Goal: Task Accomplishment & Management: Manage account settings

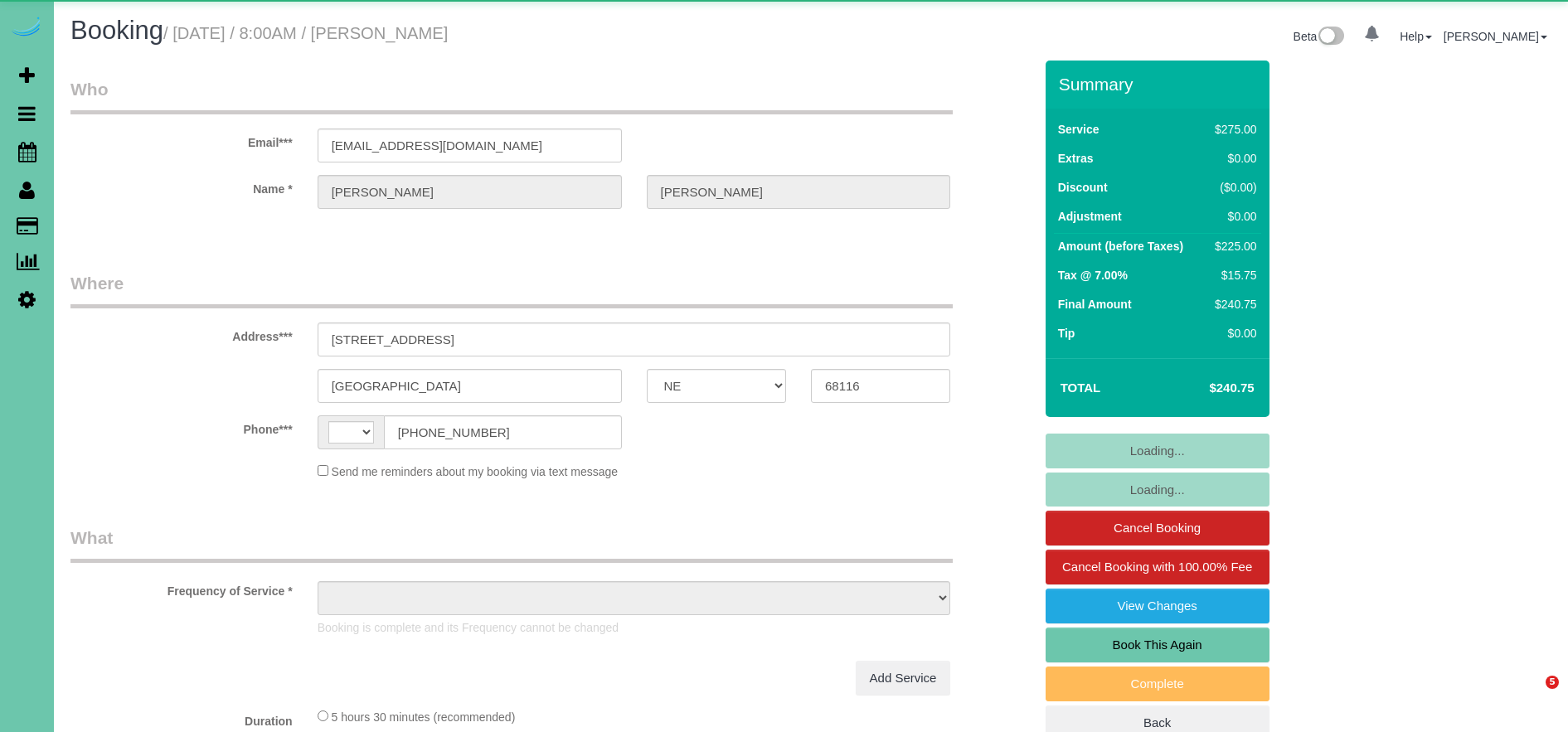
select select "NE"
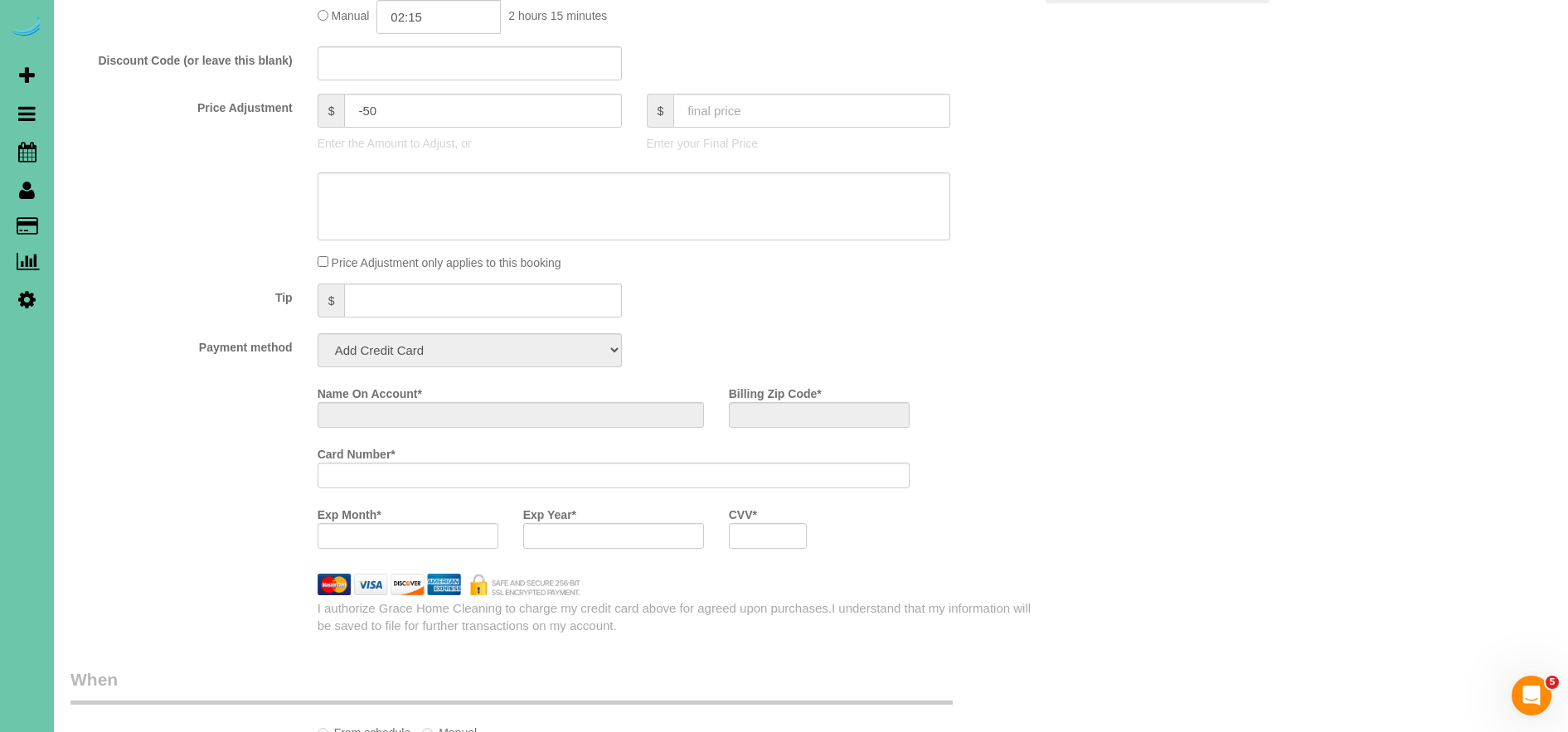
select select "string:[GEOGRAPHIC_DATA]"
select select "object:470"
select select "string:fspay-83385b0d-92f8-47fb-a858-8c281d3a7de3"
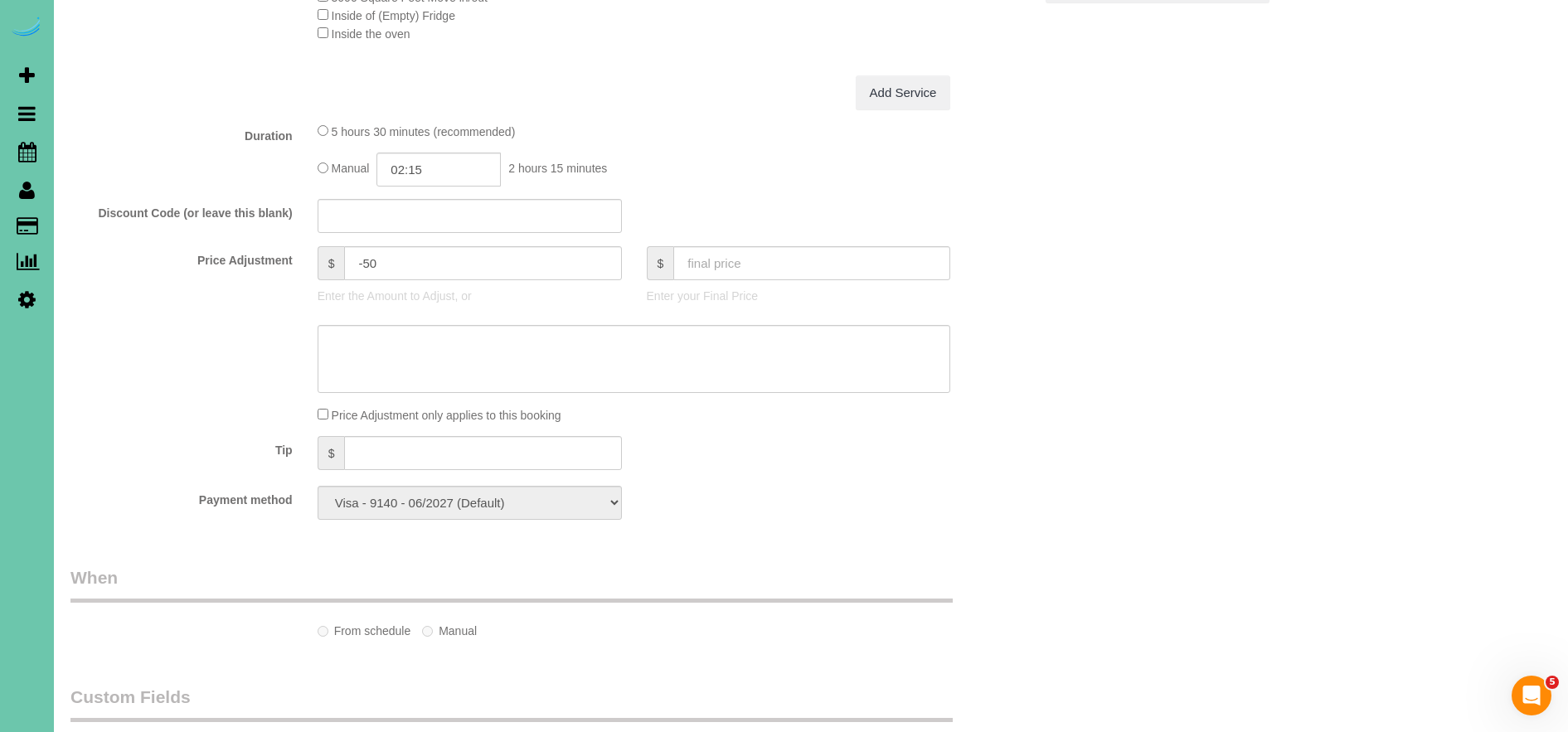
scroll to position [891, 0]
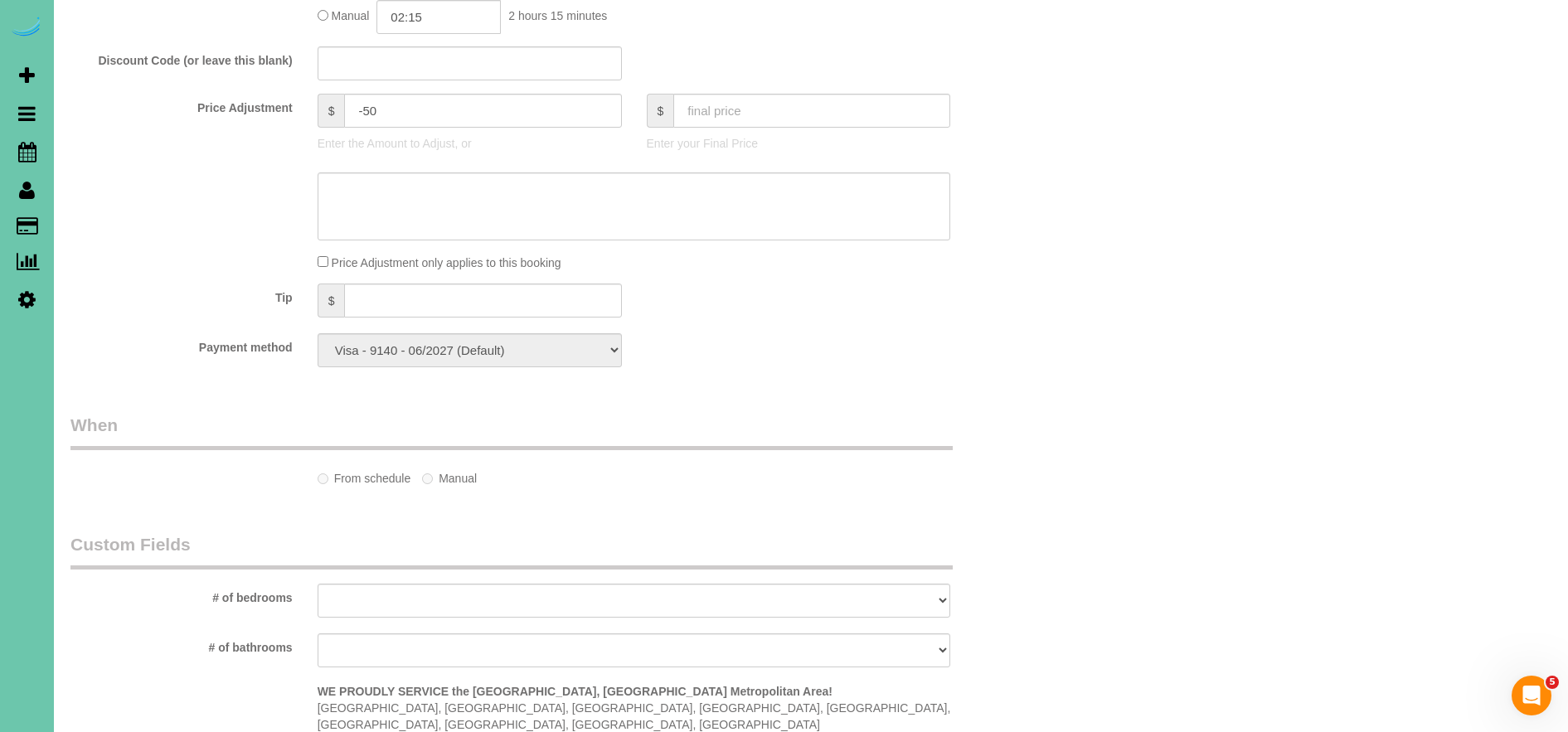
select select "object:939"
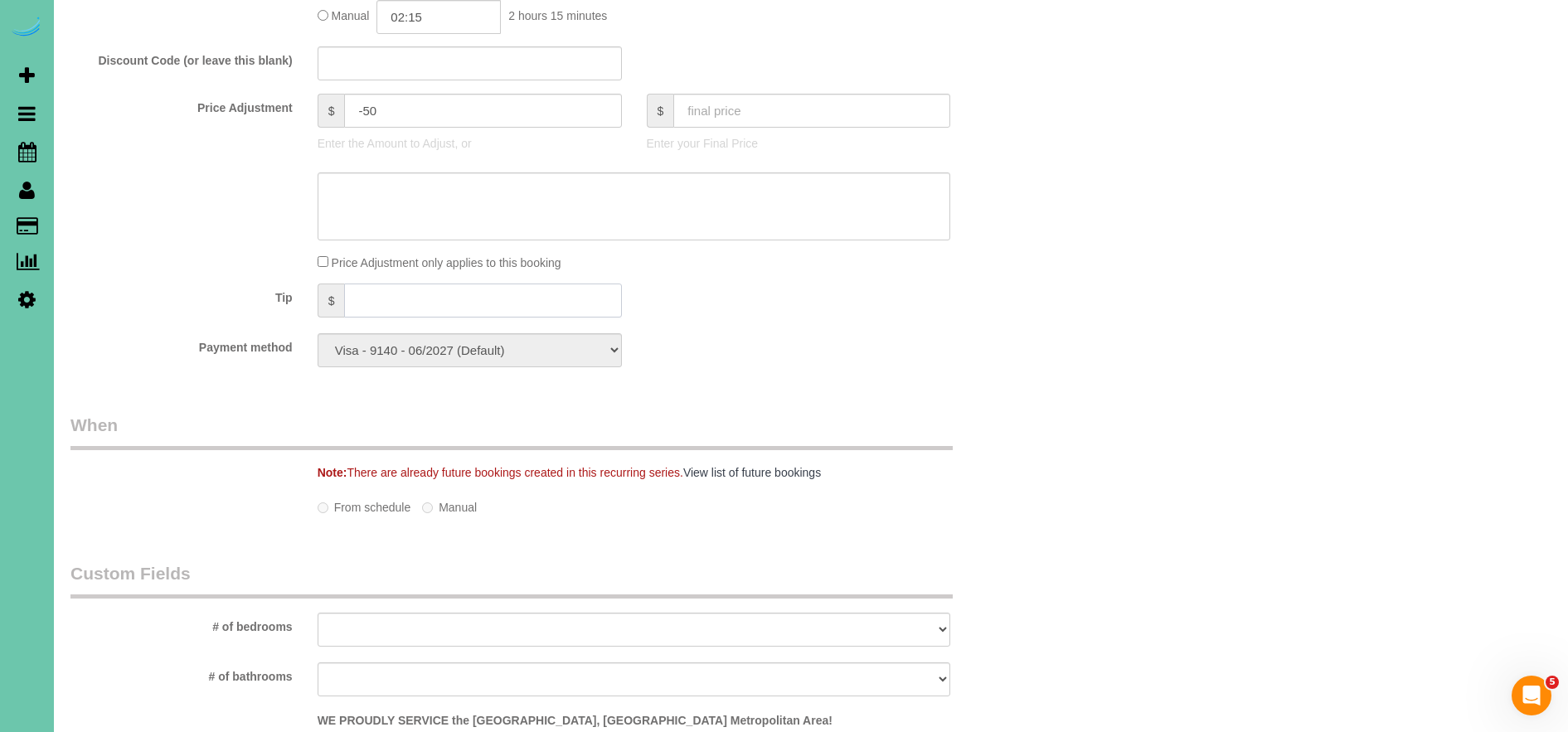
click at [454, 312] on input "text" at bounding box center [483, 301] width 277 height 34
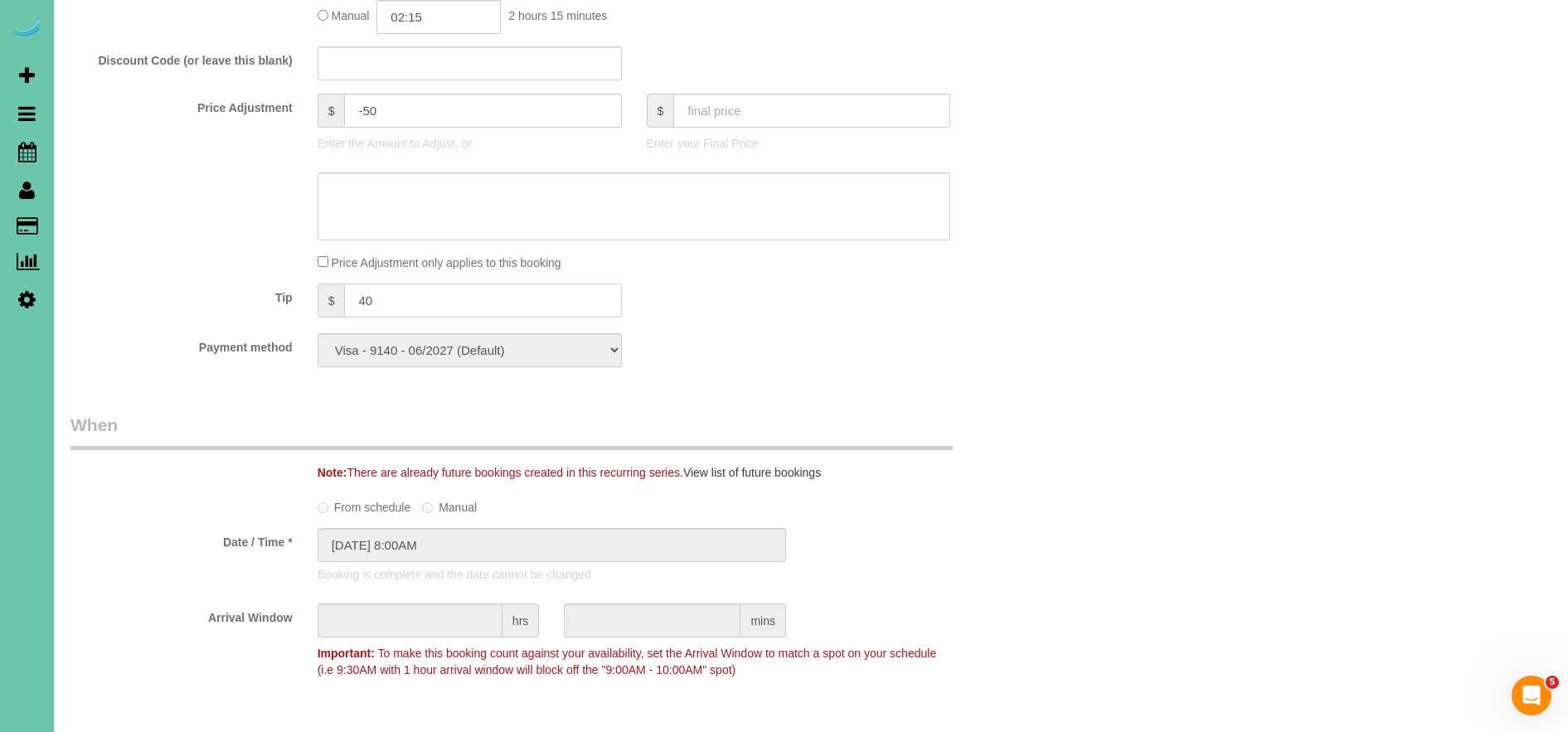
type input "40"
click at [937, 403] on div "Who Email*** missykenkel2@gmail.com Name * Michelle Kenkel Where Address*** 271…" at bounding box center [551, 409] width 988 height 2477
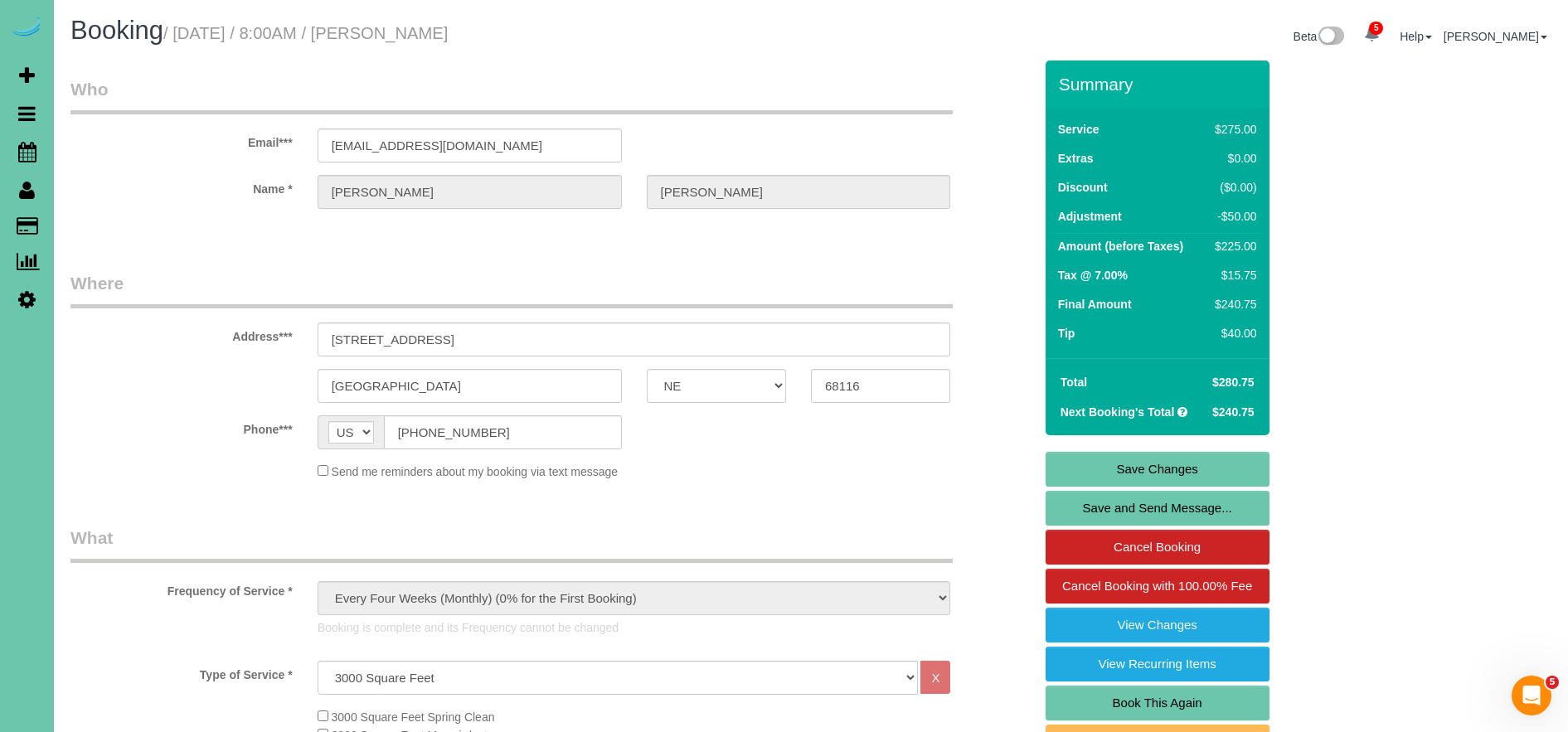
click at [1139, 460] on link "Save Changes" at bounding box center [1157, 468] width 224 height 35
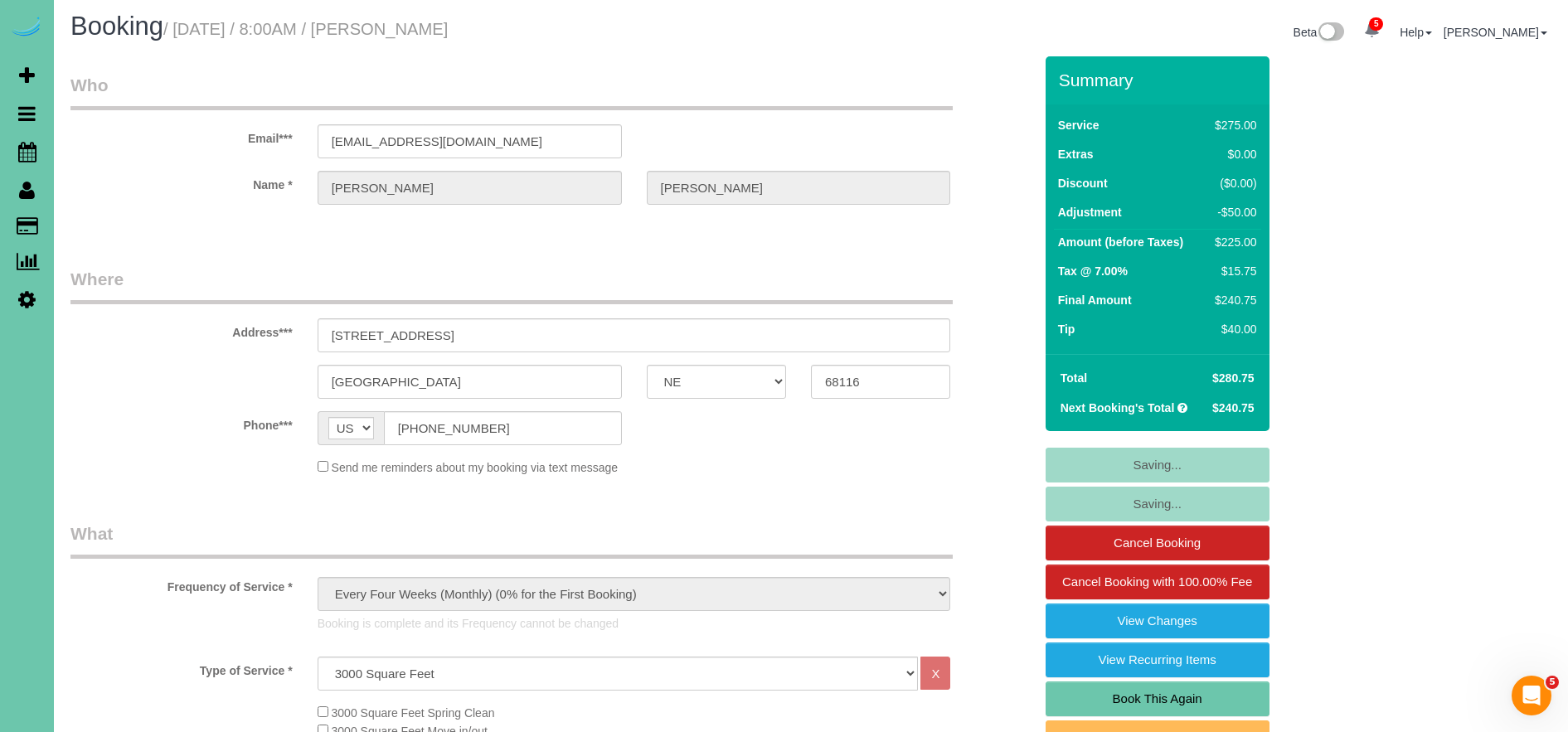
scroll to position [3, 0]
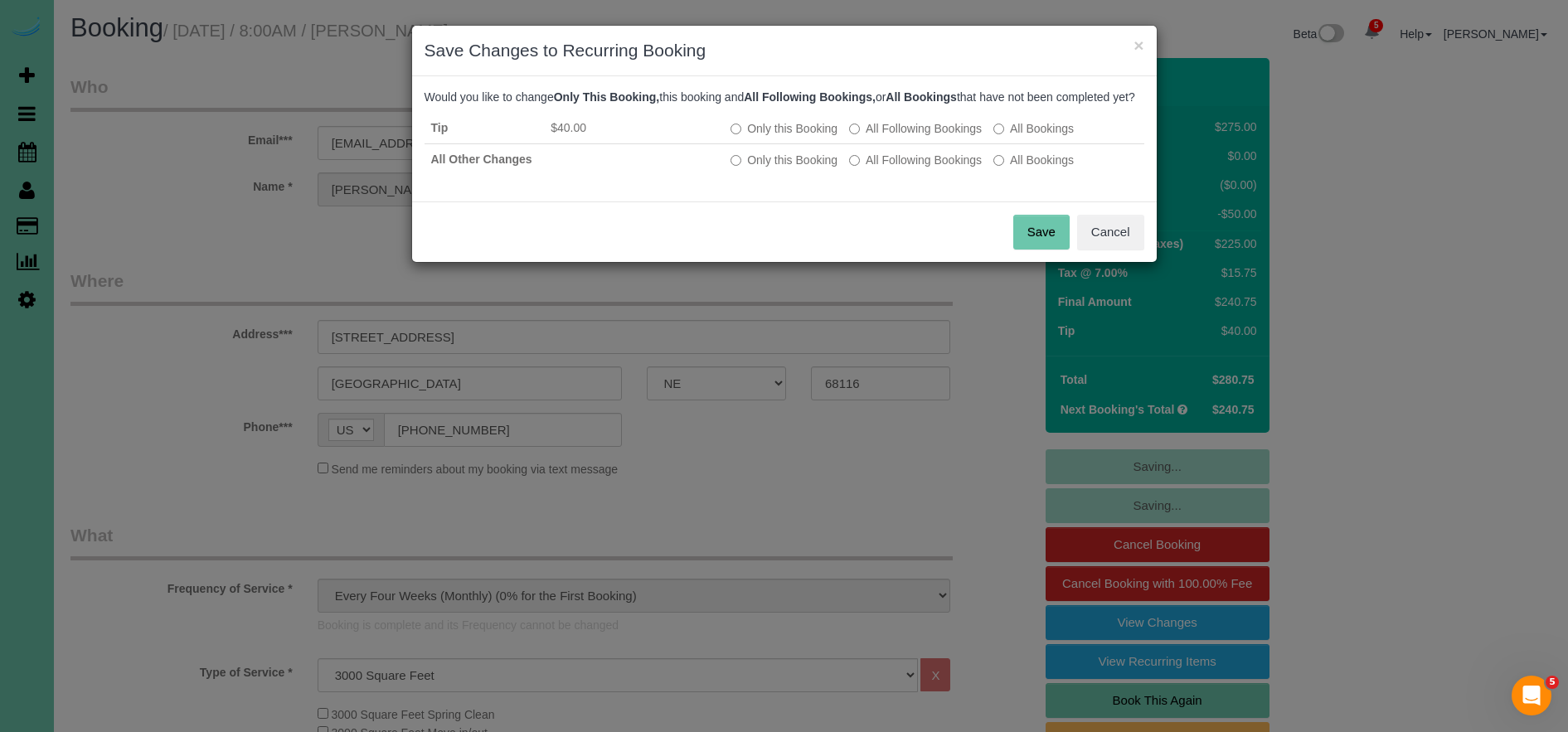
click at [1038, 248] on button "Save" at bounding box center [1042, 232] width 57 height 35
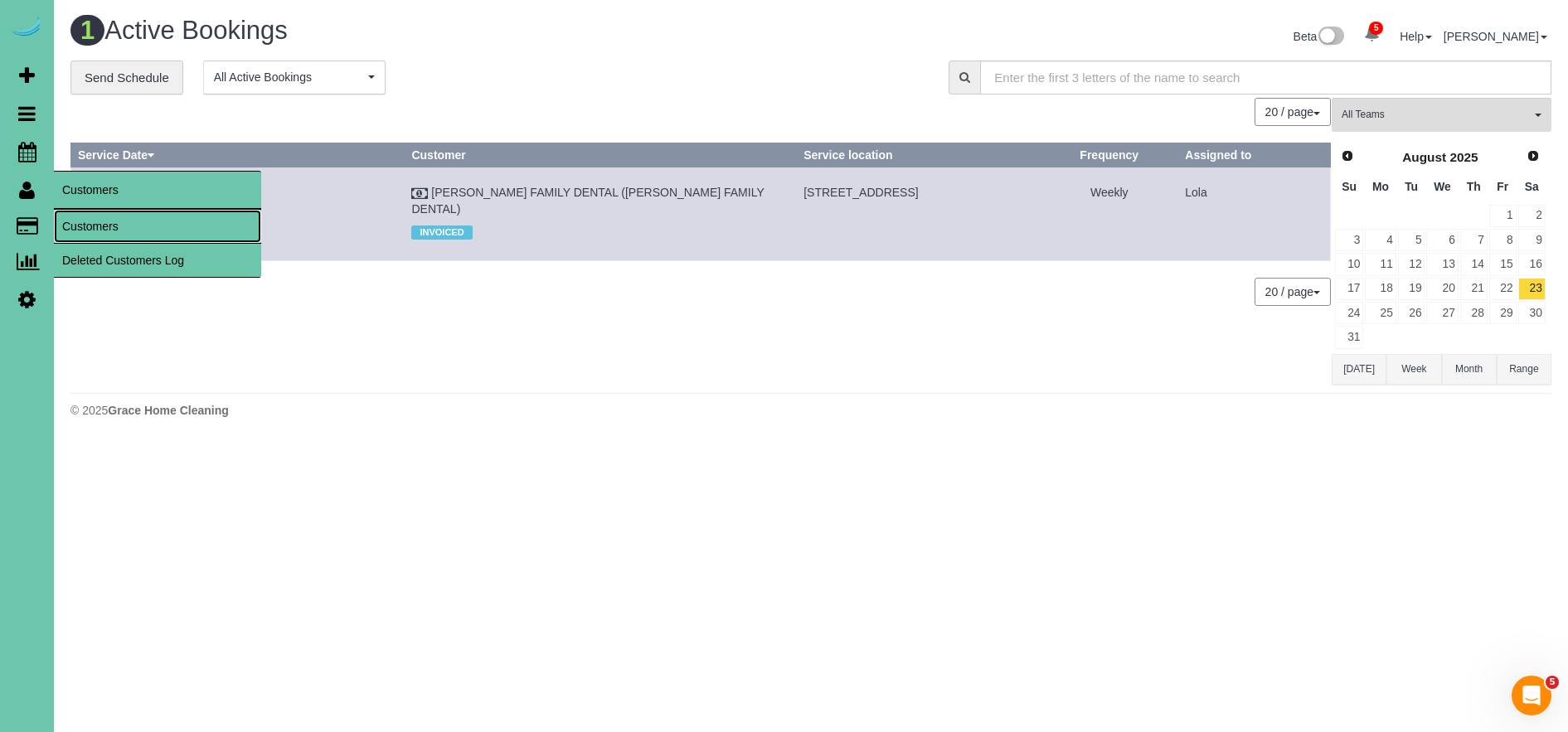
click at [113, 216] on link "Customers" at bounding box center [158, 225] width 208 height 33
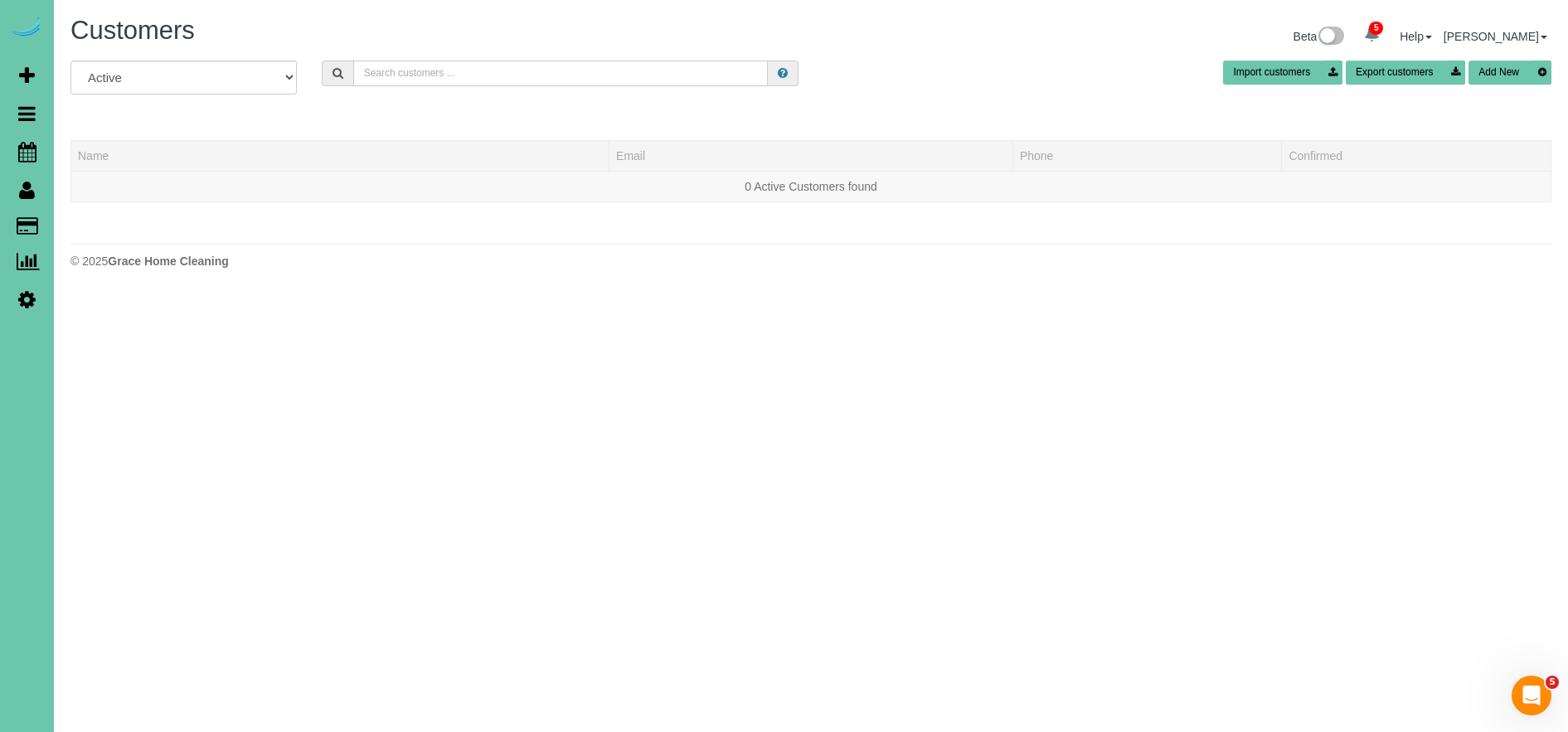
click at [434, 77] on input "text" at bounding box center [560, 73] width 414 height 26
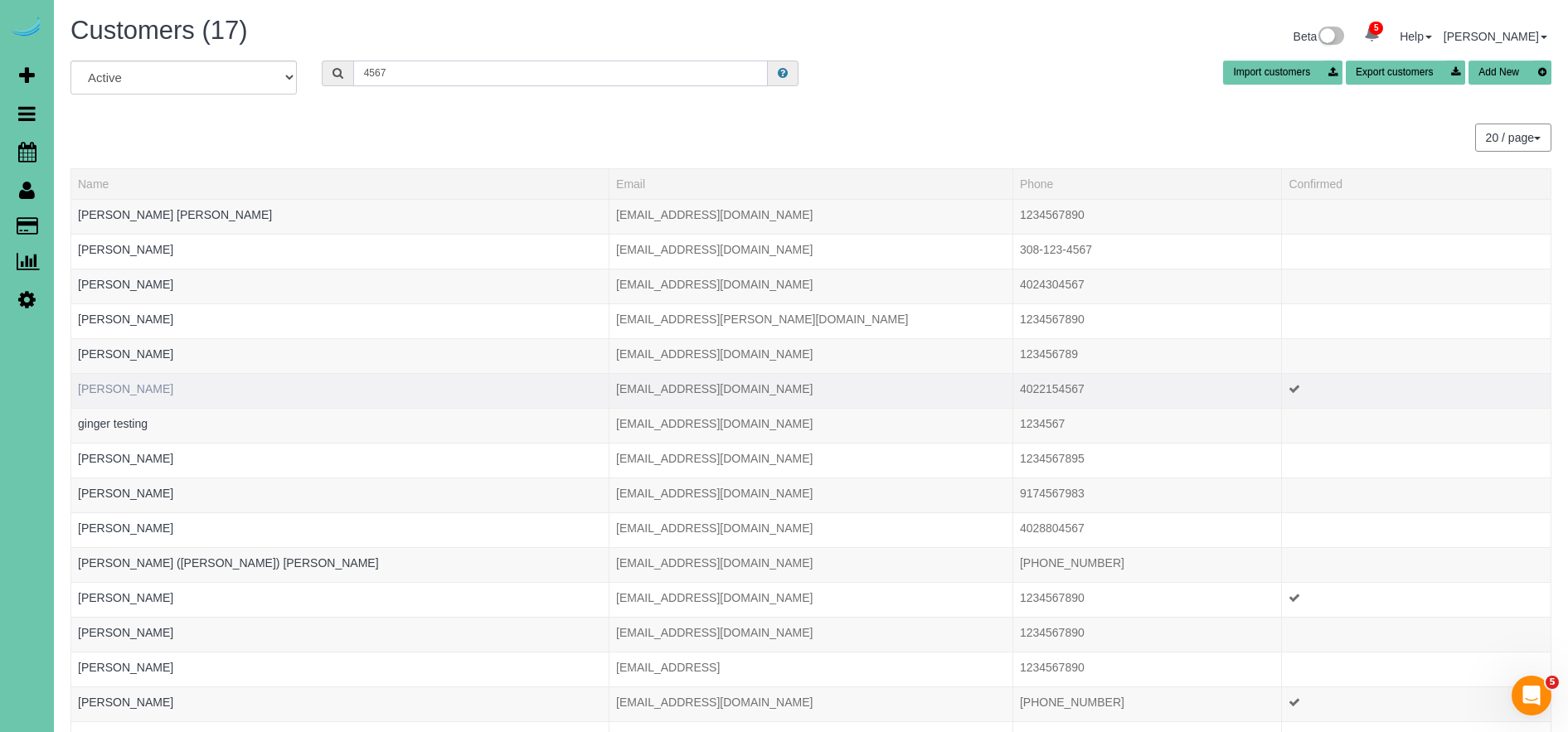
type input "4567"
click at [123, 390] on link "Geri Kobes" at bounding box center [125, 389] width 95 height 13
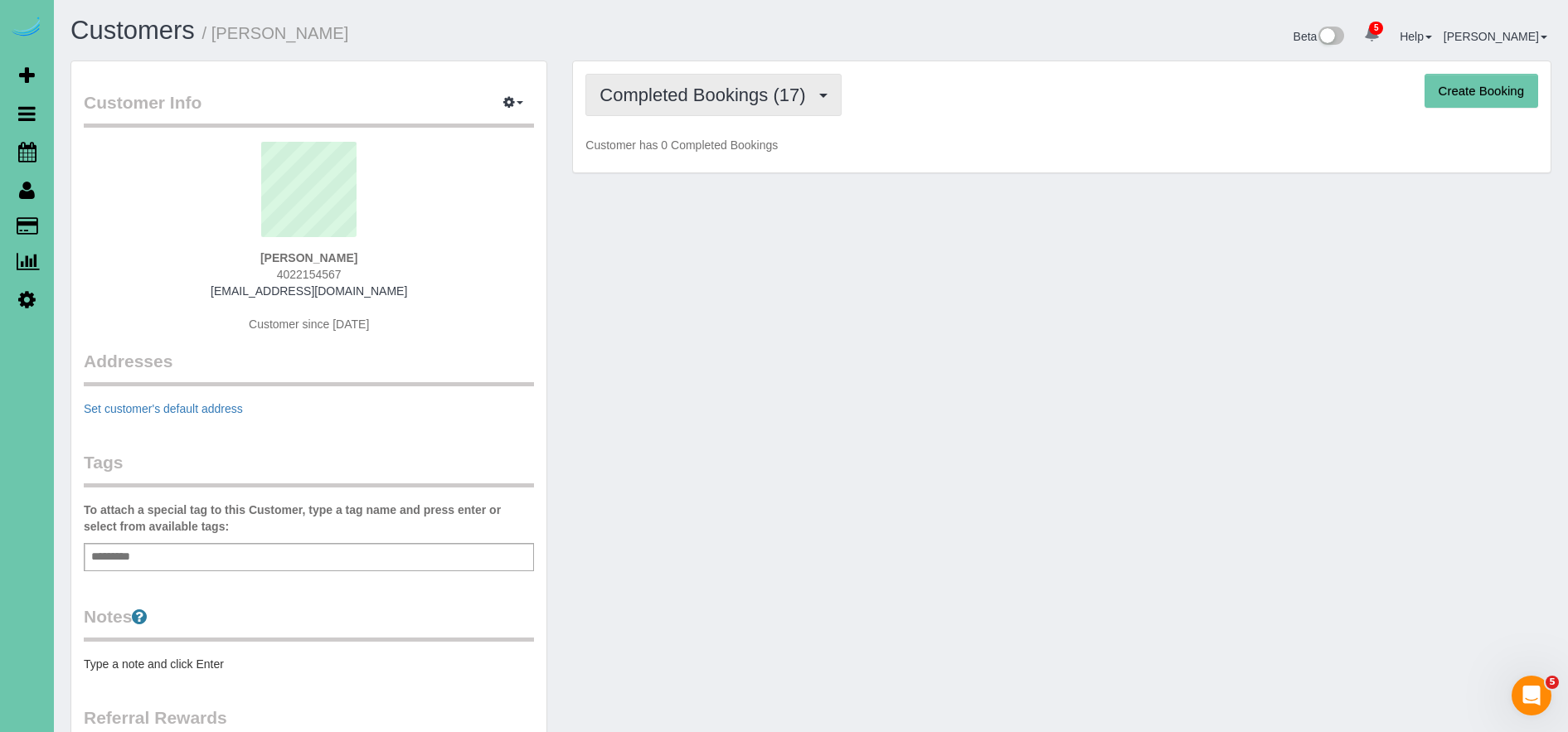
click at [750, 91] on span "Completed Bookings (17)" at bounding box center [706, 94] width 214 height 20
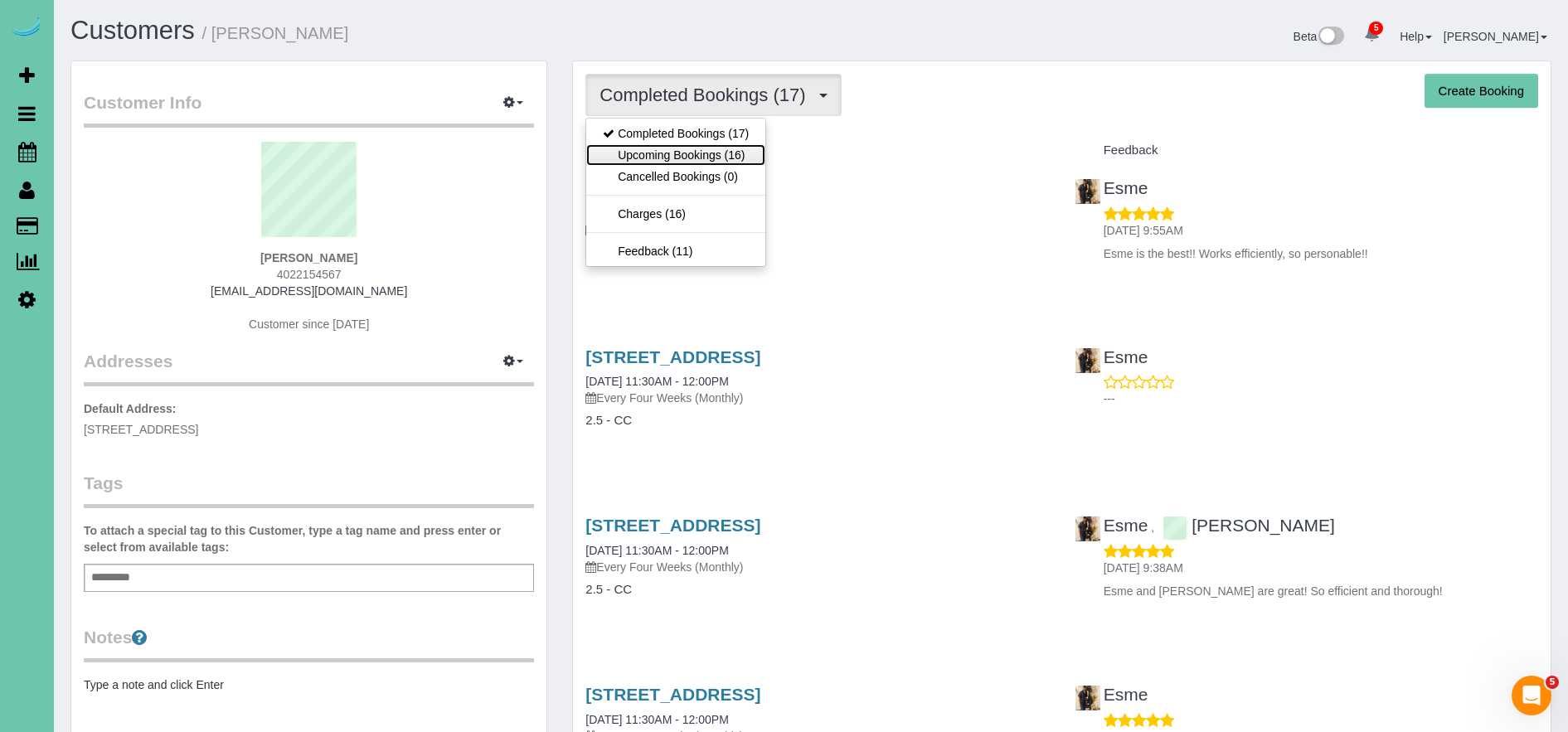
click at [720, 153] on link "Upcoming Bookings (16)" at bounding box center [676, 155] width 179 height 21
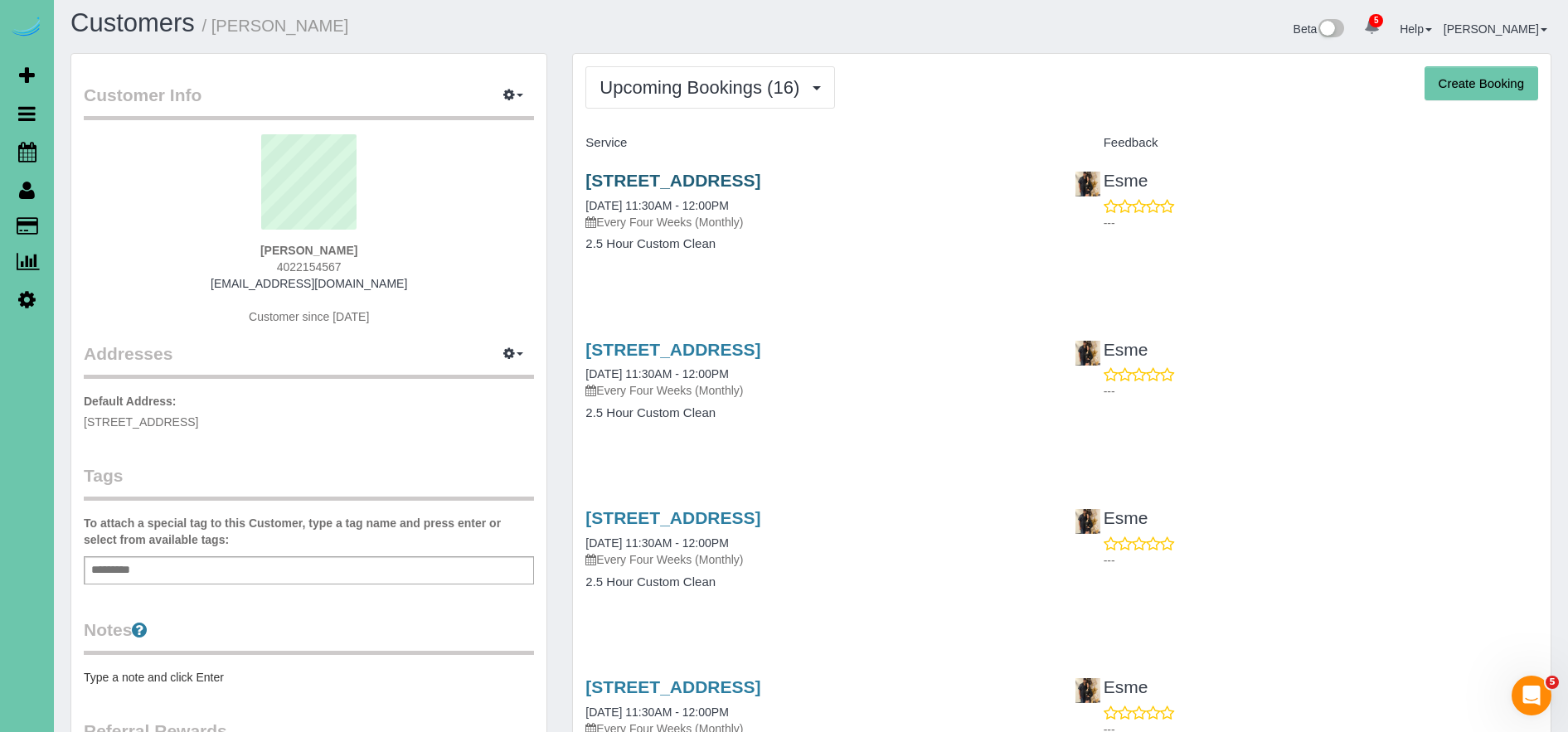
scroll to position [12, 0]
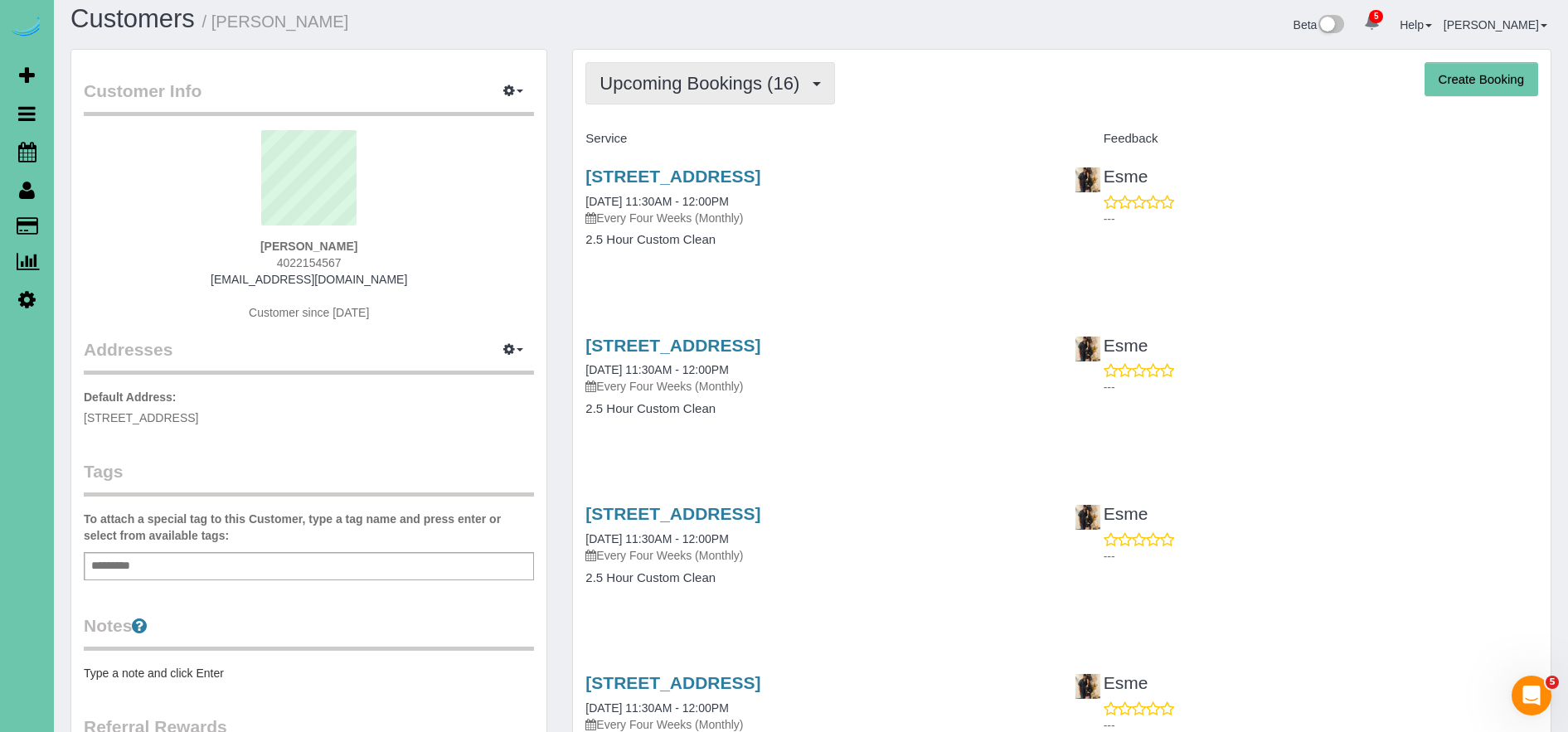
click at [684, 84] on span "Upcoming Bookings (16)" at bounding box center [704, 83] width 209 height 20
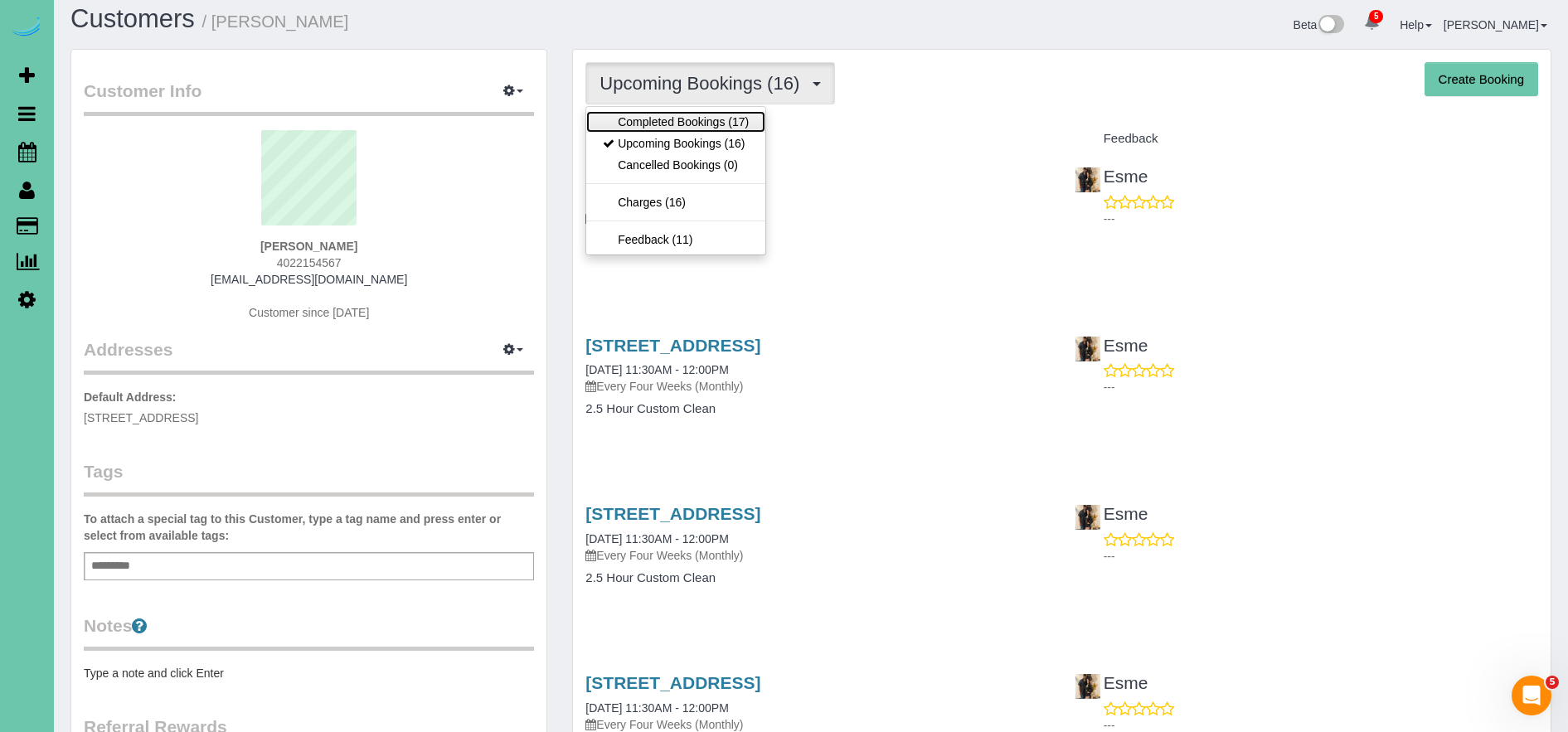
click at [694, 120] on link "Completed Bookings (17)" at bounding box center [676, 122] width 179 height 21
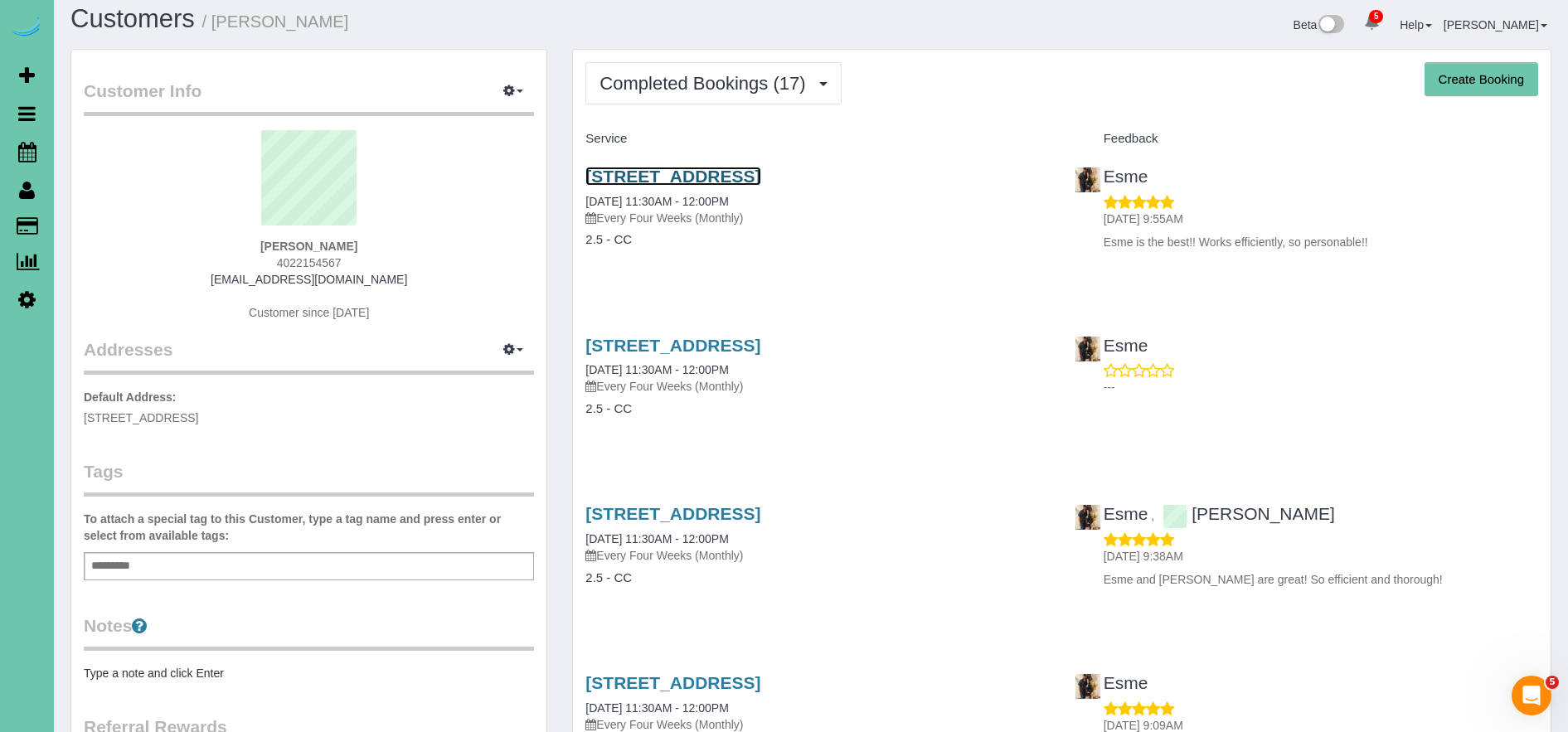
click at [760, 173] on link "4303 N 193rd Cir, Elkhorn, NE 68022" at bounding box center [673, 176] width 175 height 19
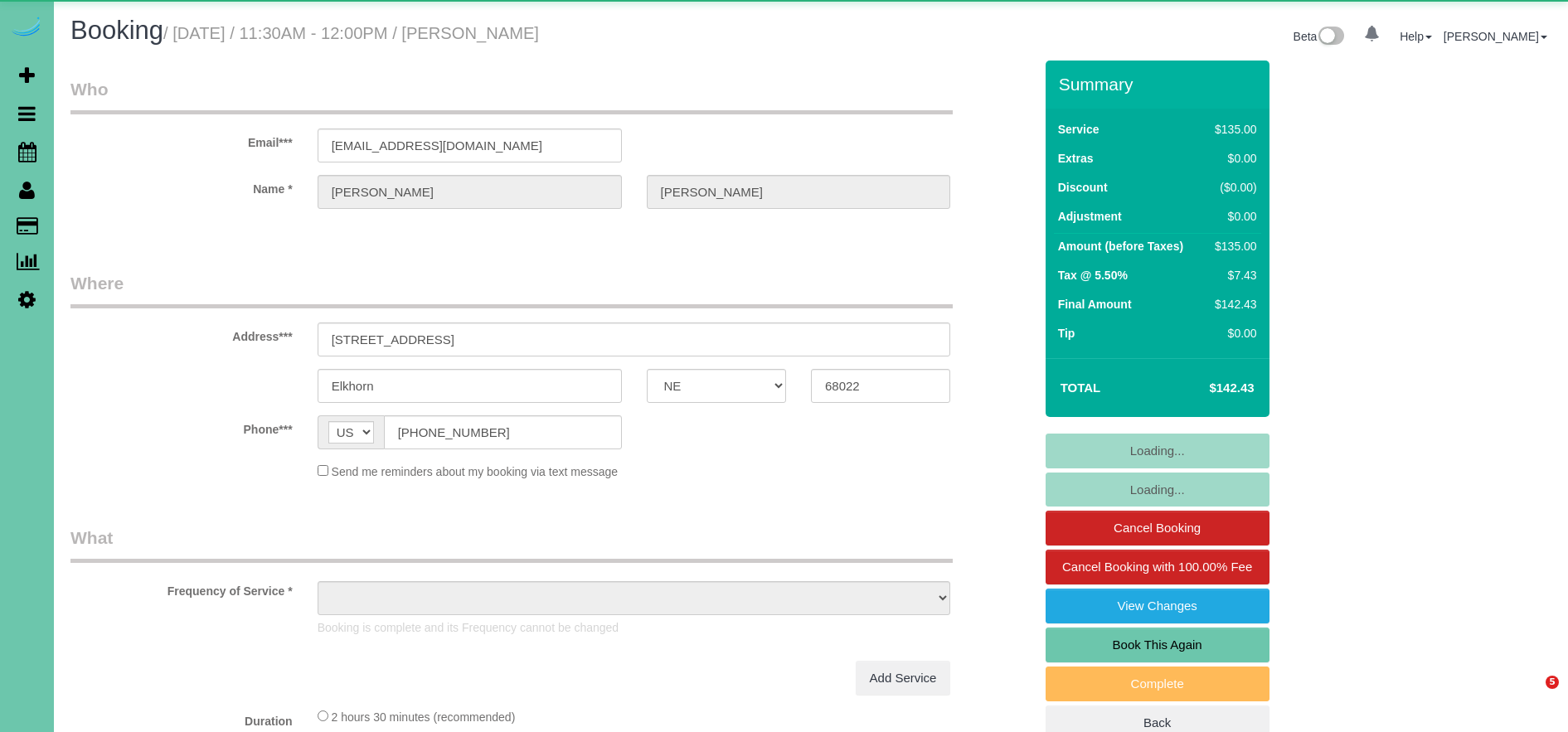
select select "NE"
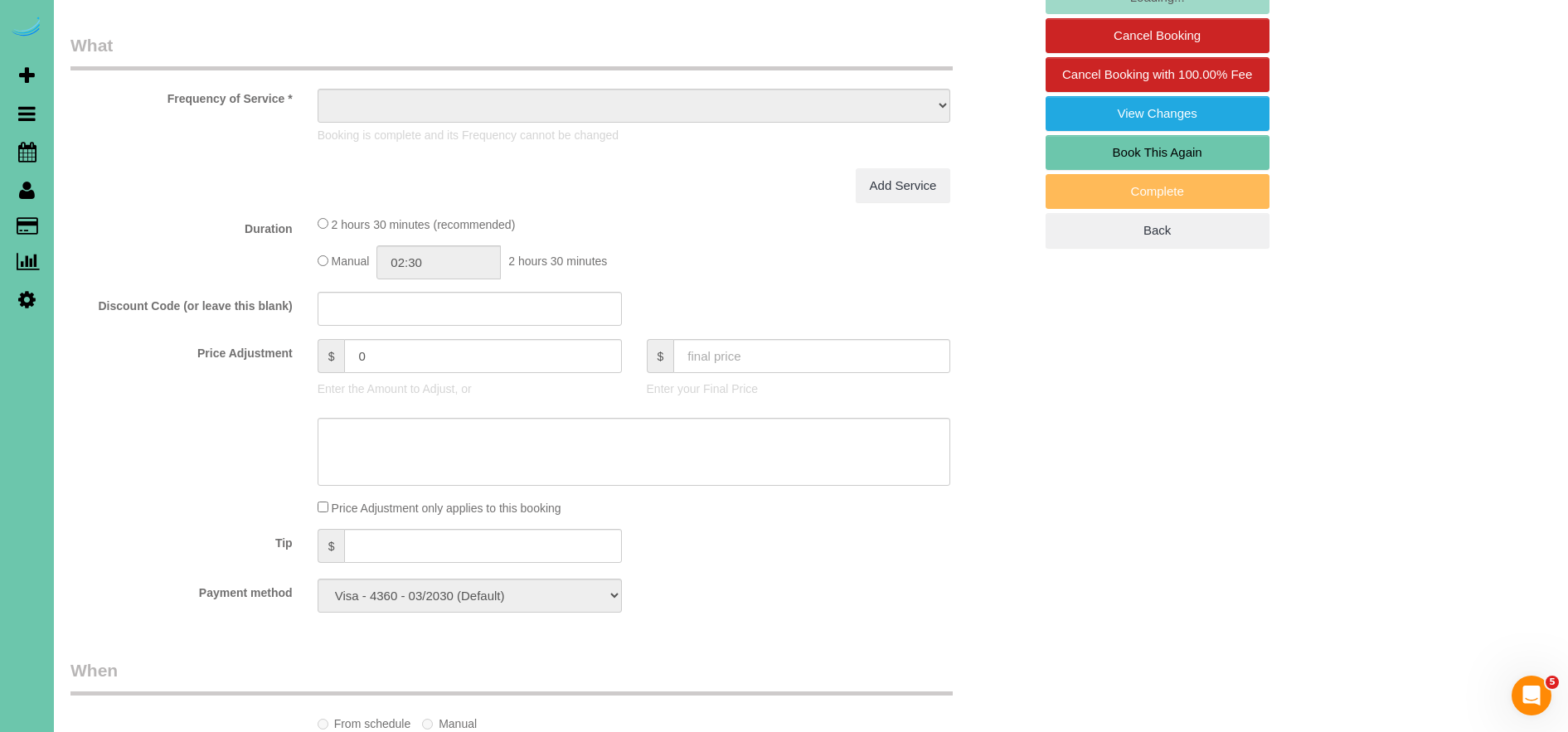
scroll to position [498, 0]
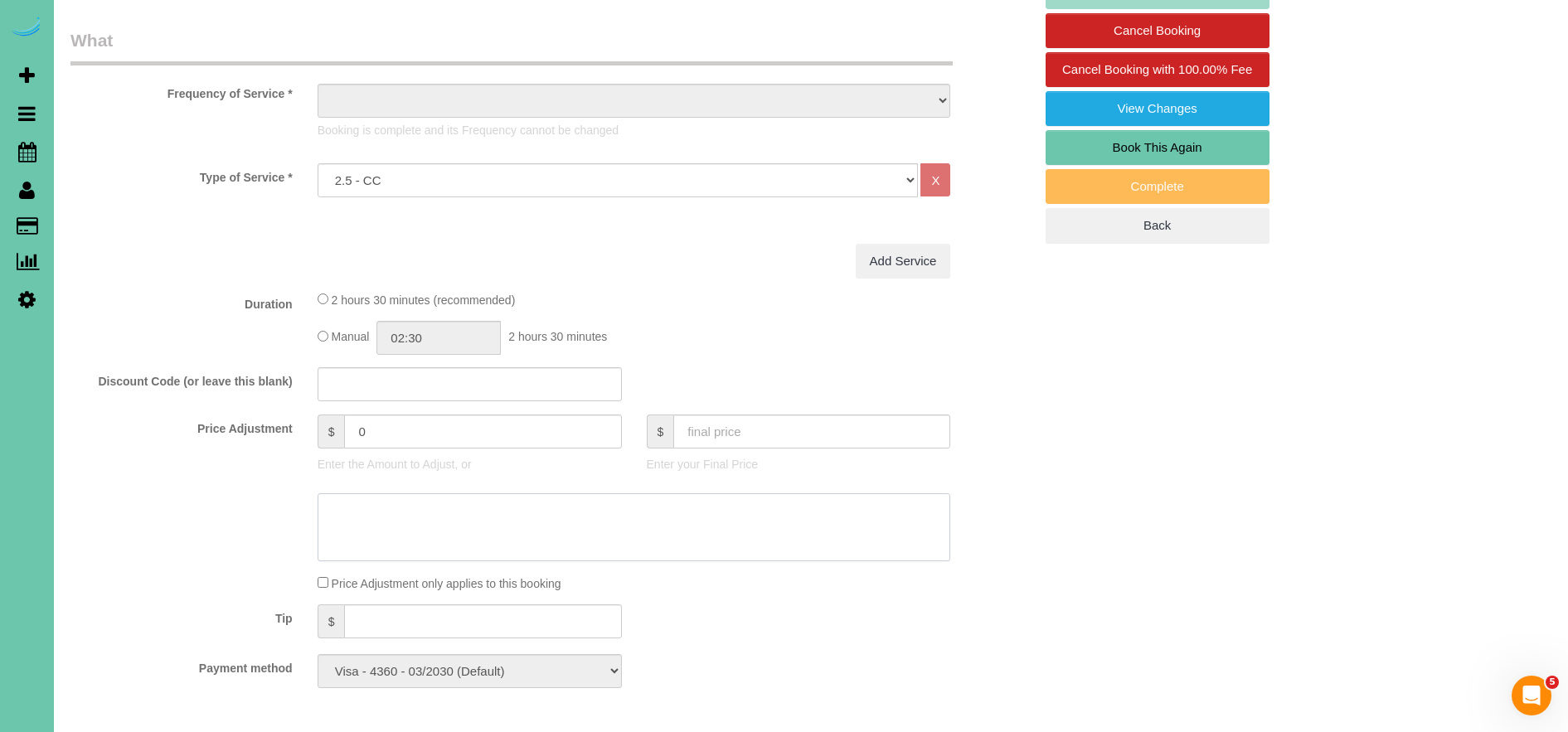
select select "object:885"
select select "number:37"
select select "number:42"
click at [445, 530] on textarea at bounding box center [634, 527] width 634 height 68
select select "object:1113"
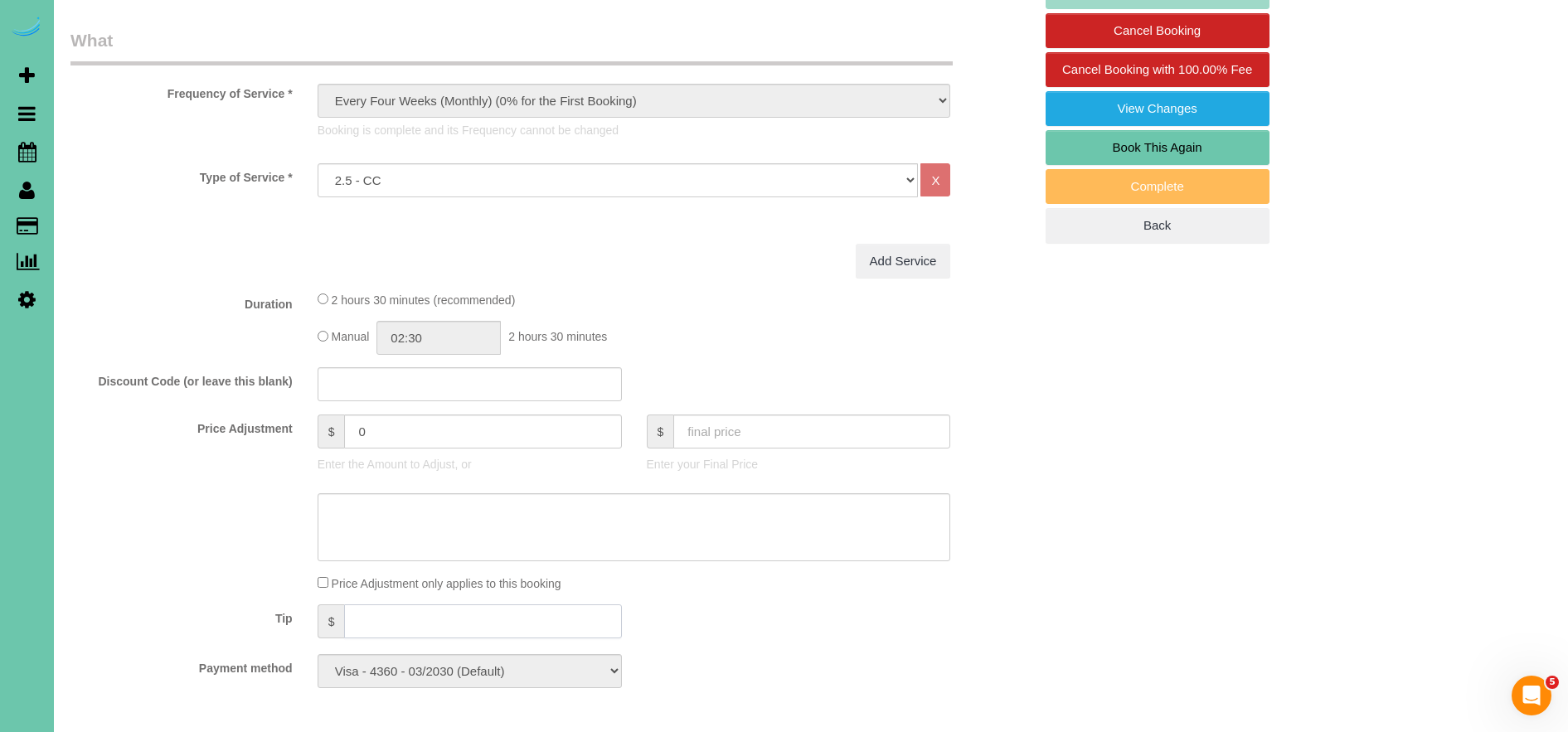
click at [423, 610] on input "text" at bounding box center [483, 621] width 277 height 34
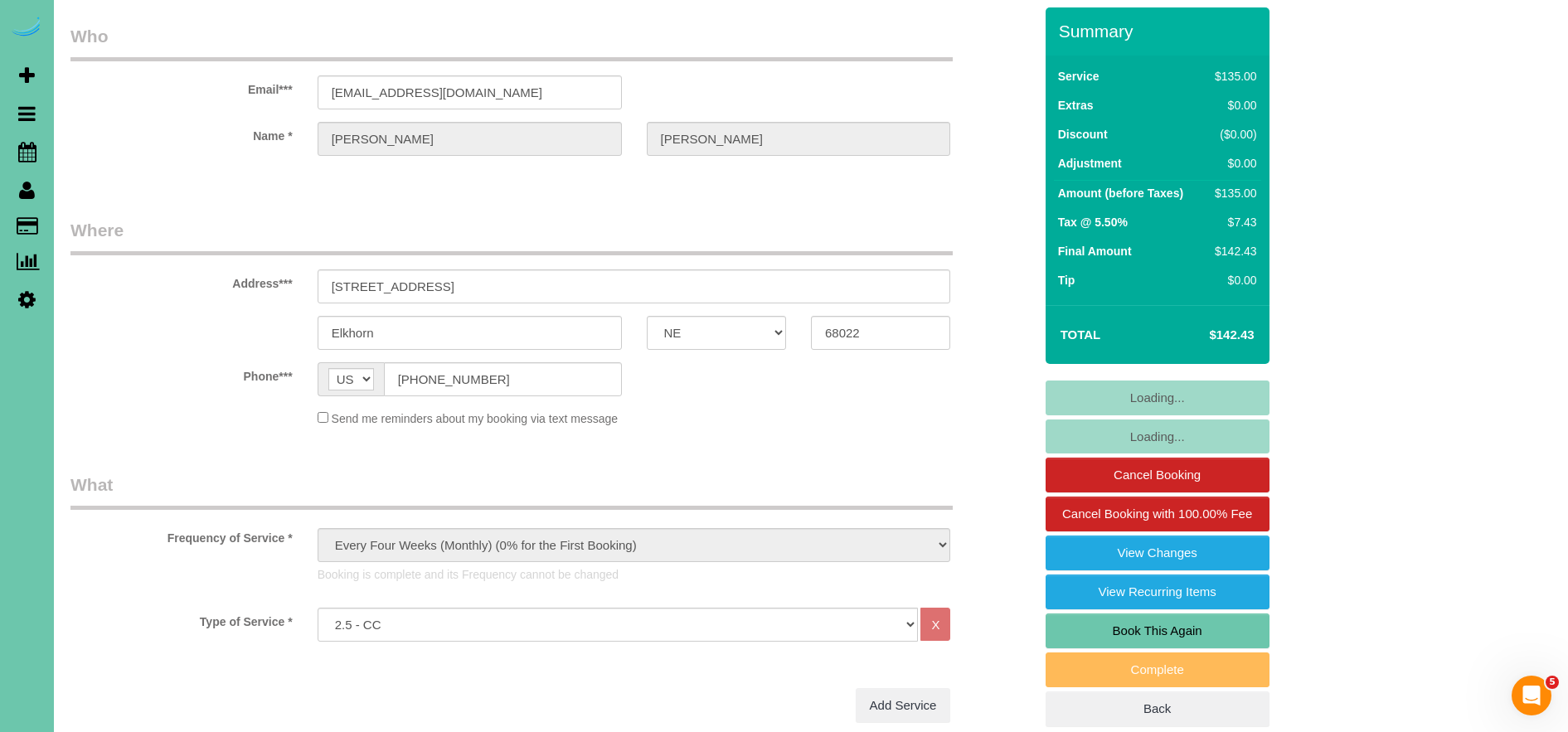
scroll to position [0, 0]
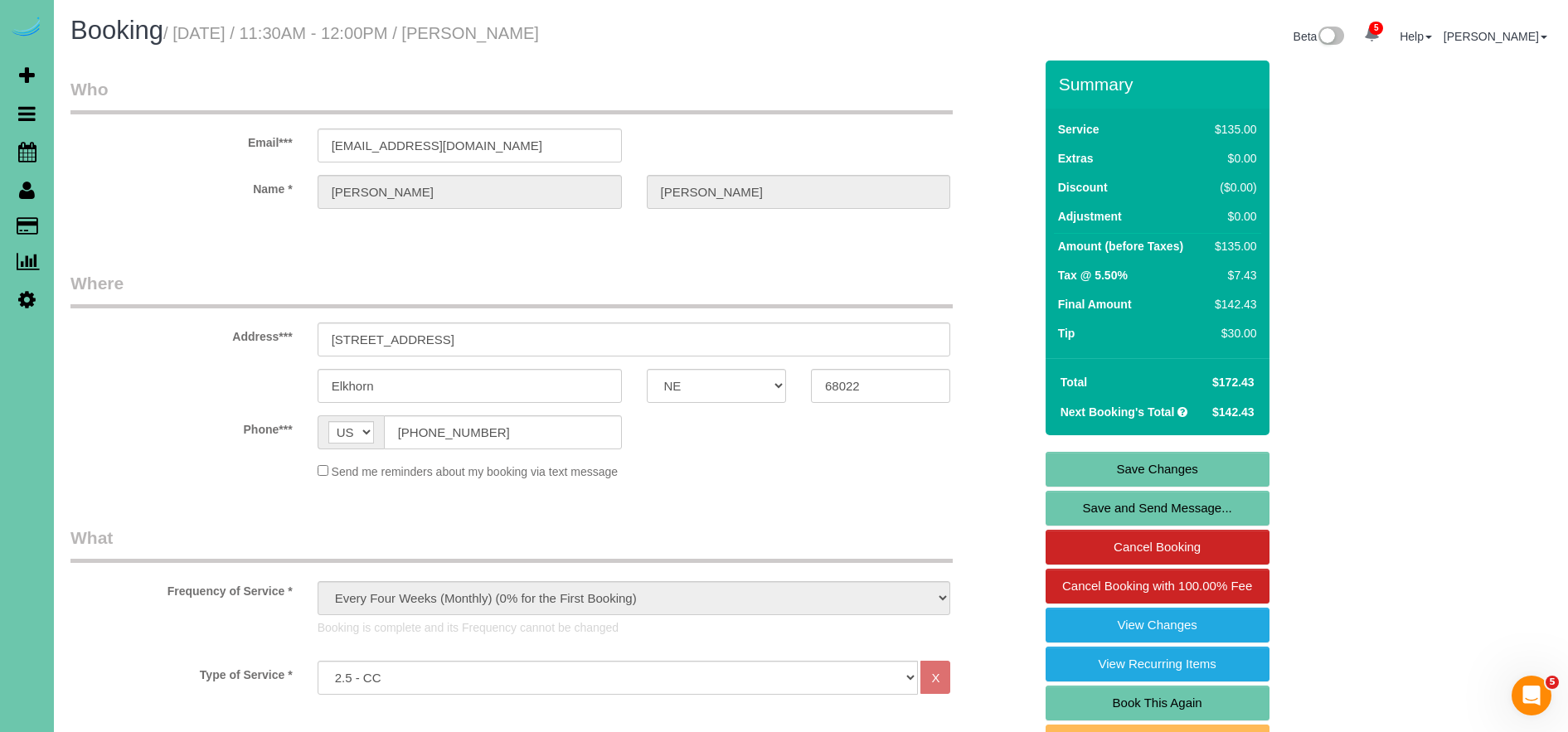
type input "30"
click at [1150, 461] on link "Save Changes" at bounding box center [1157, 468] width 224 height 35
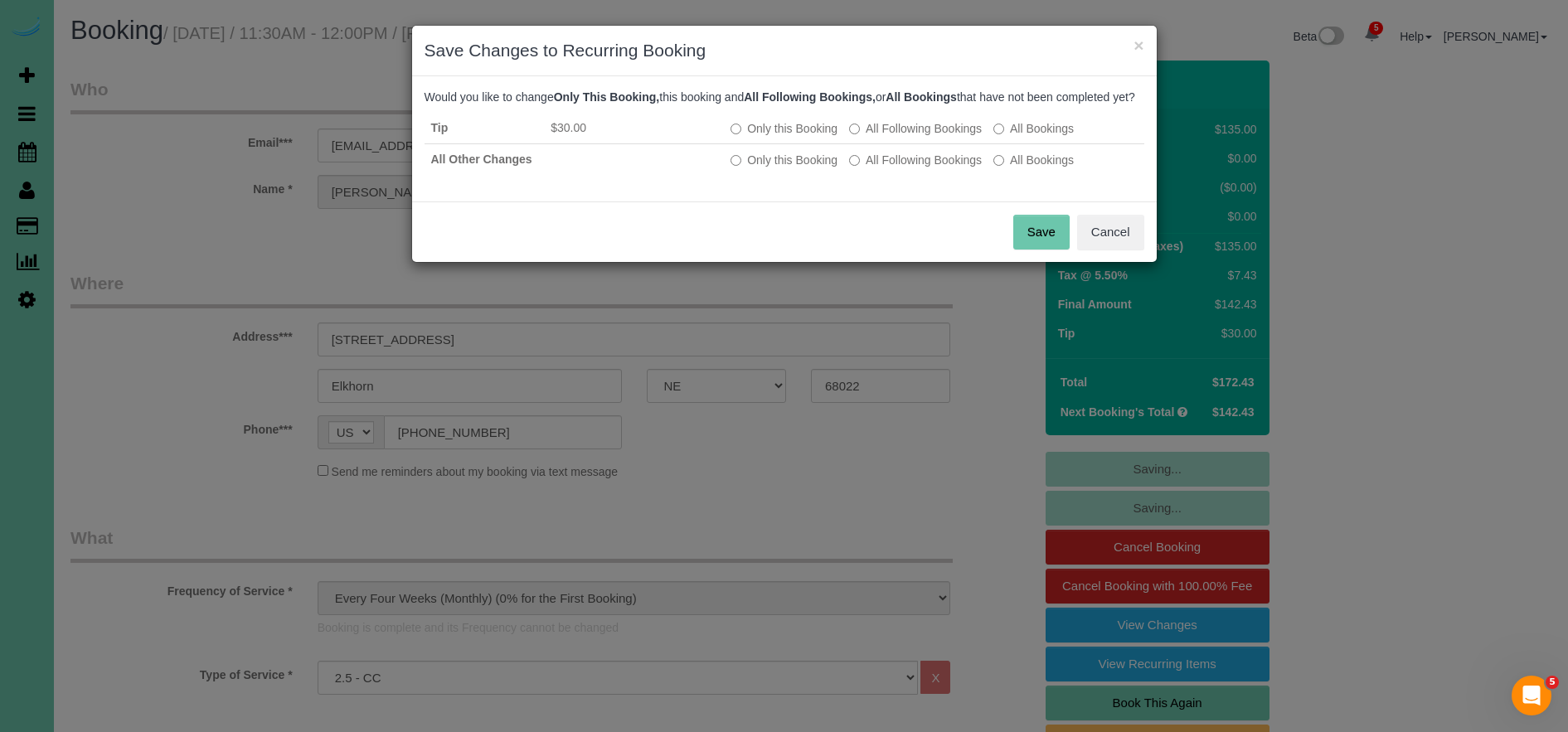
click at [1042, 249] on button "Save" at bounding box center [1042, 232] width 57 height 35
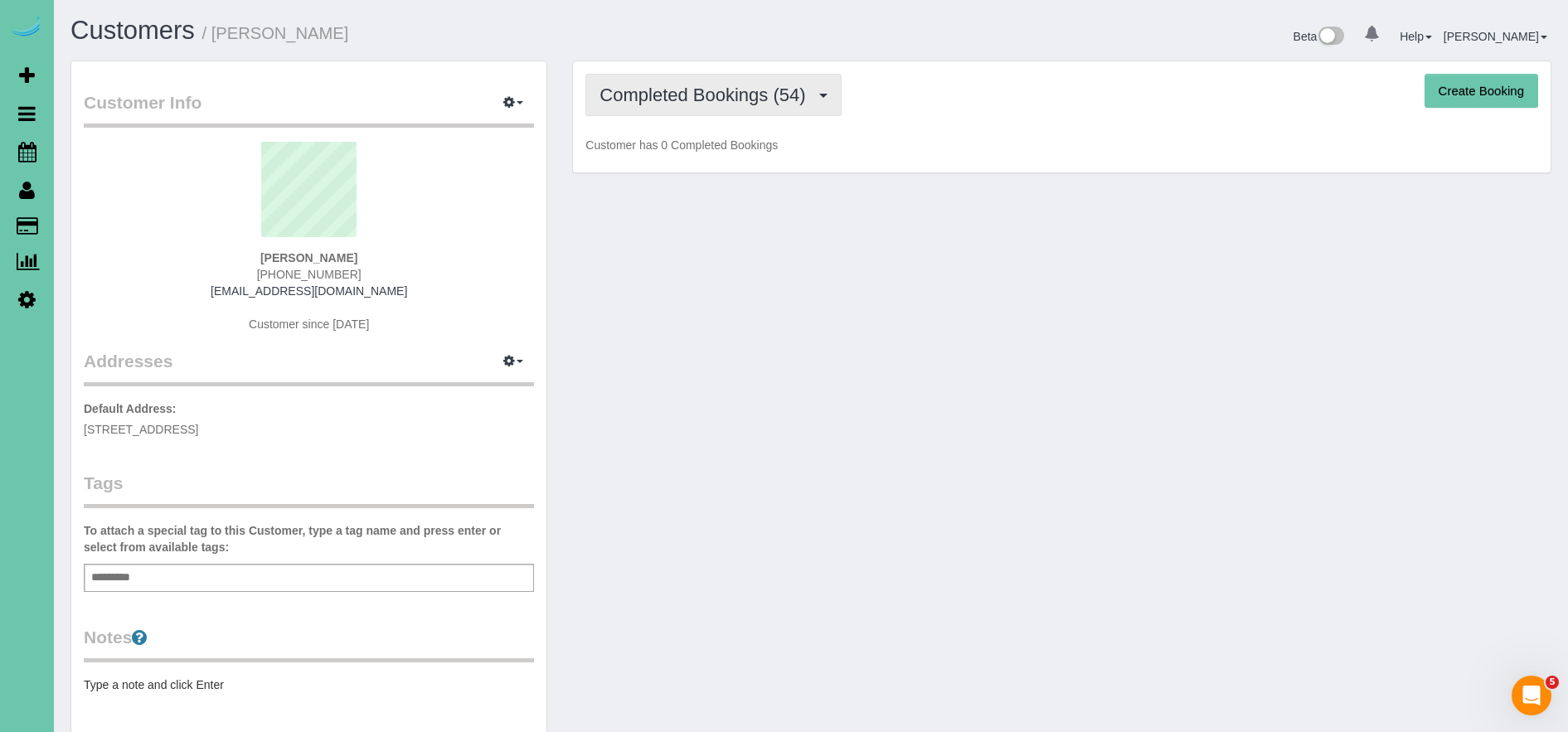
click at [764, 94] on span "Completed Bookings (54)" at bounding box center [706, 94] width 214 height 20
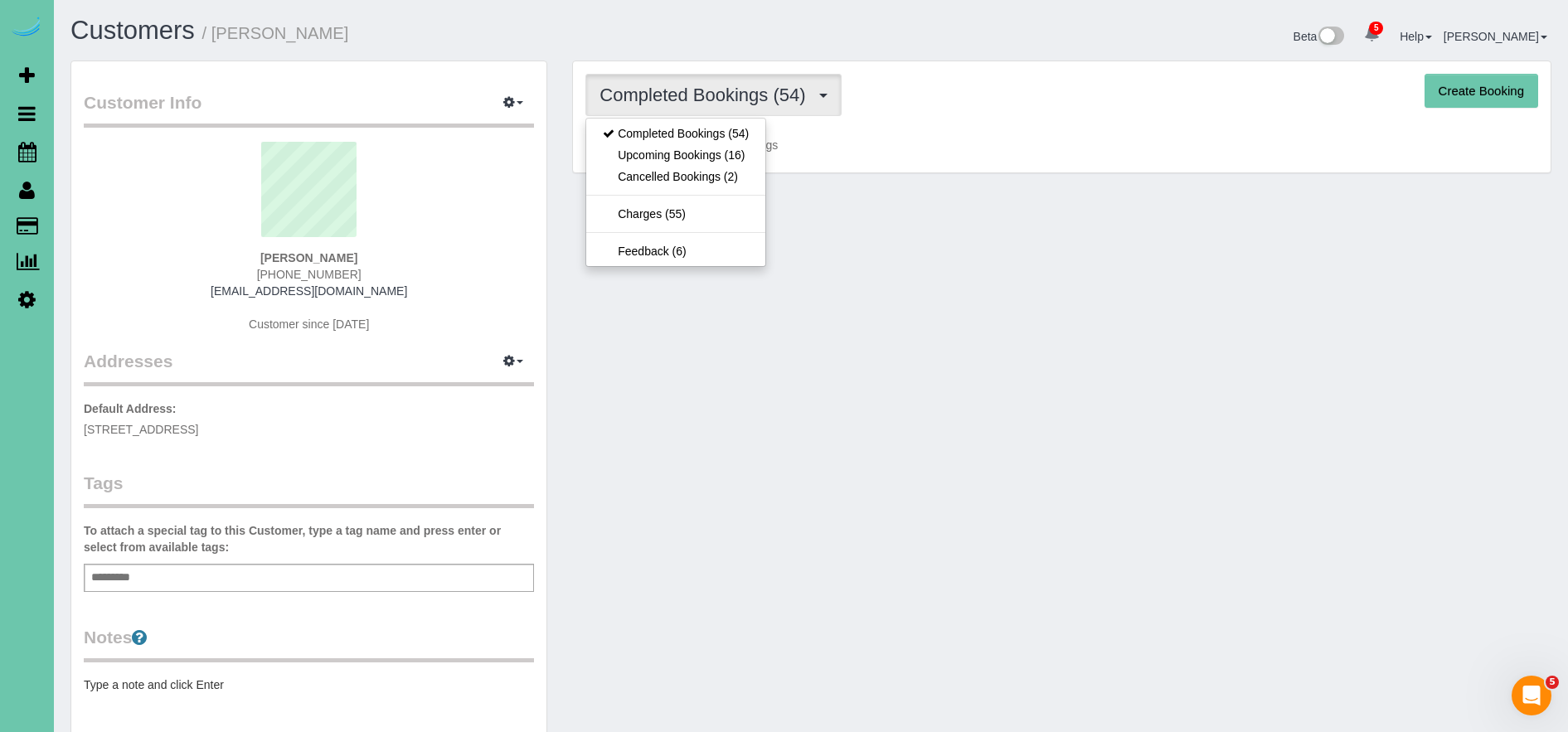
click at [997, 130] on div "Completed Bookings (54) Completed Bookings (54) Upcoming Bookings (16) Cancelle…" at bounding box center [1062, 117] width 978 height 112
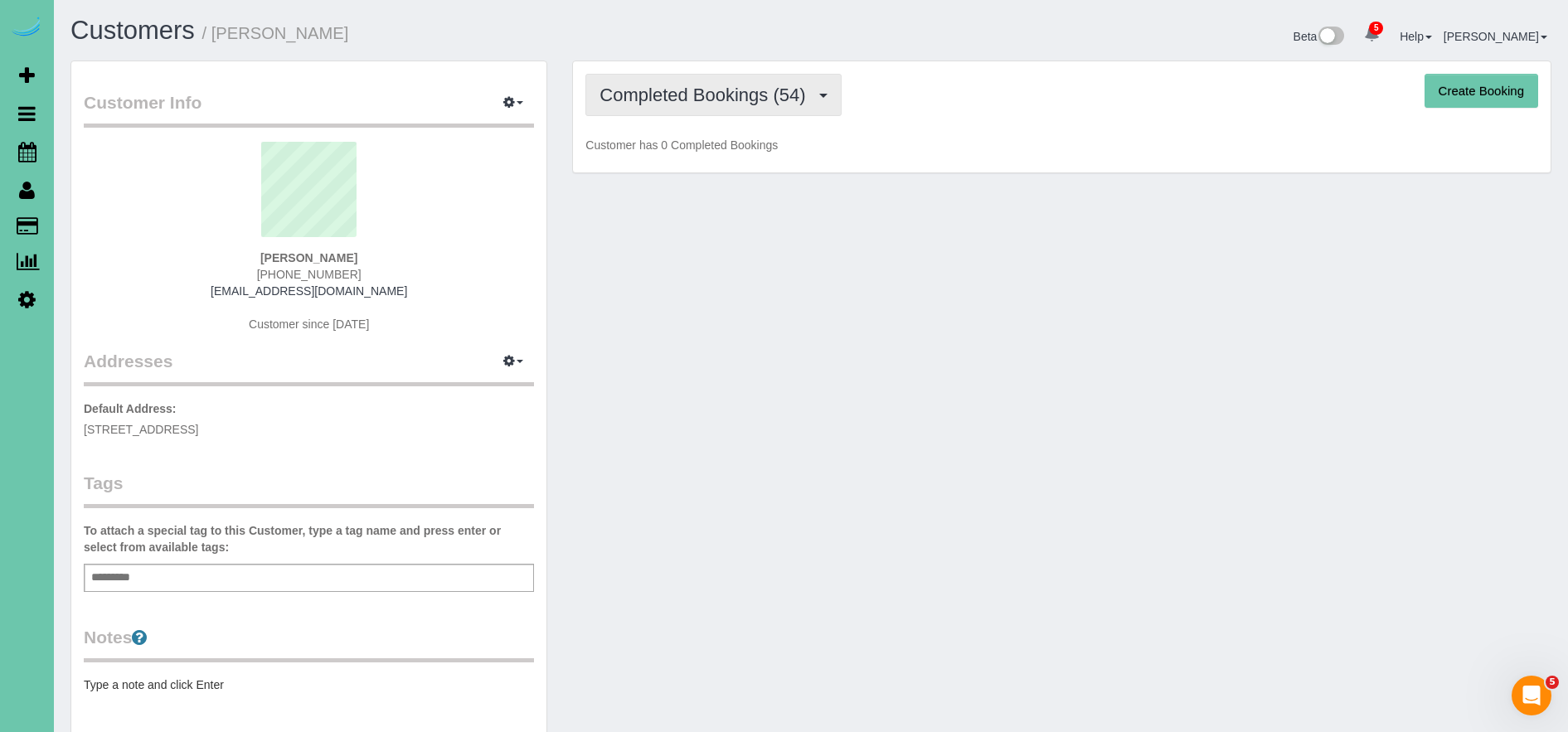
click at [706, 96] on span "Completed Bookings (54)" at bounding box center [706, 94] width 214 height 20
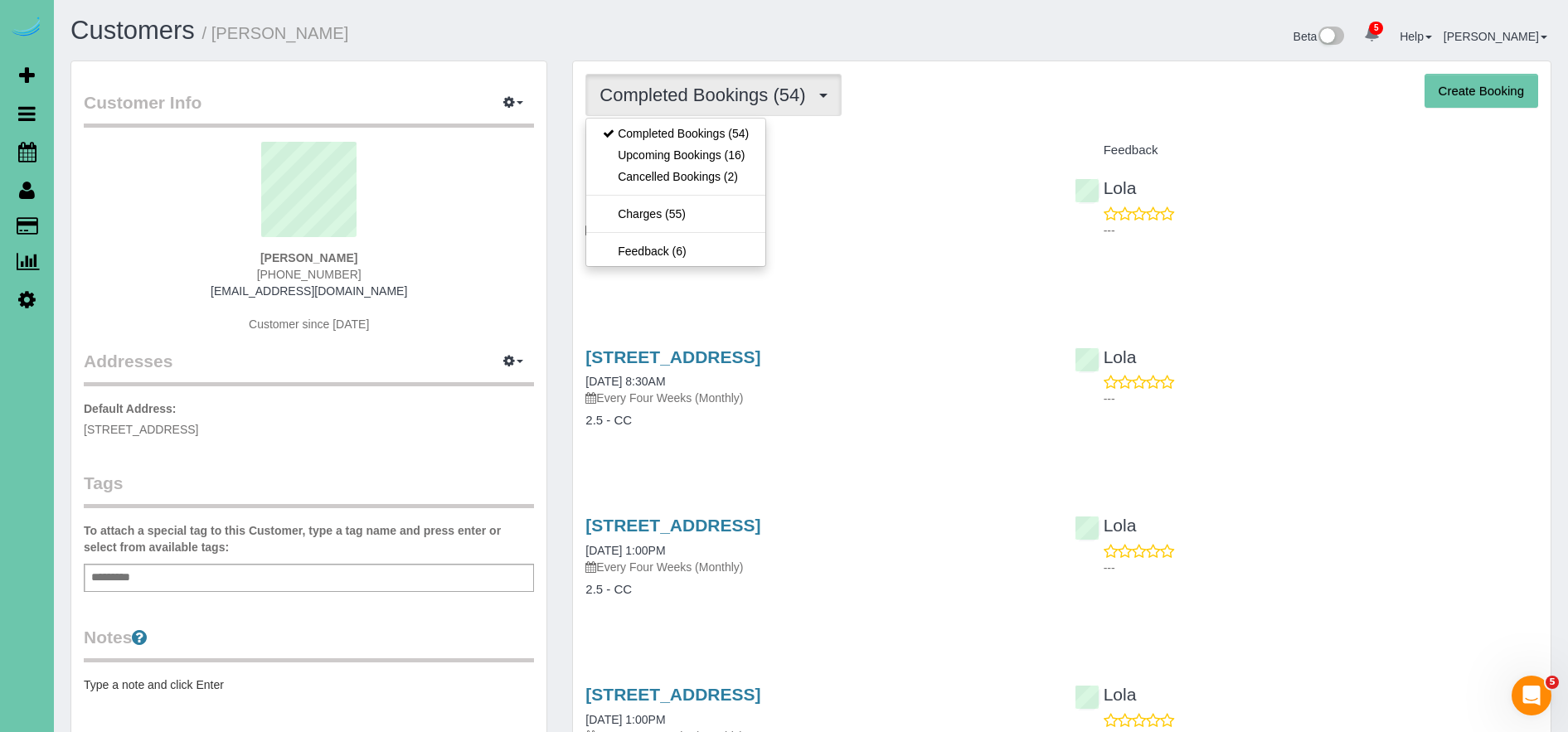
click at [934, 137] on div "Service" at bounding box center [817, 151] width 488 height 28
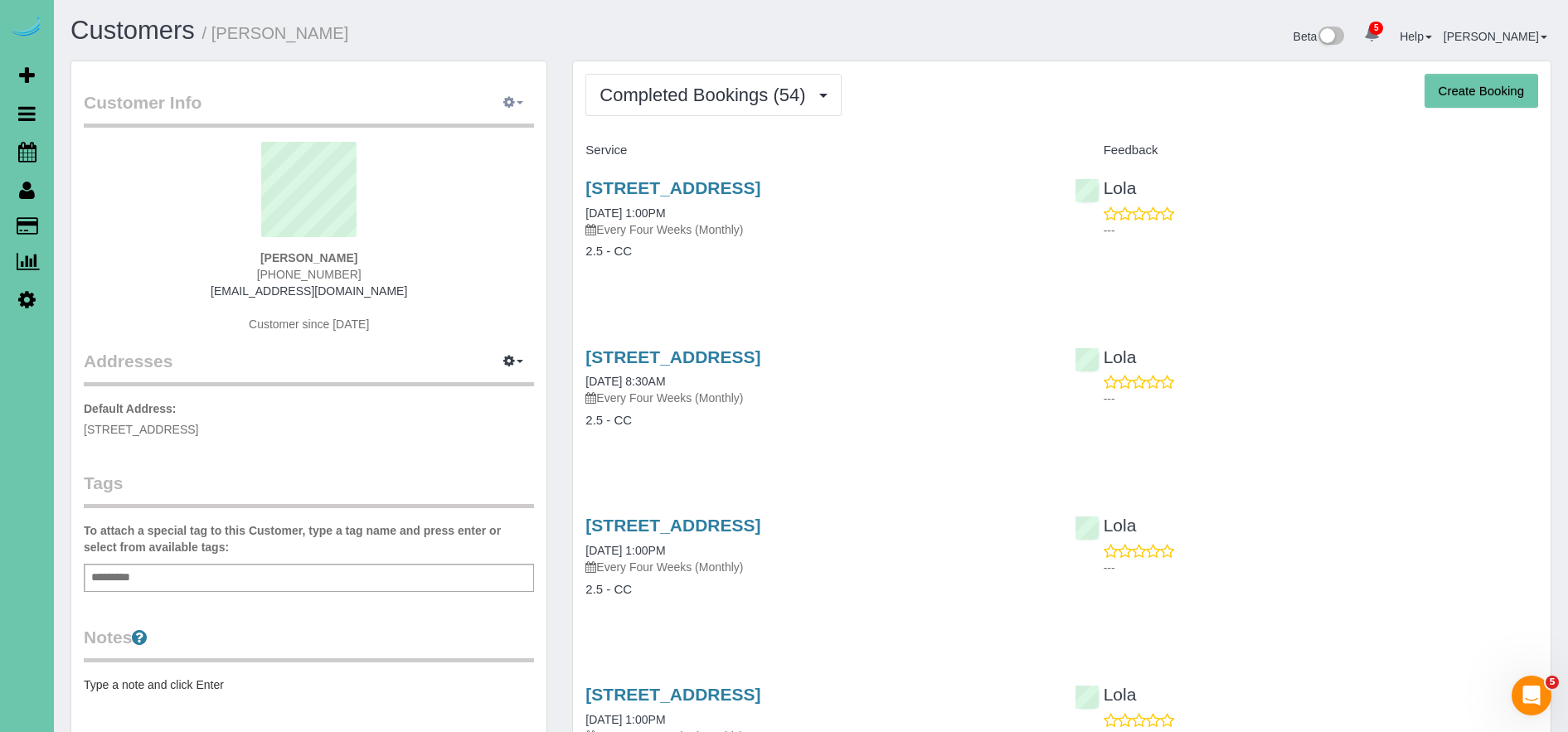
click at [513, 107] on icon "button" at bounding box center [508, 101] width 12 height 10
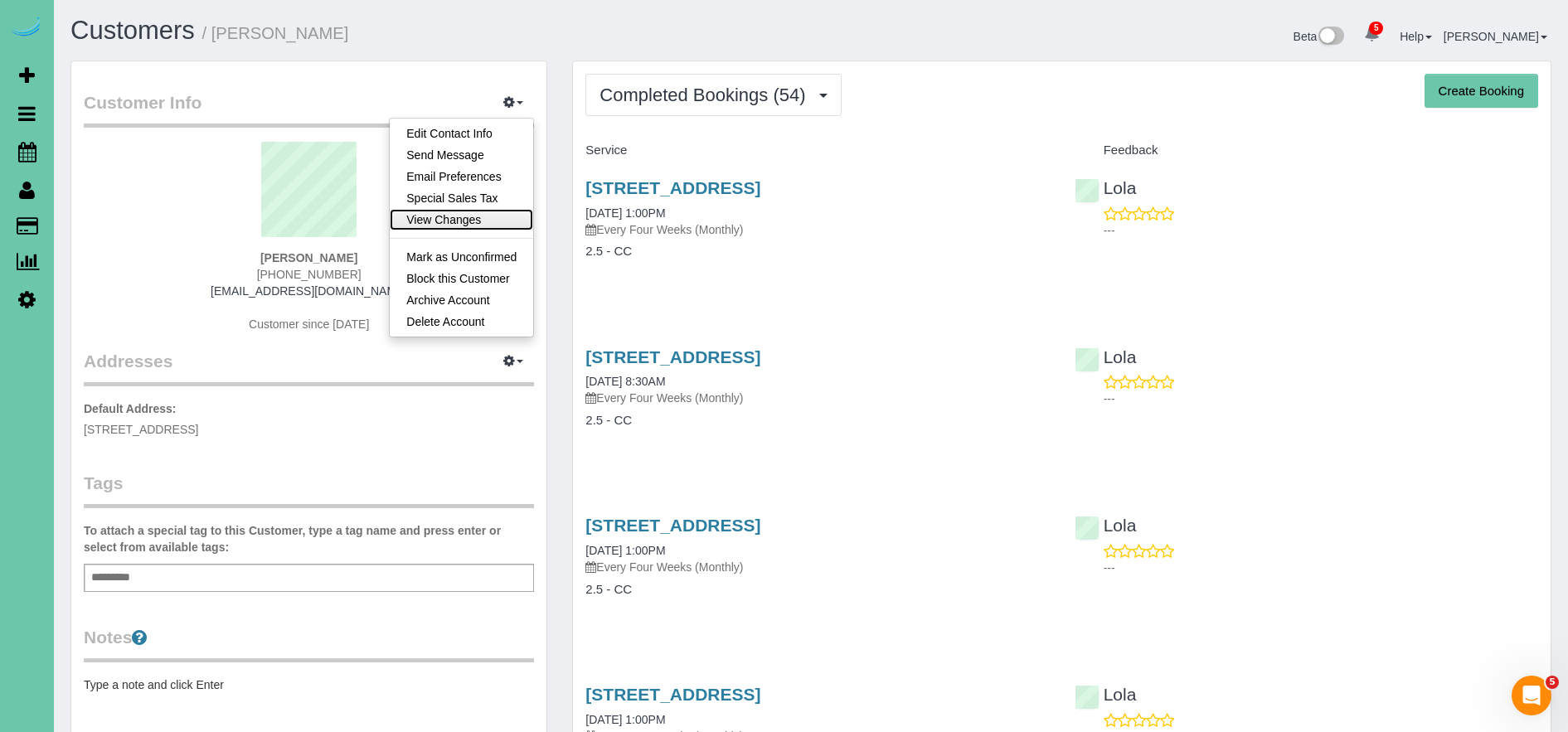
click at [490, 222] on link "View Changes" at bounding box center [461, 220] width 144 height 21
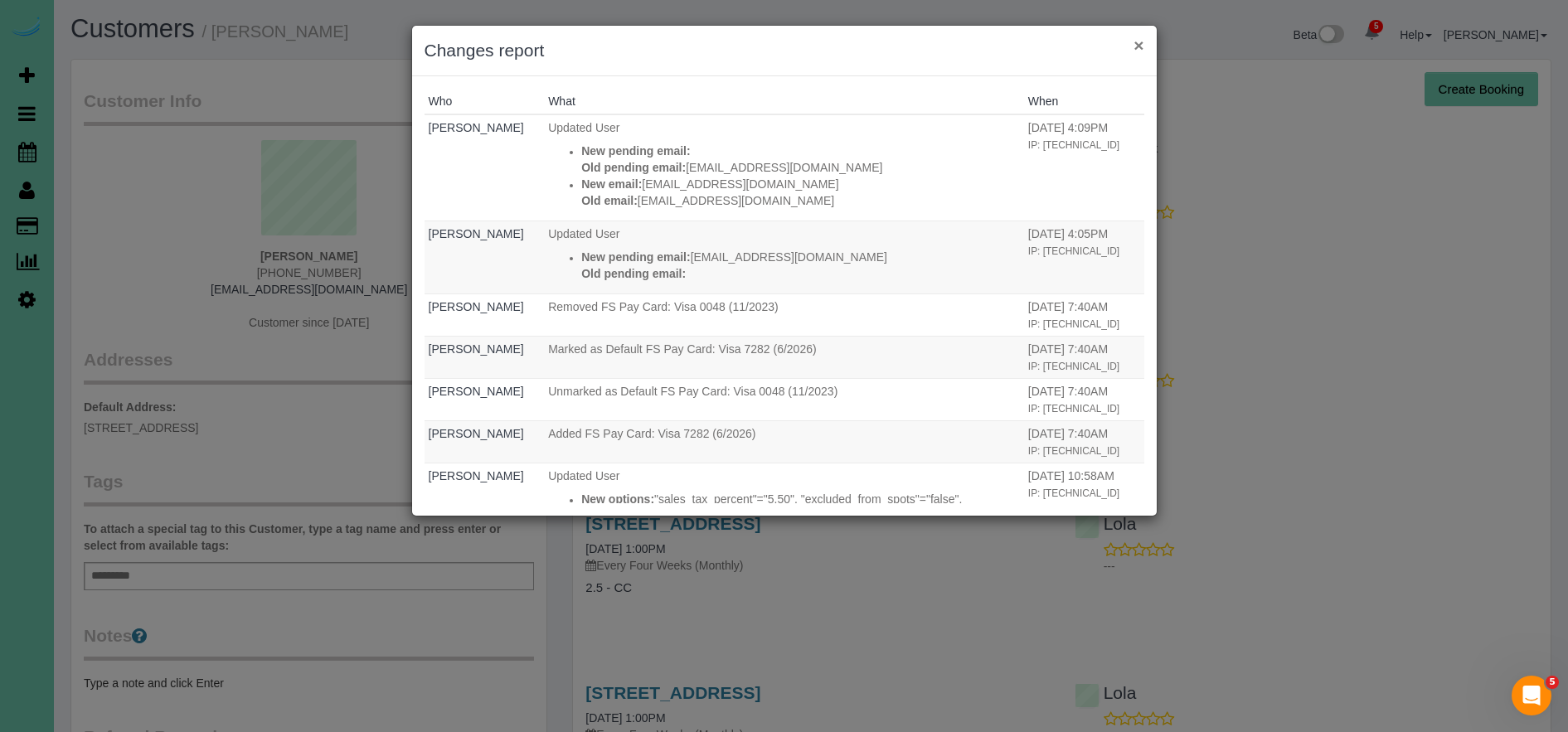
click at [1142, 45] on button "×" at bounding box center [1139, 45] width 10 height 18
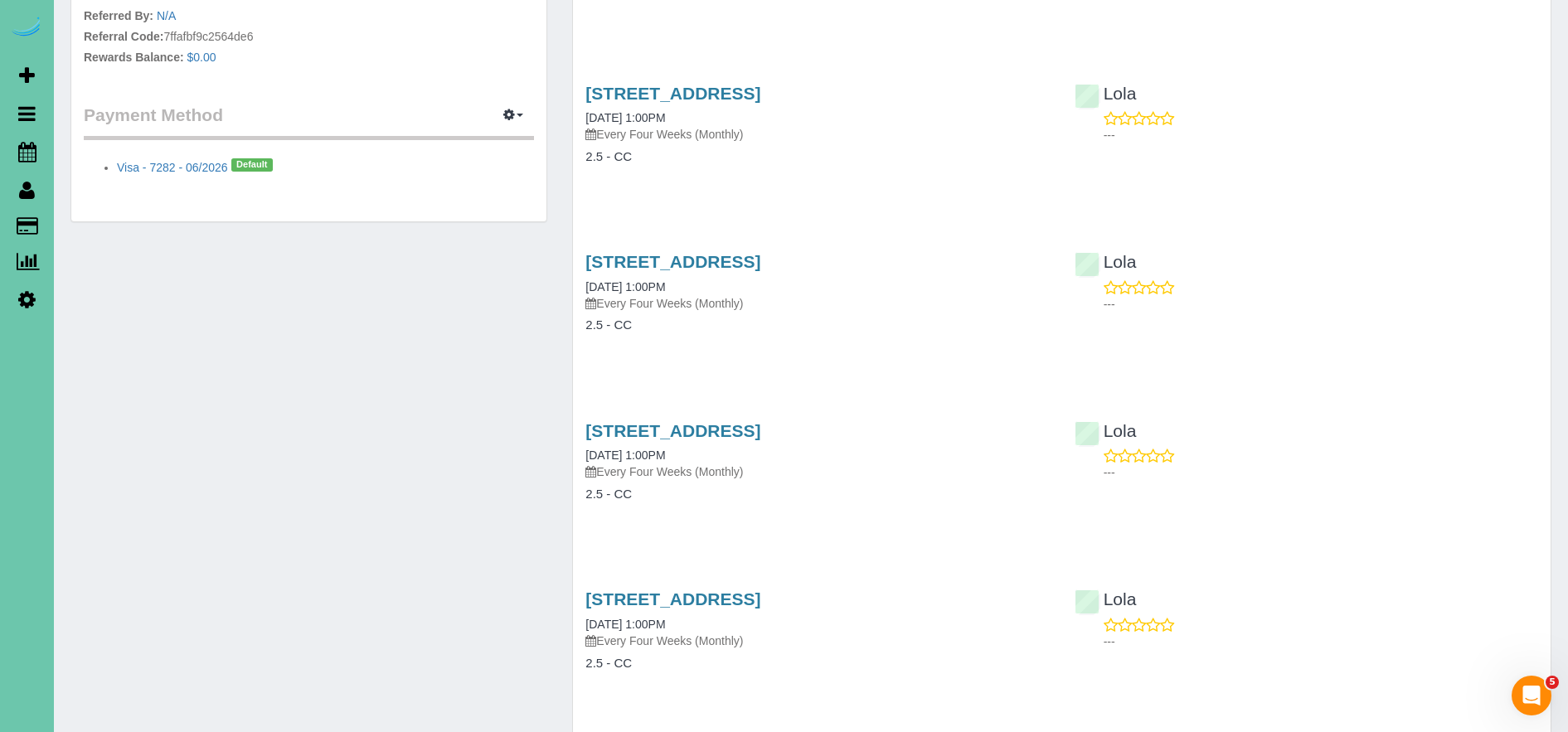
scroll to position [0, 0]
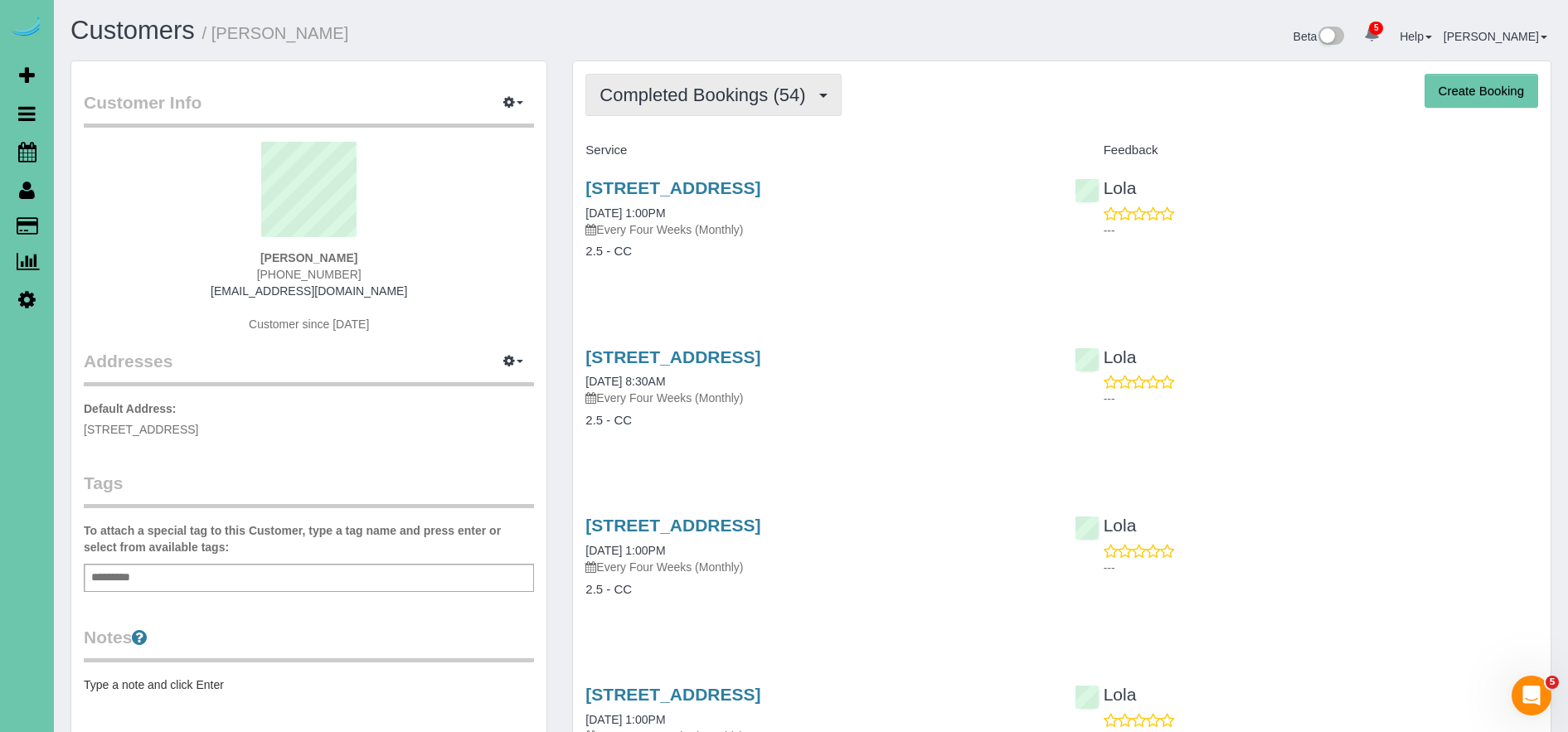
click at [721, 95] on span "Completed Bookings (54)" at bounding box center [706, 94] width 214 height 20
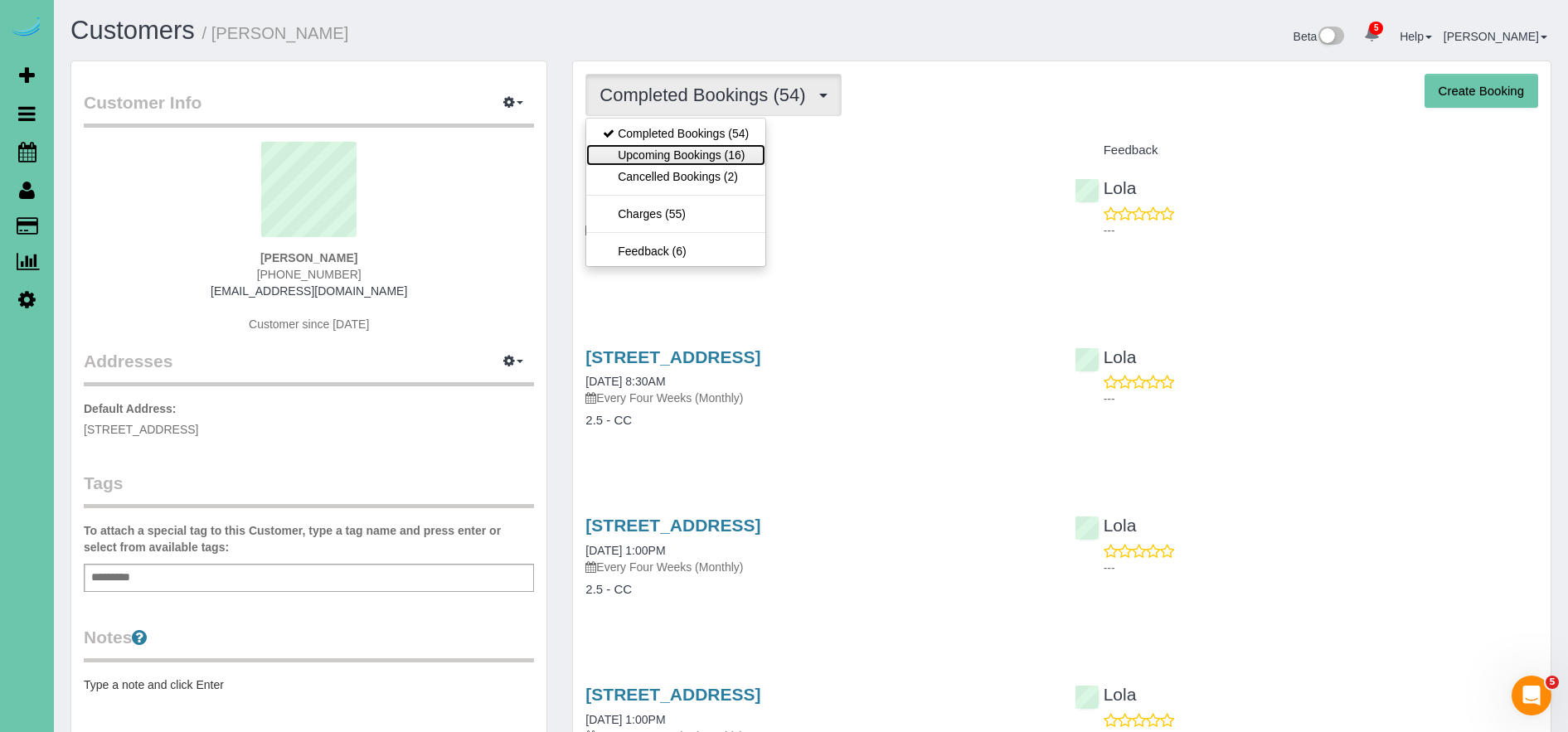
click at [703, 154] on link "Upcoming Bookings (16)" at bounding box center [676, 155] width 179 height 21
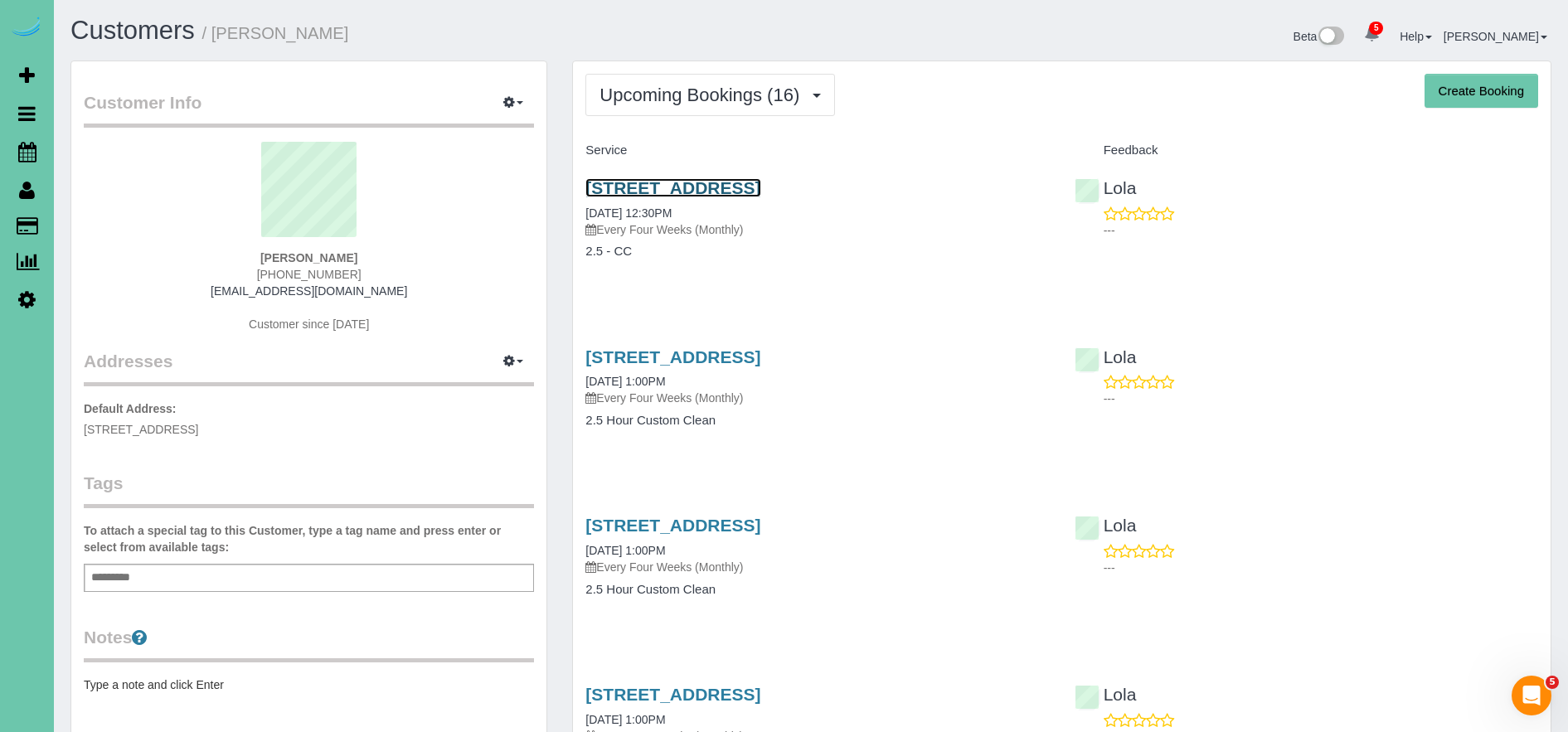
click at [742, 184] on link "3602 S 205th Street, Elkhorn, NE 68022" at bounding box center [673, 187] width 175 height 19
click at [760, 355] on link "3602 S 205th Street, Elkhorn, NE 68022" at bounding box center [673, 357] width 175 height 19
click at [729, 89] on span "Upcoming Bookings (16)" at bounding box center [704, 94] width 209 height 20
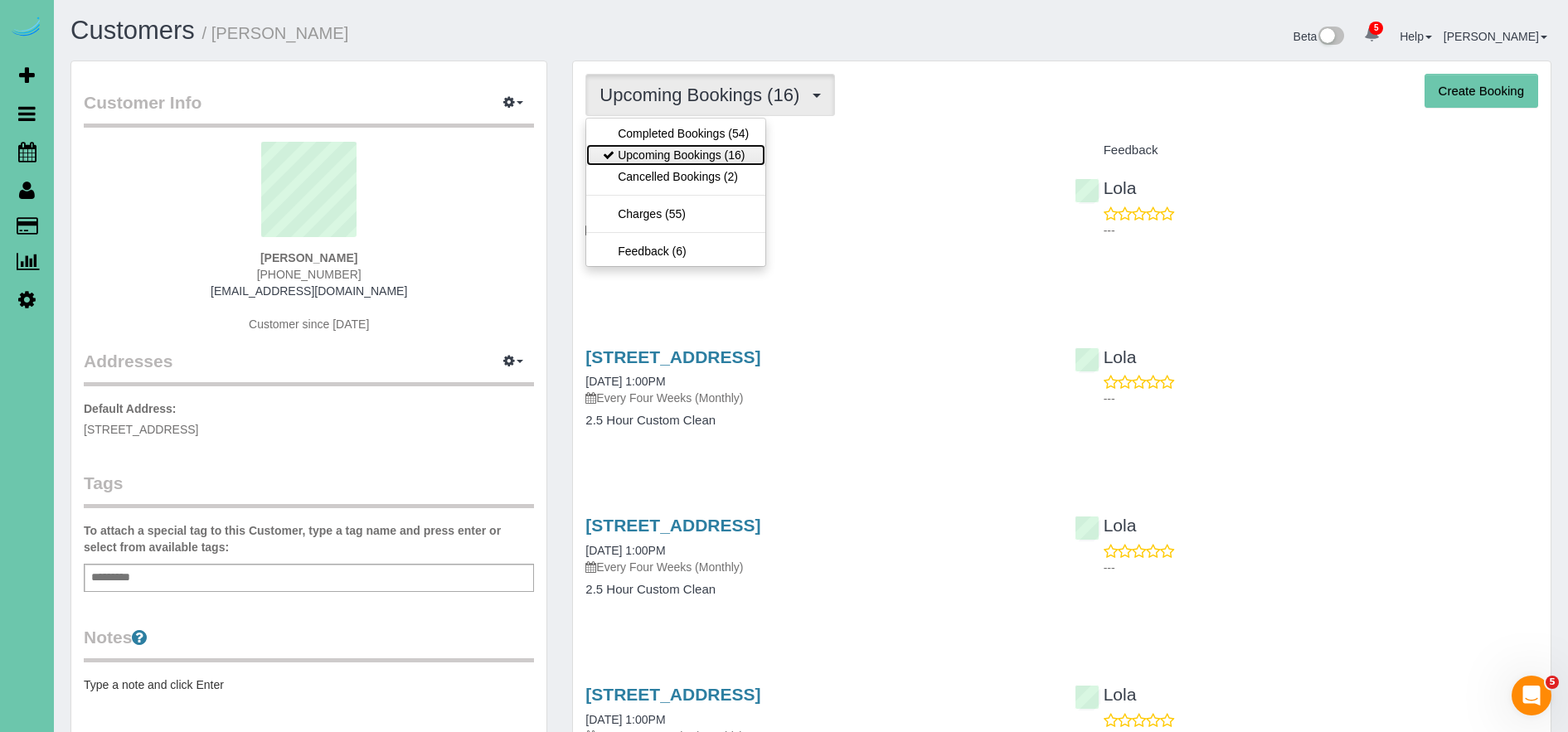
click at [710, 158] on link "Upcoming Bookings (16)" at bounding box center [676, 155] width 179 height 21
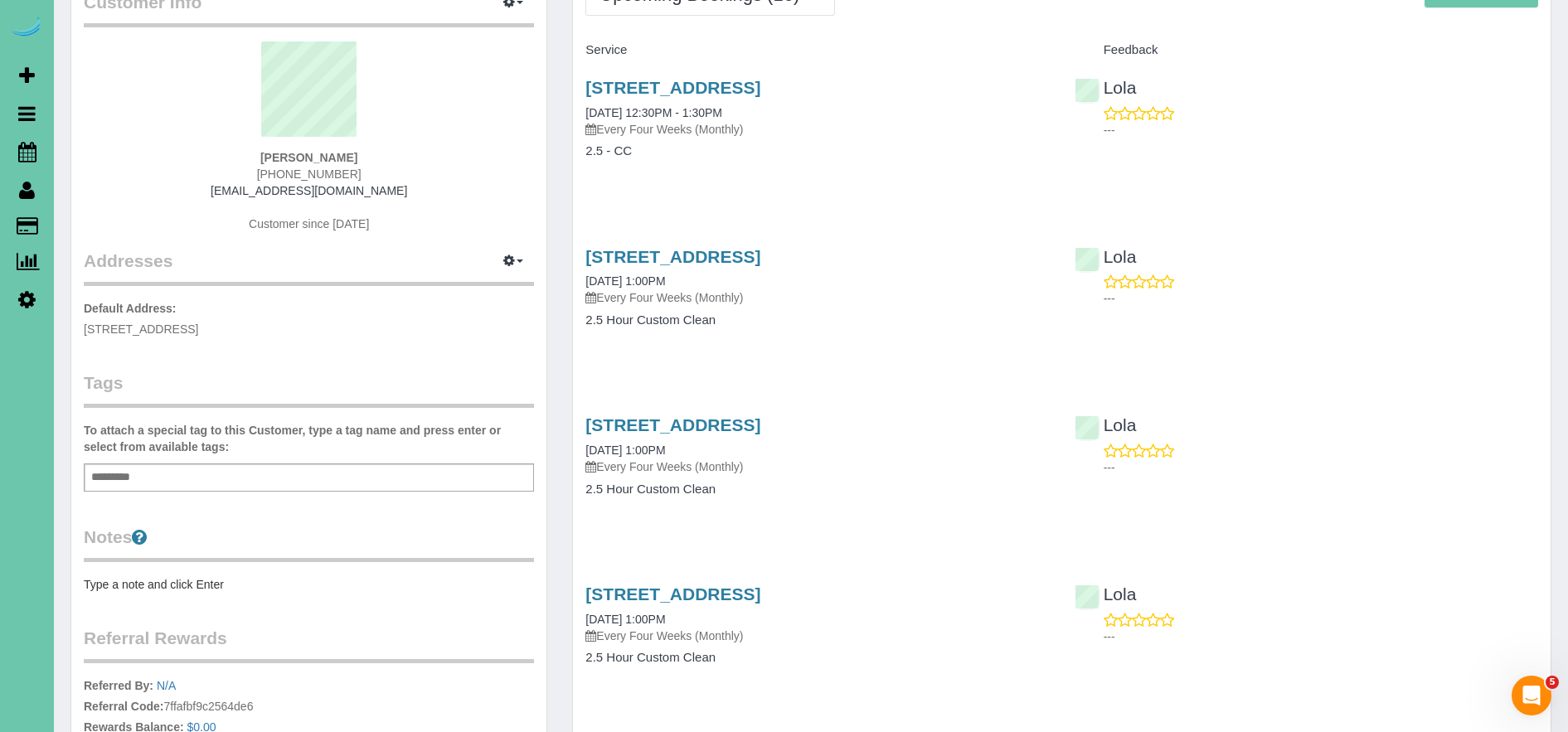
scroll to position [51, 0]
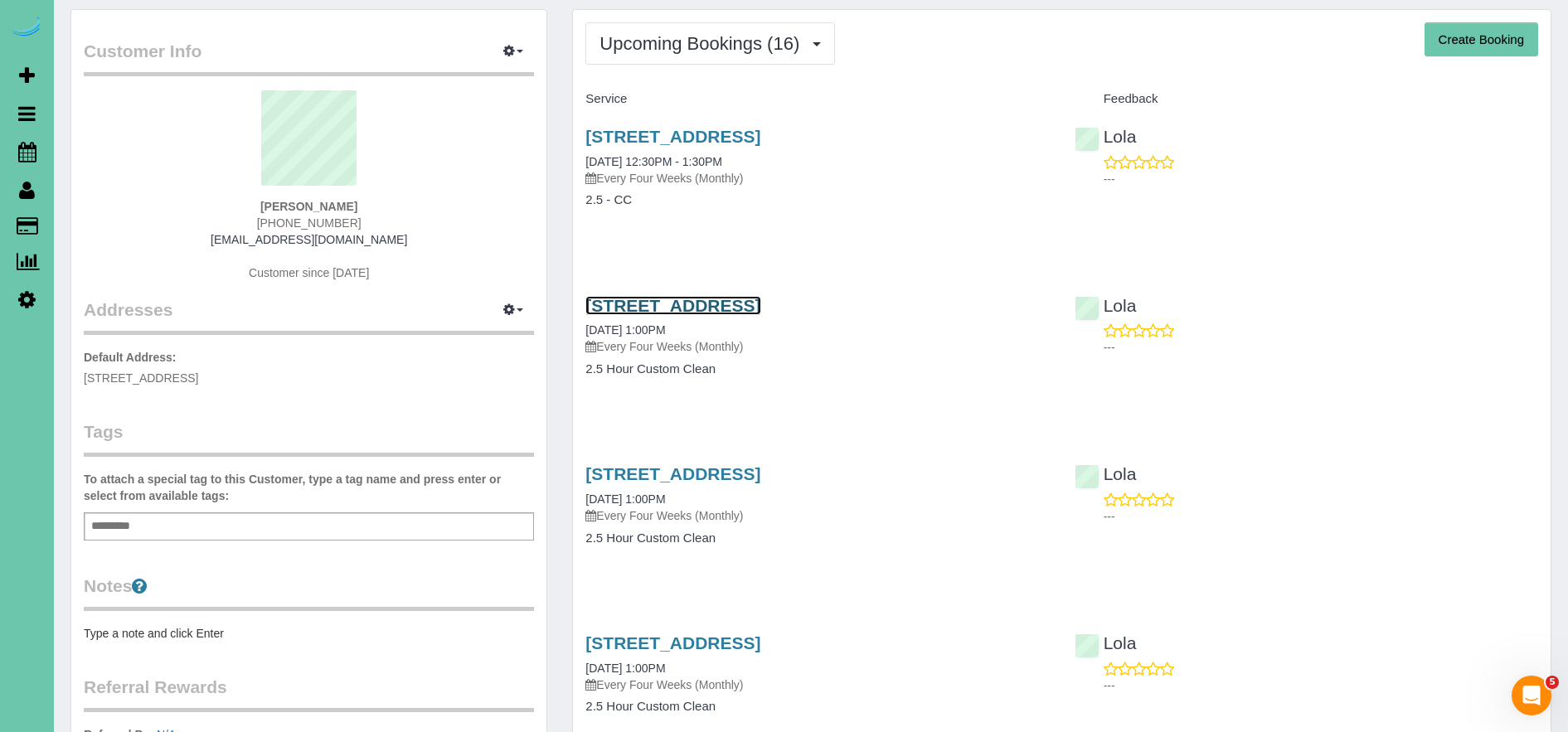
click at [760, 301] on link "3602 S 205th Street, Elkhorn, NE 68022" at bounding box center [673, 305] width 175 height 19
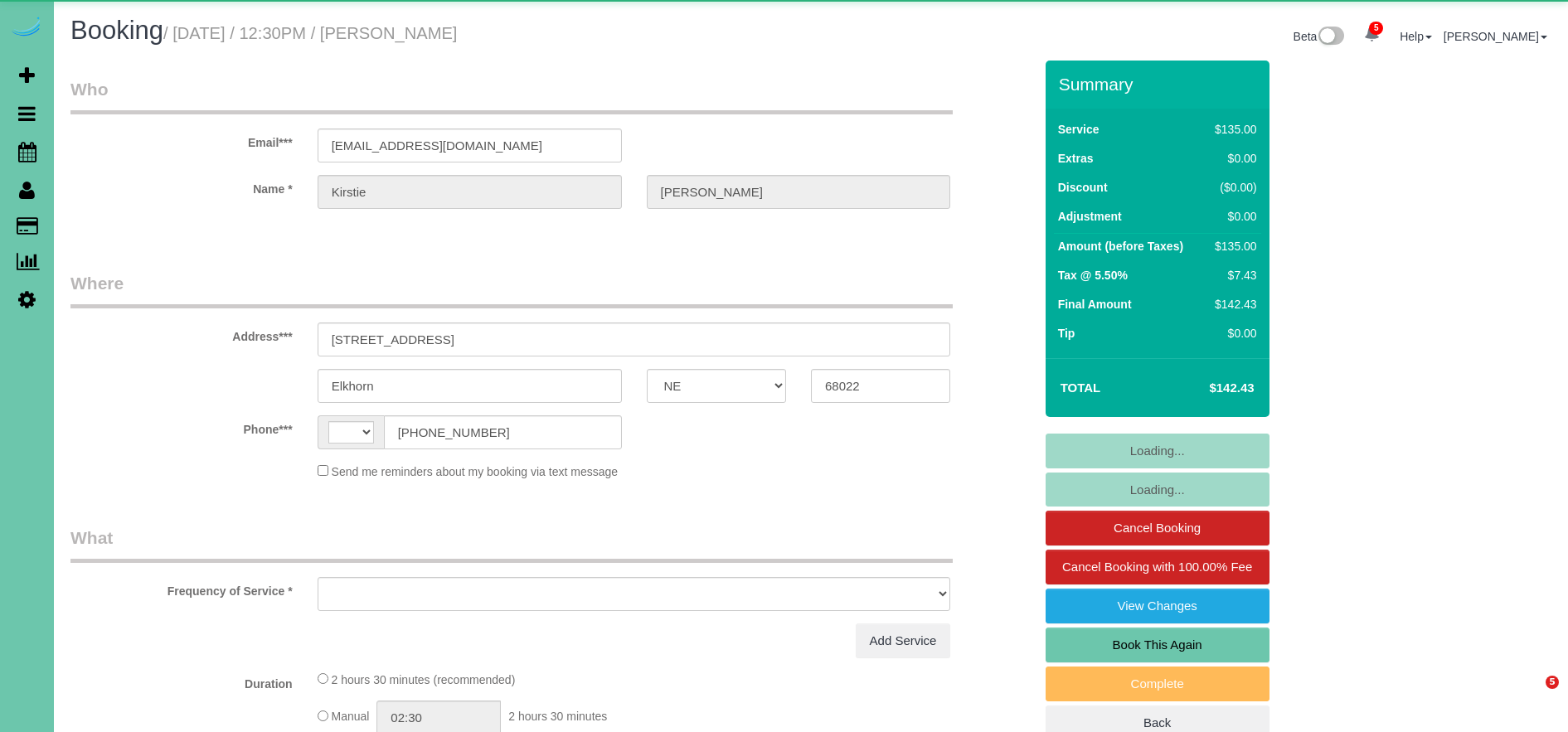
select select "NE"
select select "string:fspay-47d93919-4c8c-46ad-bcf8-6249f00fa8cd"
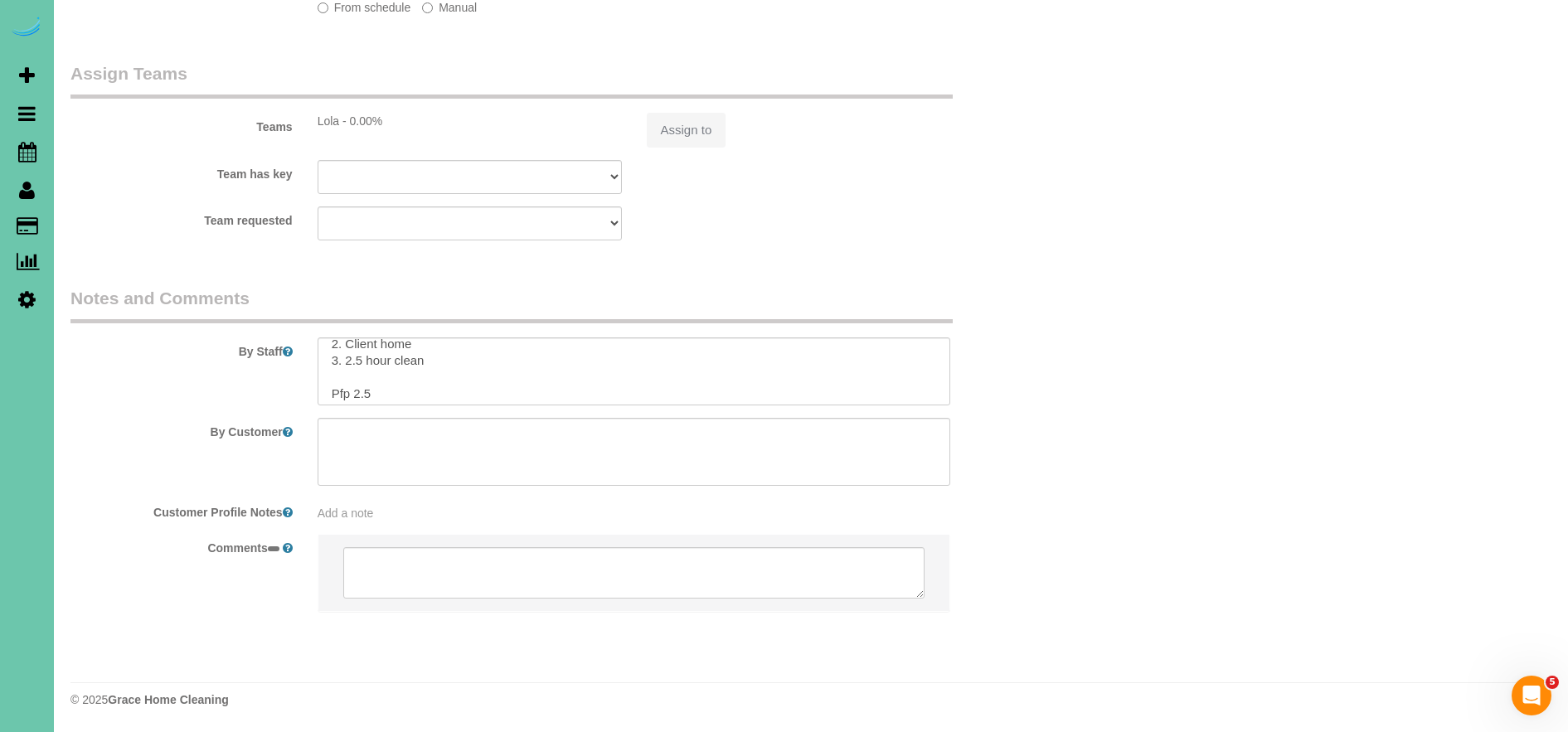
scroll to position [33, 0]
select select "string:[GEOGRAPHIC_DATA]"
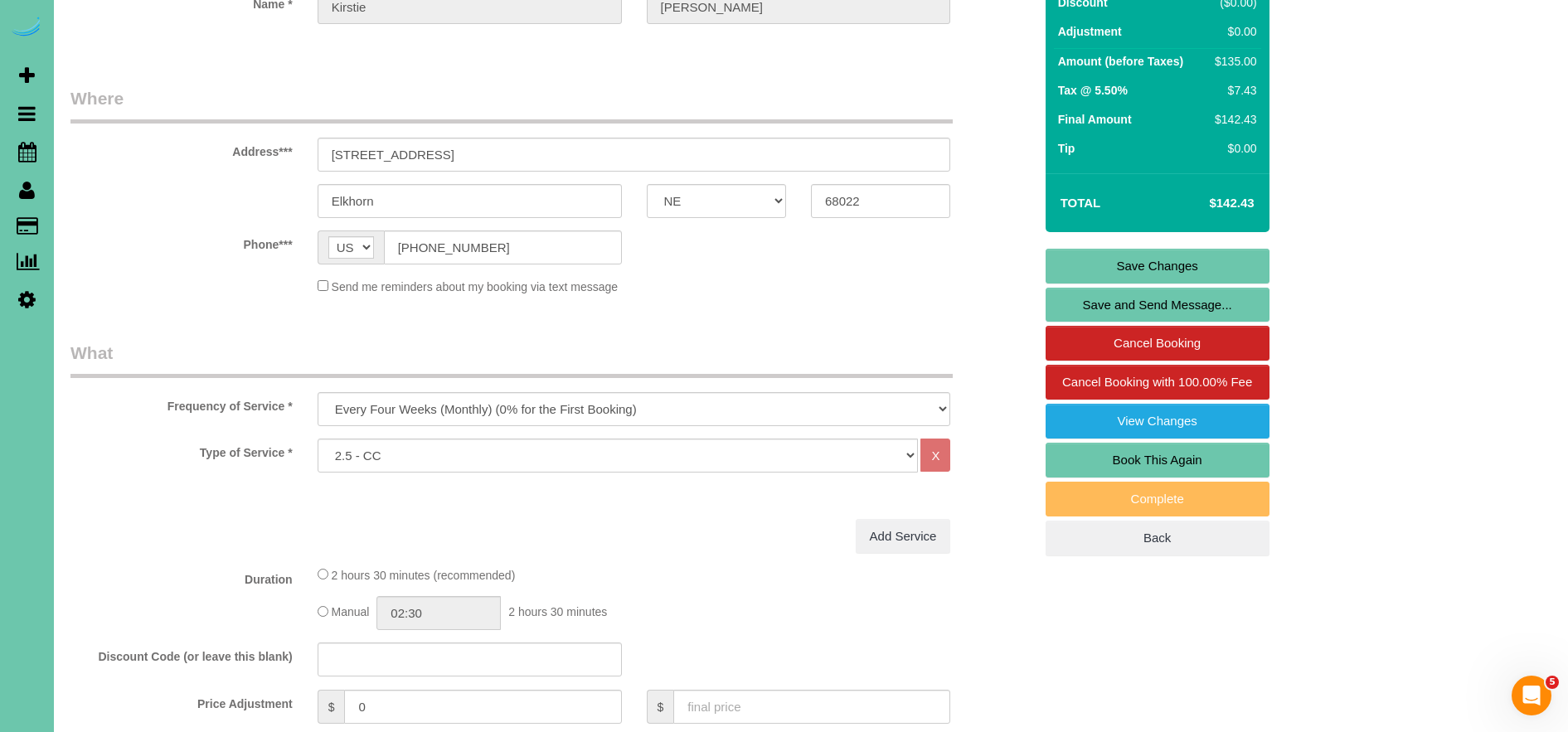
scroll to position [0, 0]
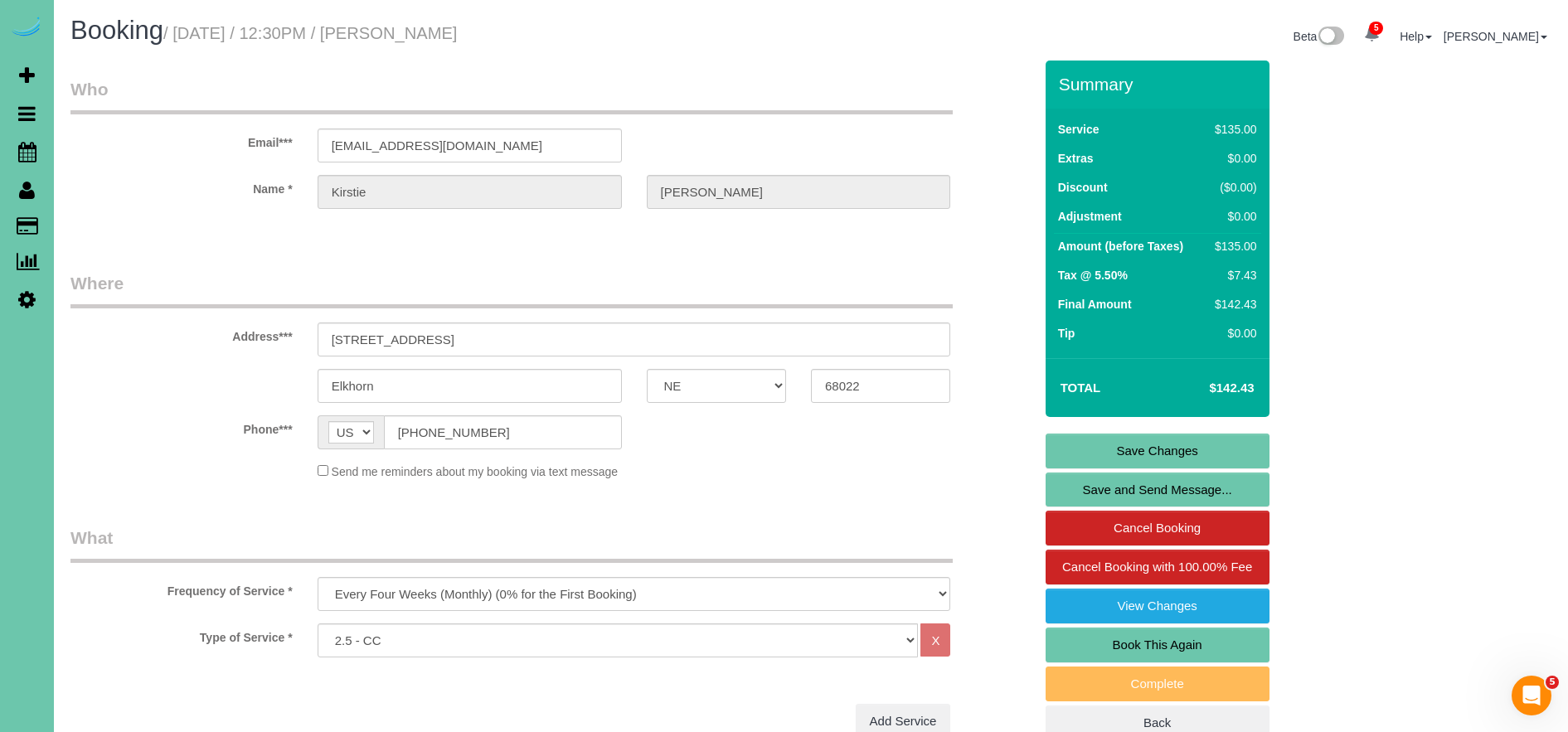
select select "object:936"
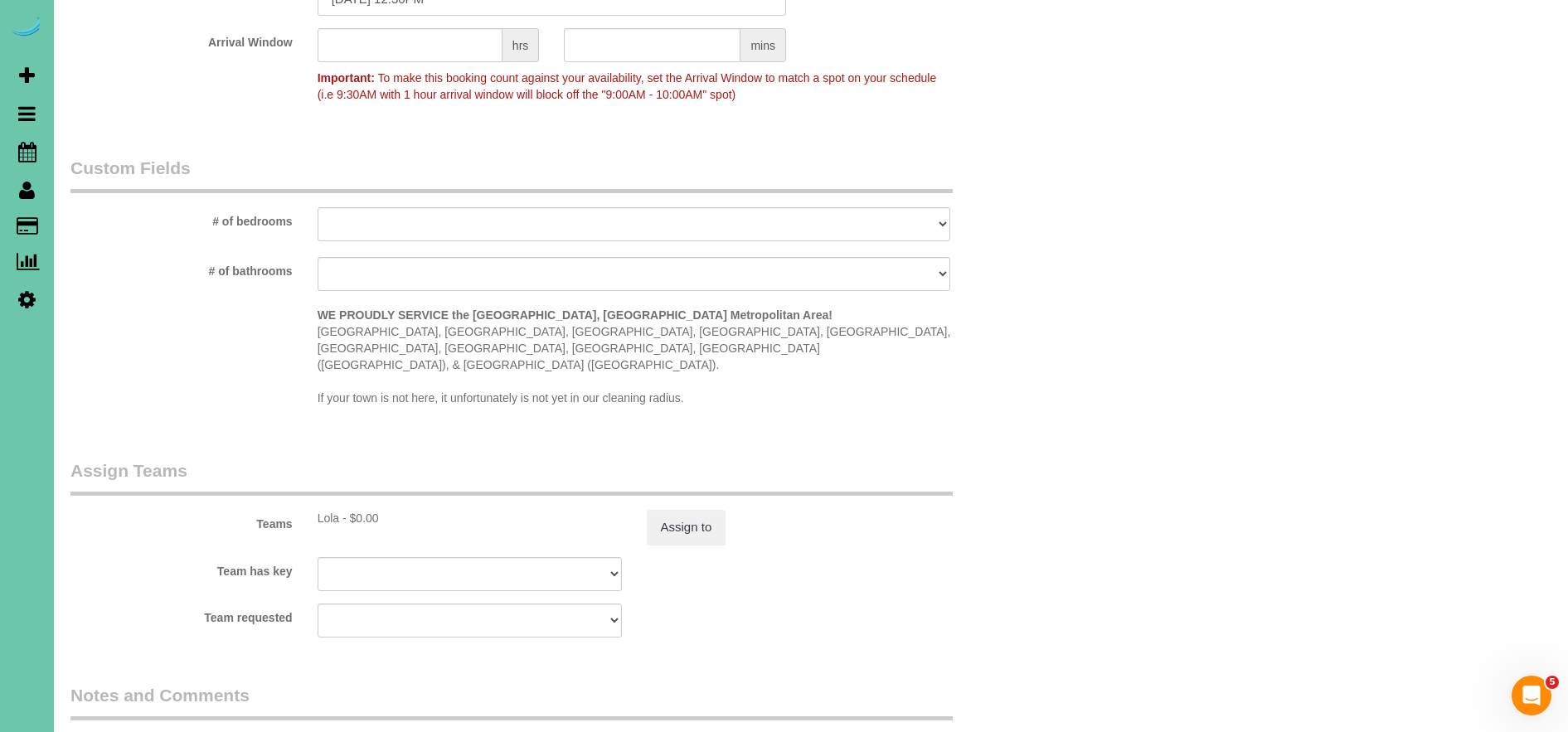
scroll to position [1691, 0]
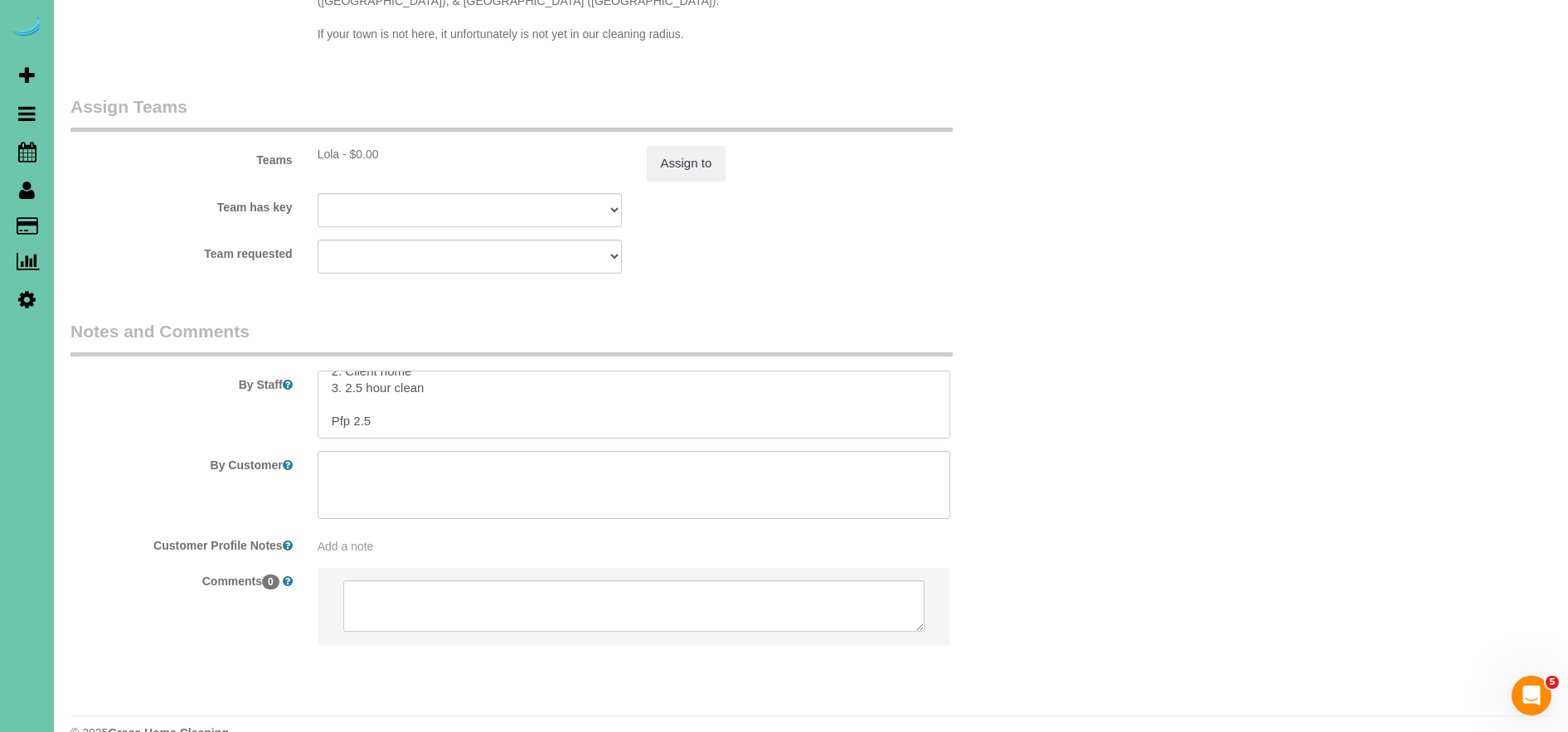
click at [440, 374] on textarea at bounding box center [634, 405] width 634 height 68
drag, startPoint x: 345, startPoint y: 378, endPoint x: 424, endPoint y: 374, distance: 79.1
click at [346, 377] on textarea at bounding box center [634, 405] width 634 height 68
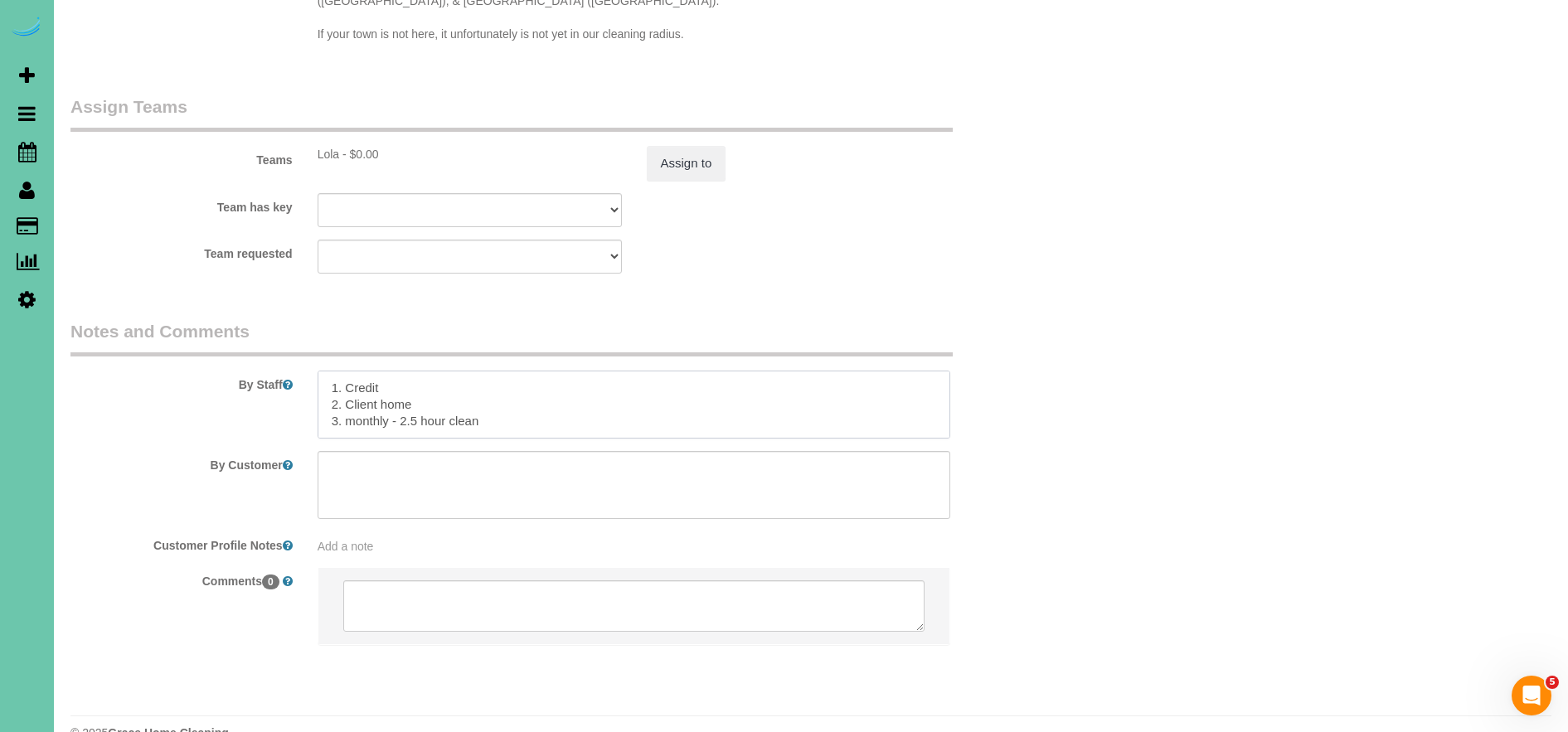
click at [392, 387] on textarea at bounding box center [634, 405] width 634 height 68
click at [506, 375] on textarea at bounding box center [634, 405] width 634 height 68
click at [323, 383] on textarea at bounding box center [634, 405] width 634 height 68
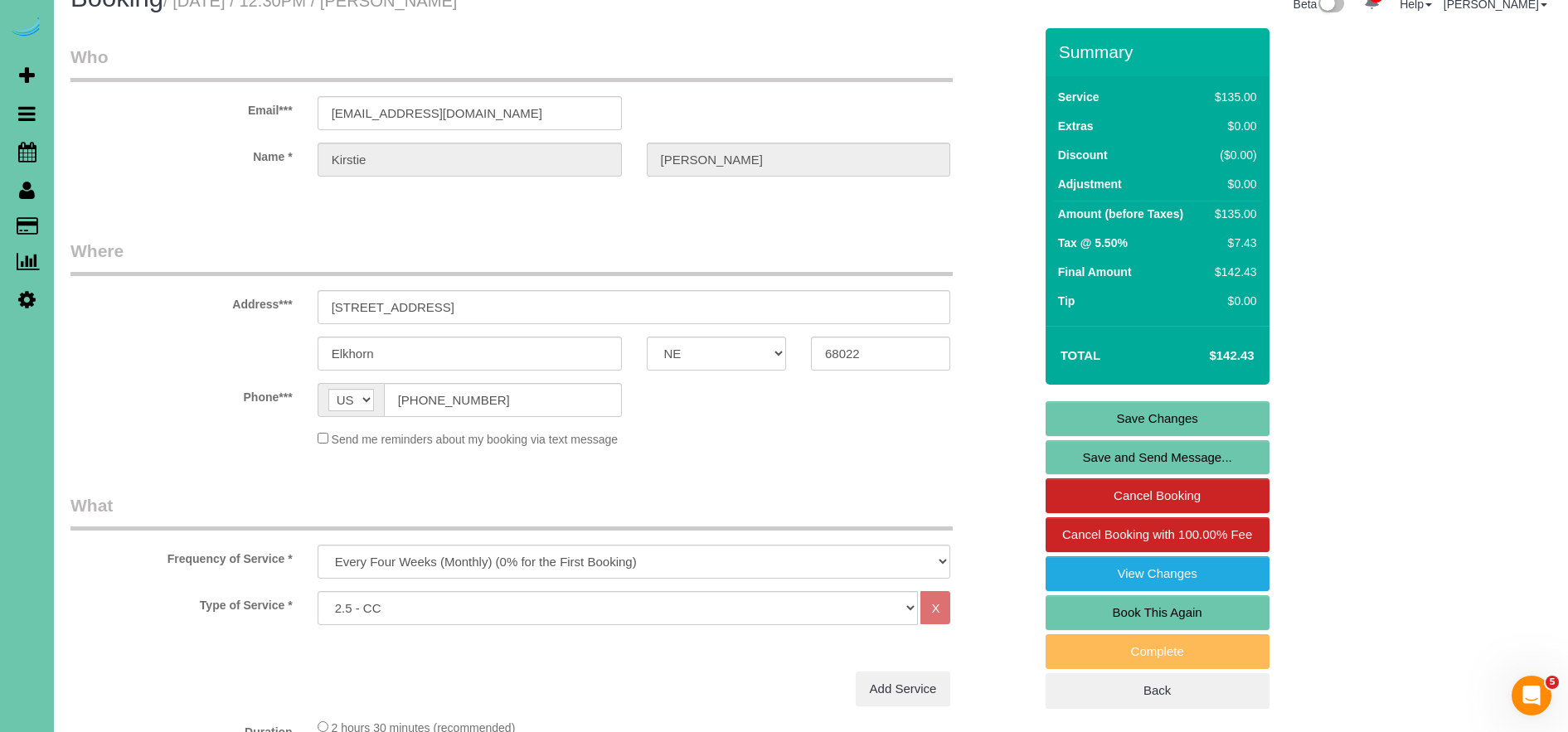
scroll to position [0, 0]
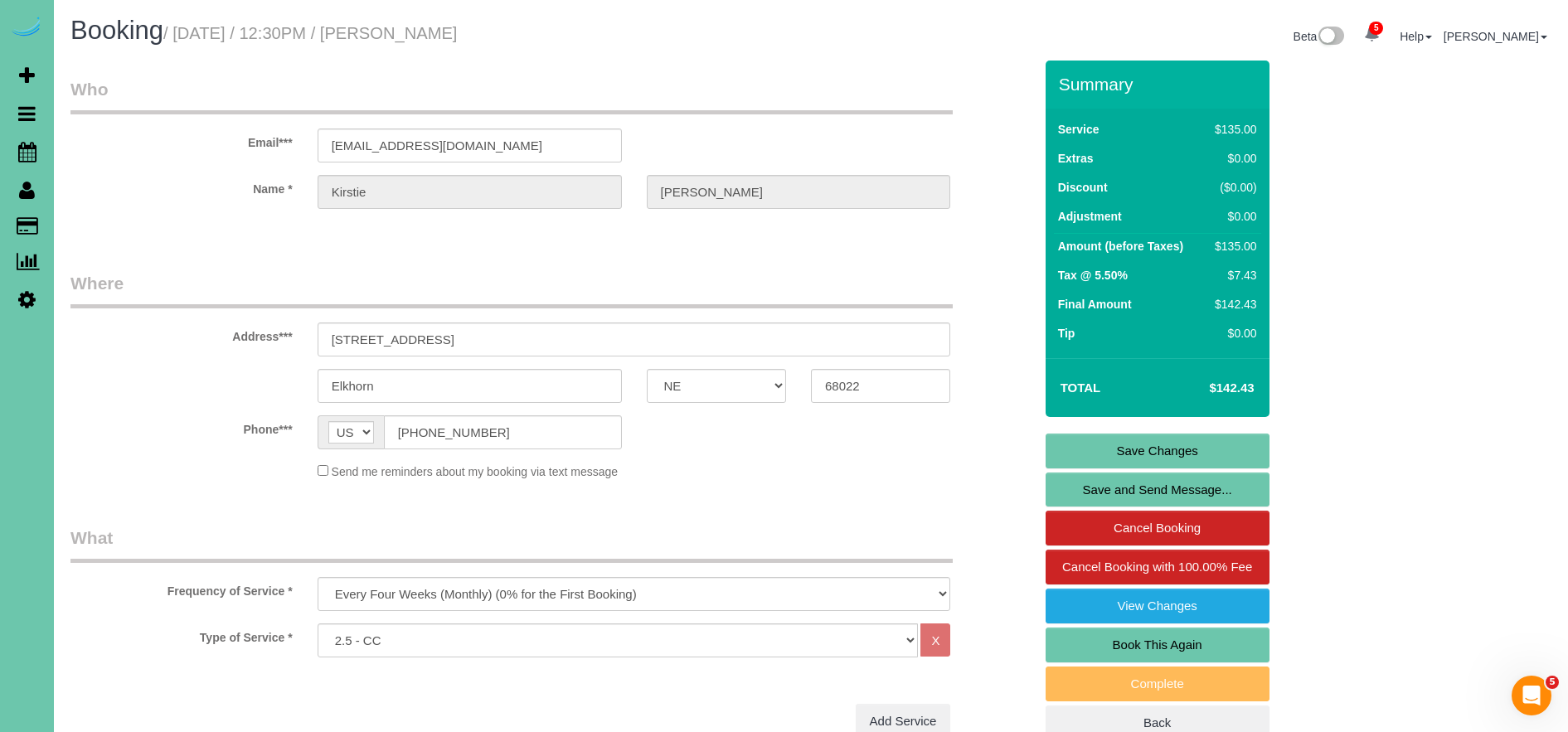
type textarea "1. Credit 2. Client home 3. monthly recurring - 2.5 hour custom clean wishlist;…"
click at [1209, 449] on link "Save Changes" at bounding box center [1157, 451] width 224 height 35
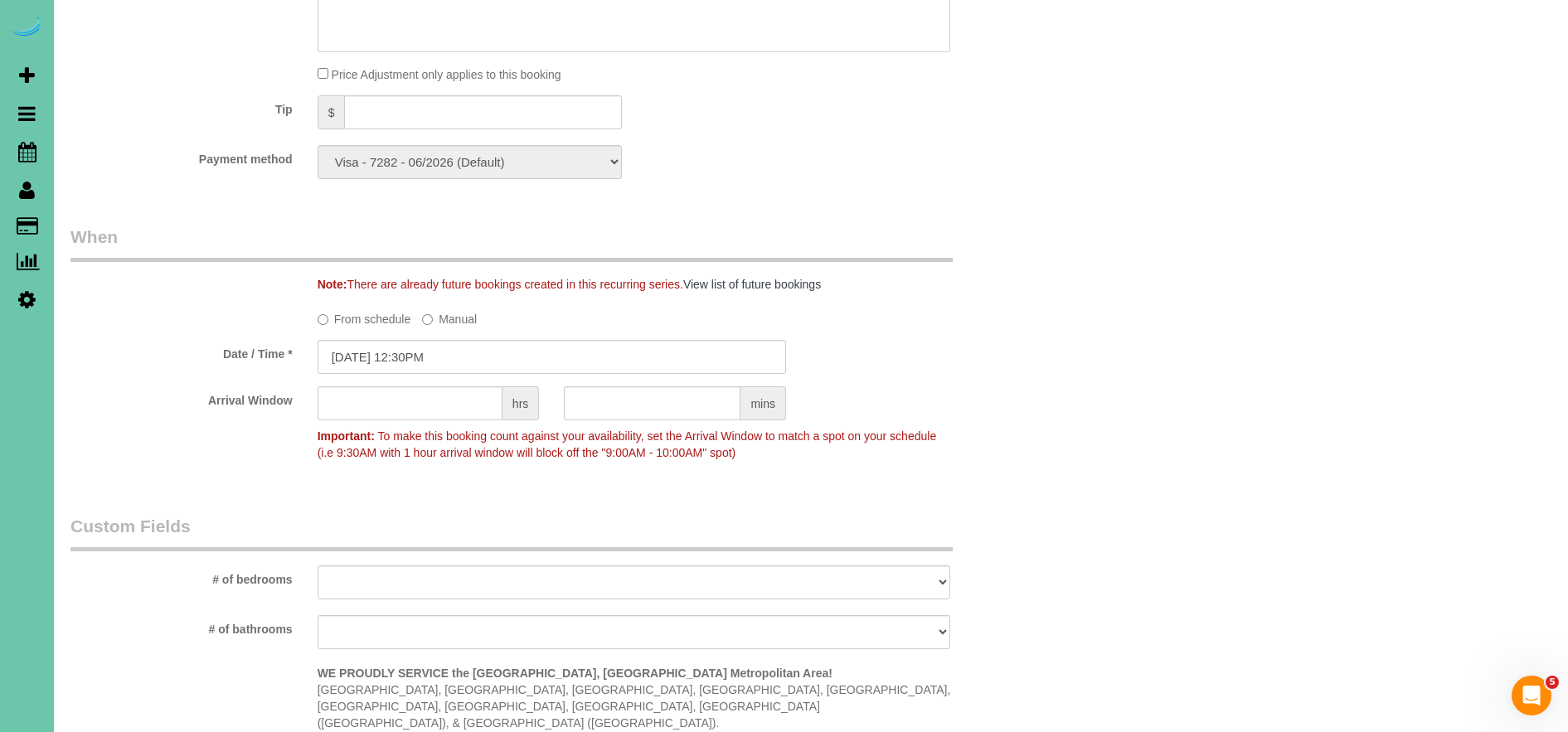
scroll to position [990, 0]
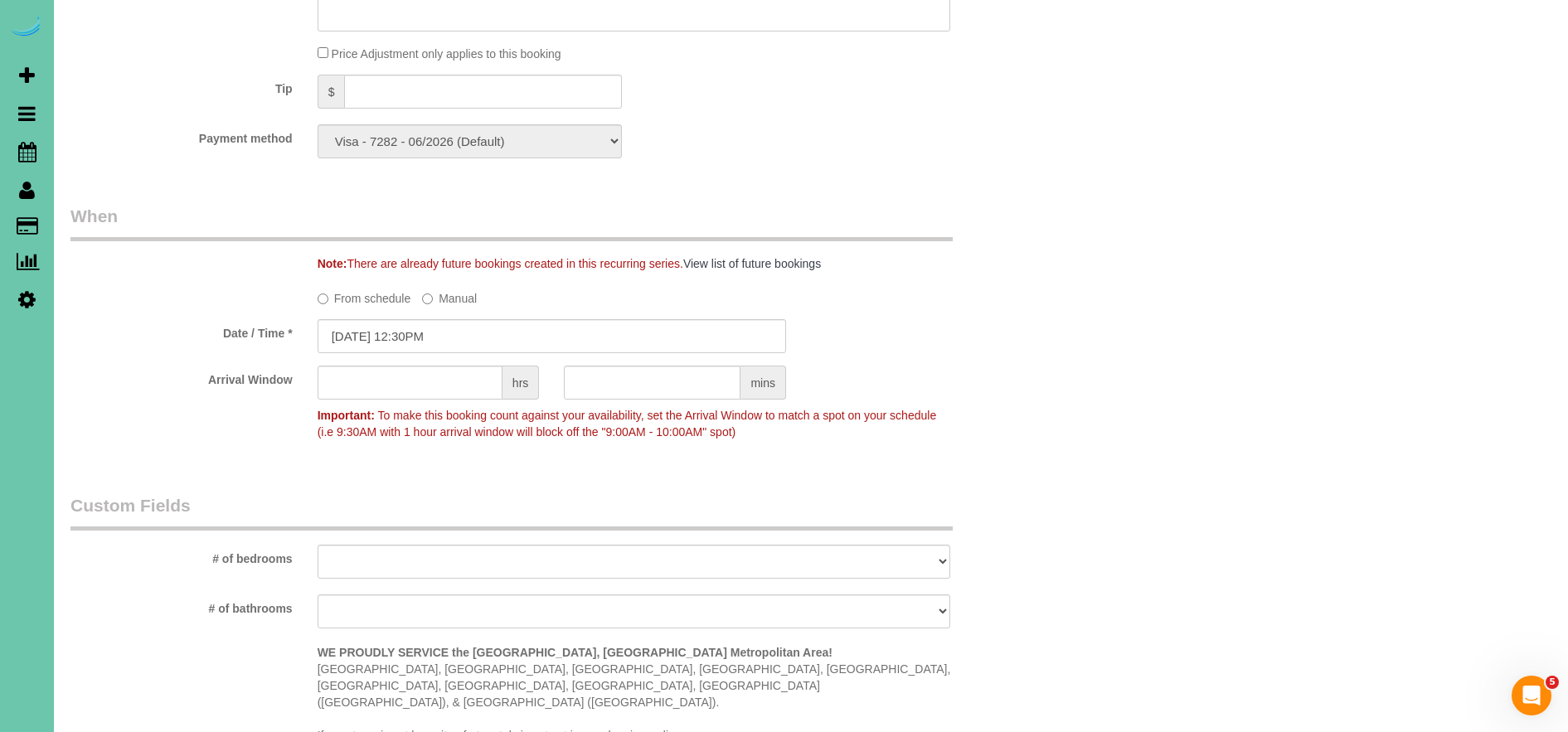
click at [411, 358] on sui-booking-spot "From schedule Manual Date / Time * 09/26/2025 12:30PM Arrival Window hrs mins I…" at bounding box center [551, 366] width 963 height 163
drag, startPoint x: 425, startPoint y: 368, endPoint x: 429, endPoint y: 379, distance: 11.7
click at [425, 369] on input "text" at bounding box center [410, 382] width 185 height 34
type input "1"
click at [842, 75] on div "Tip $" at bounding box center [551, 93] width 988 height 37
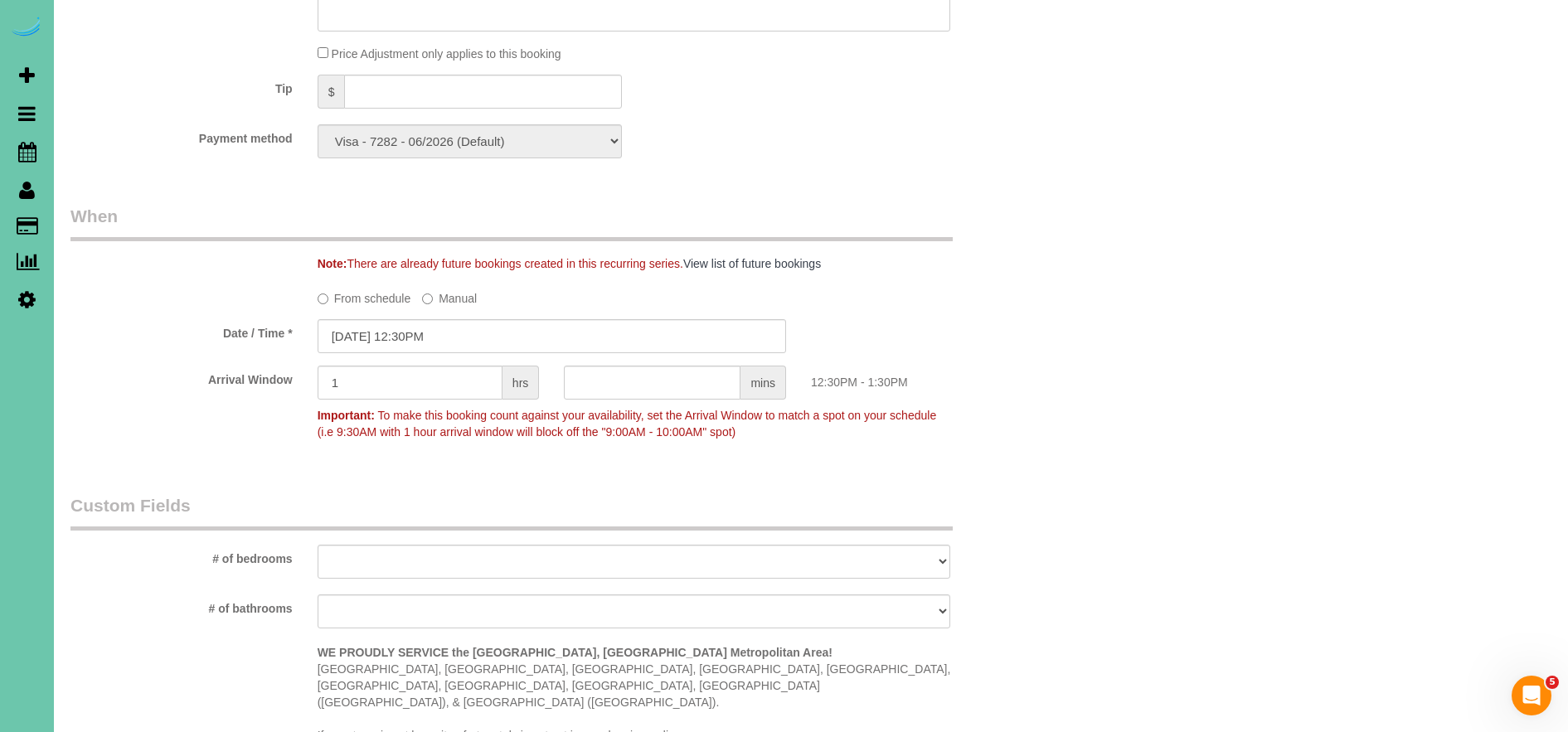
scroll to position [0, 0]
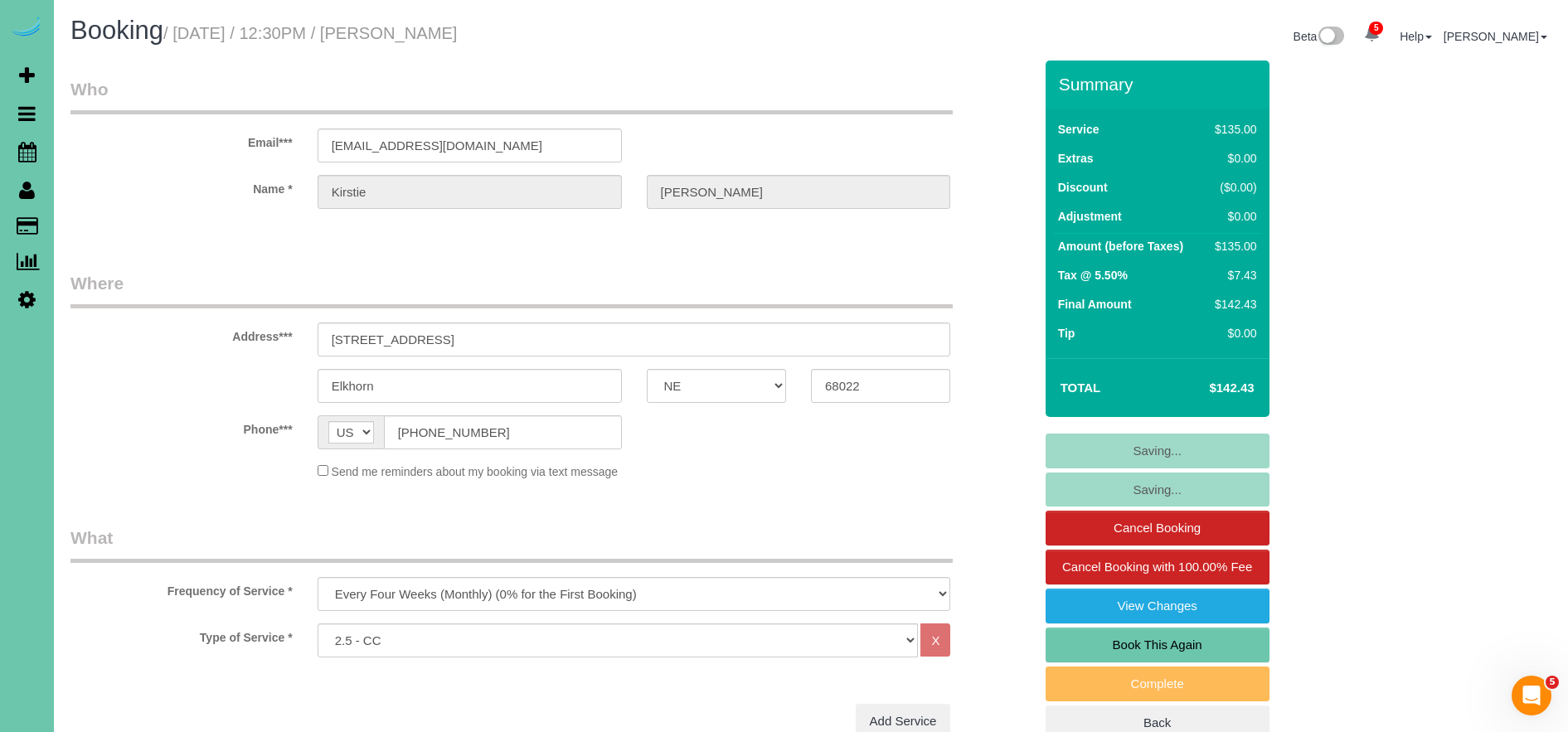
click at [1168, 446] on fieldset "Saving... Saving... Cancel Booking Cancel Booking with 100.00% Fee View Changes…" at bounding box center [1157, 587] width 224 height 308
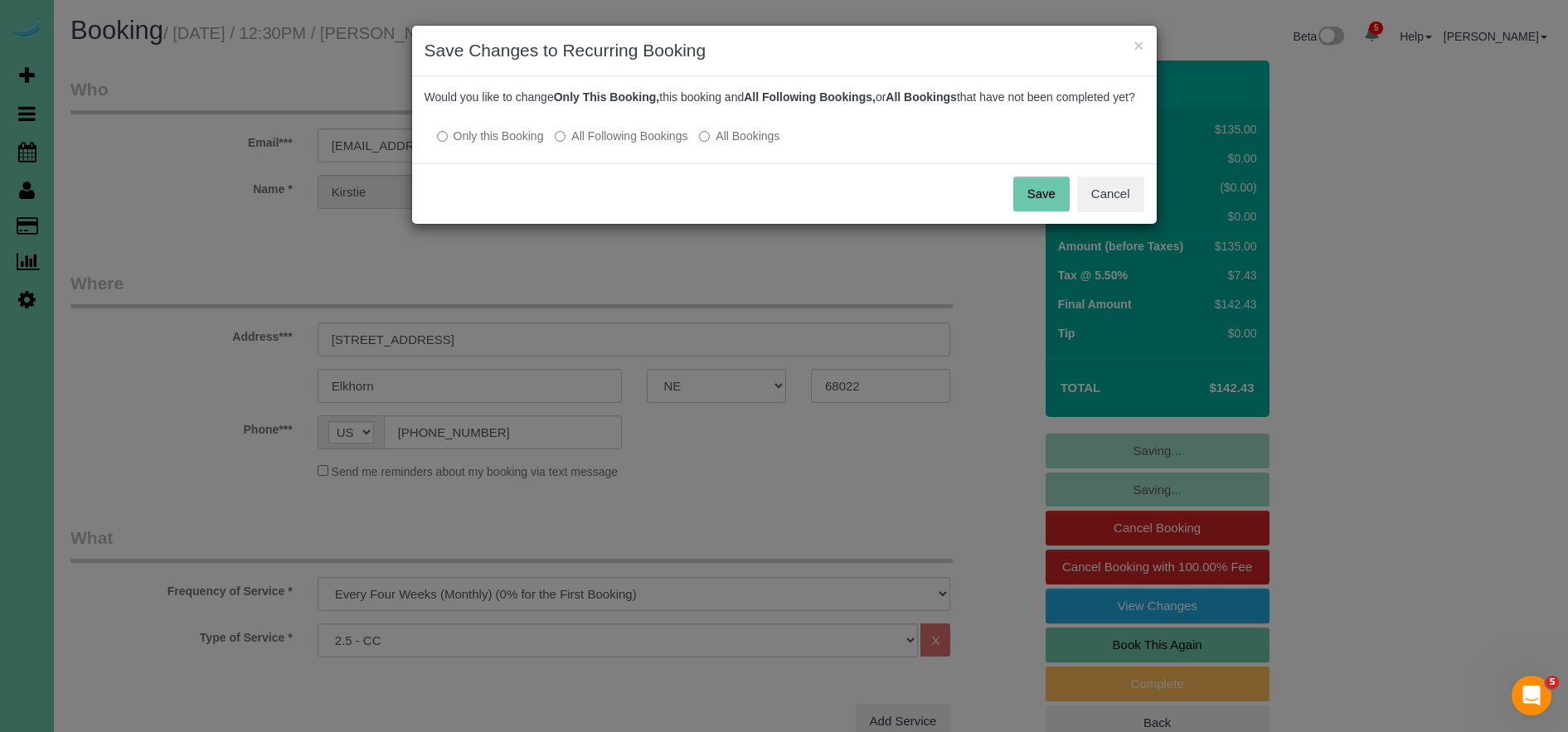
click at [1038, 211] on button "Save" at bounding box center [1042, 193] width 57 height 35
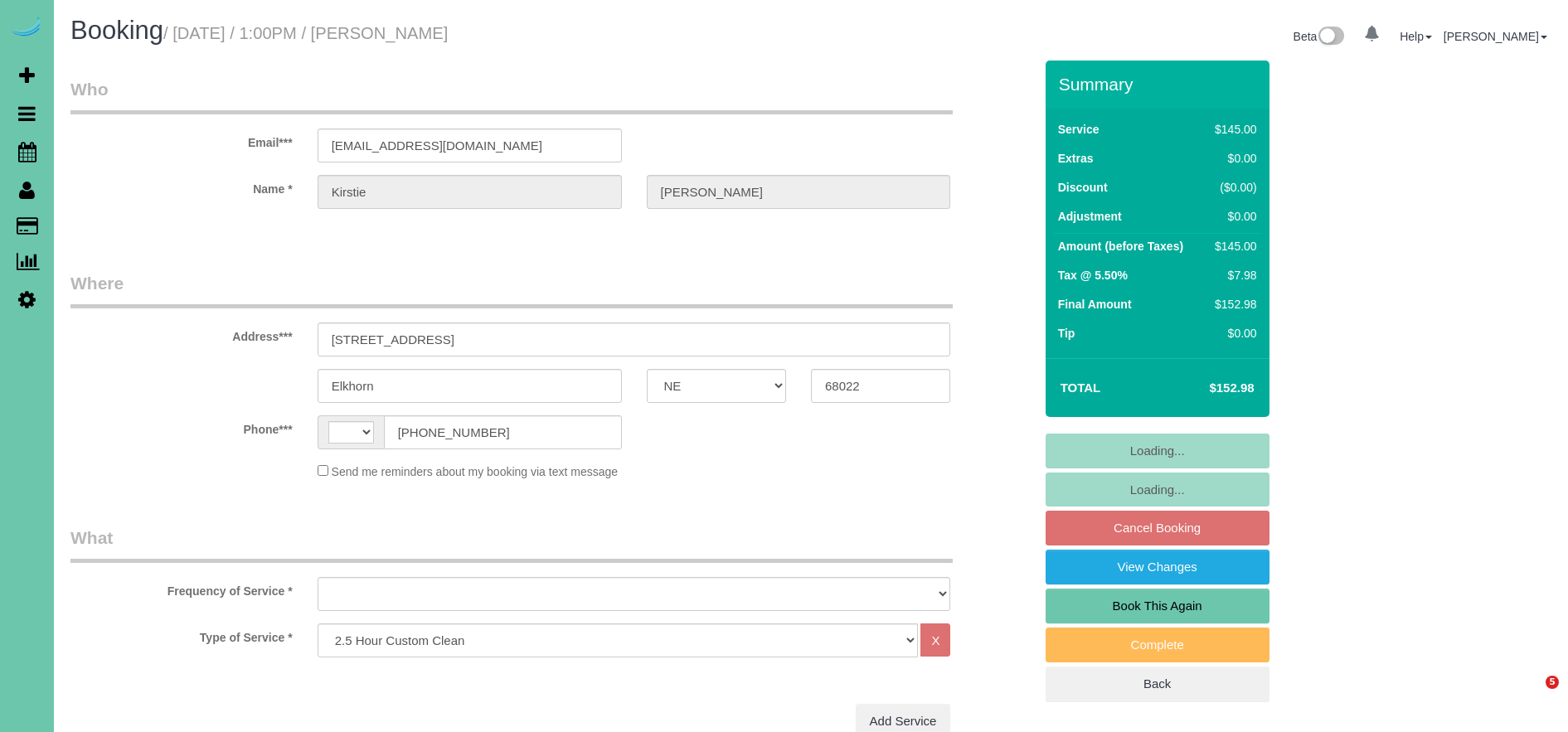
select select "NE"
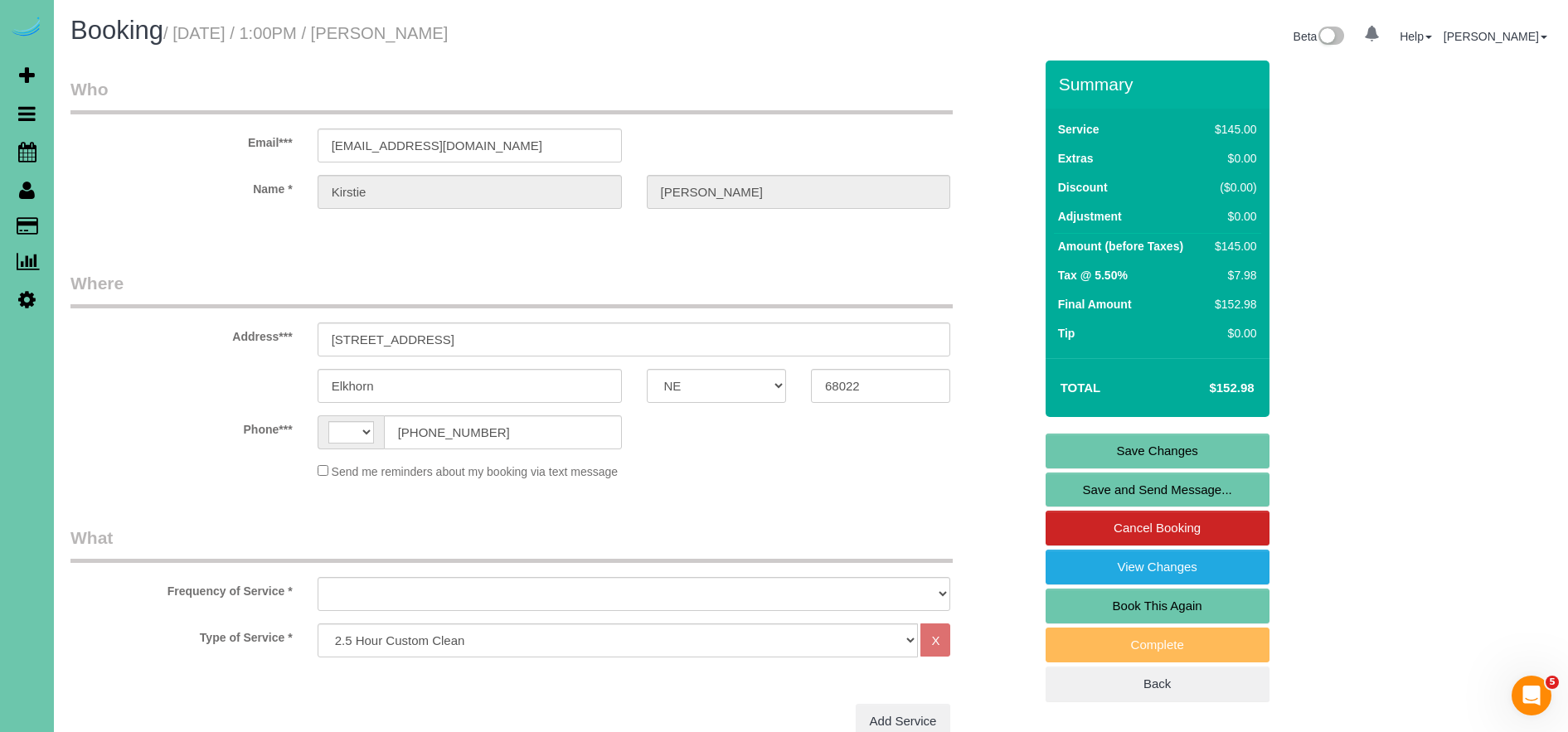
select select "string:[GEOGRAPHIC_DATA]"
select select "string:fspay-47d93919-4c8c-46ad-bcf8-6249f00fa8cd"
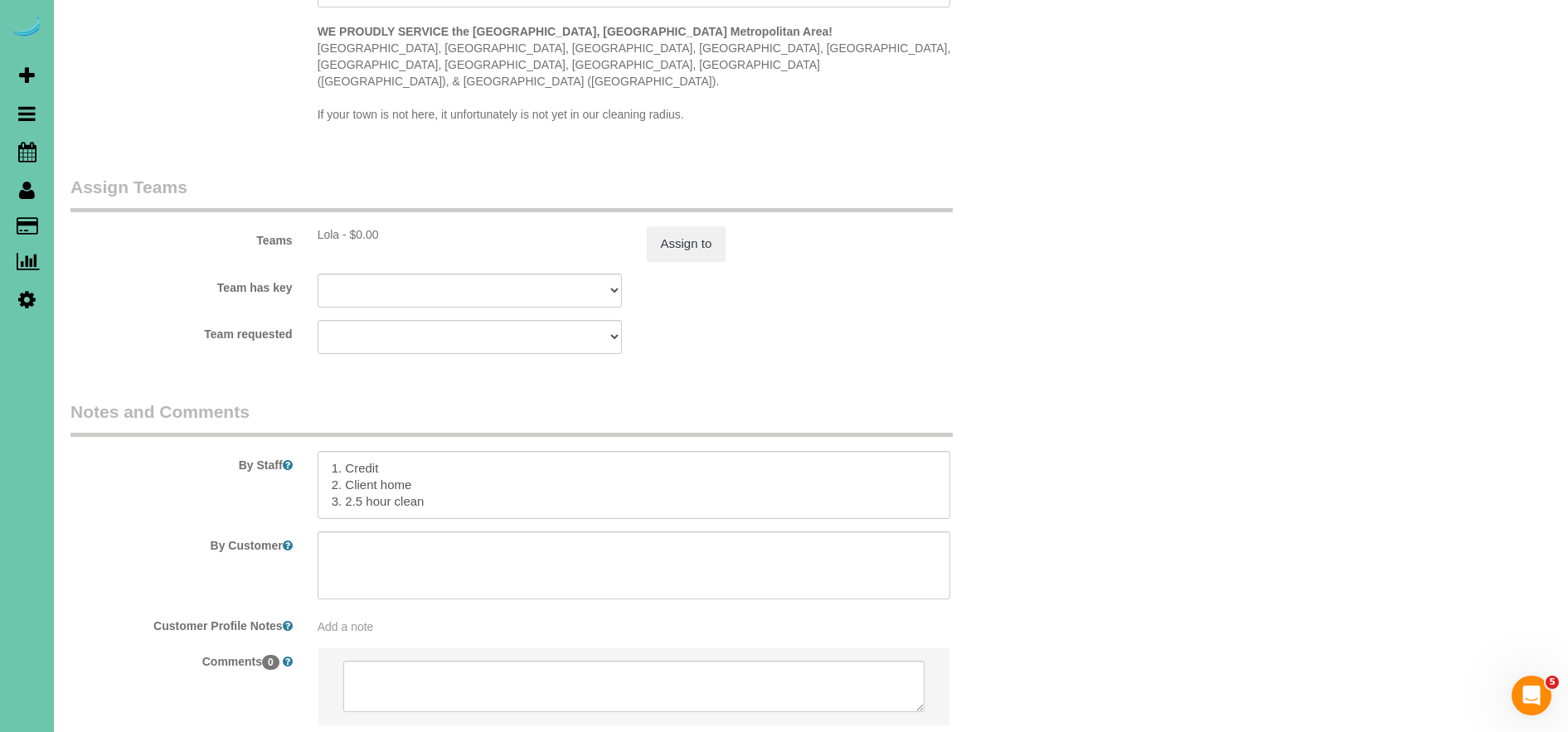
scroll to position [1691, 0]
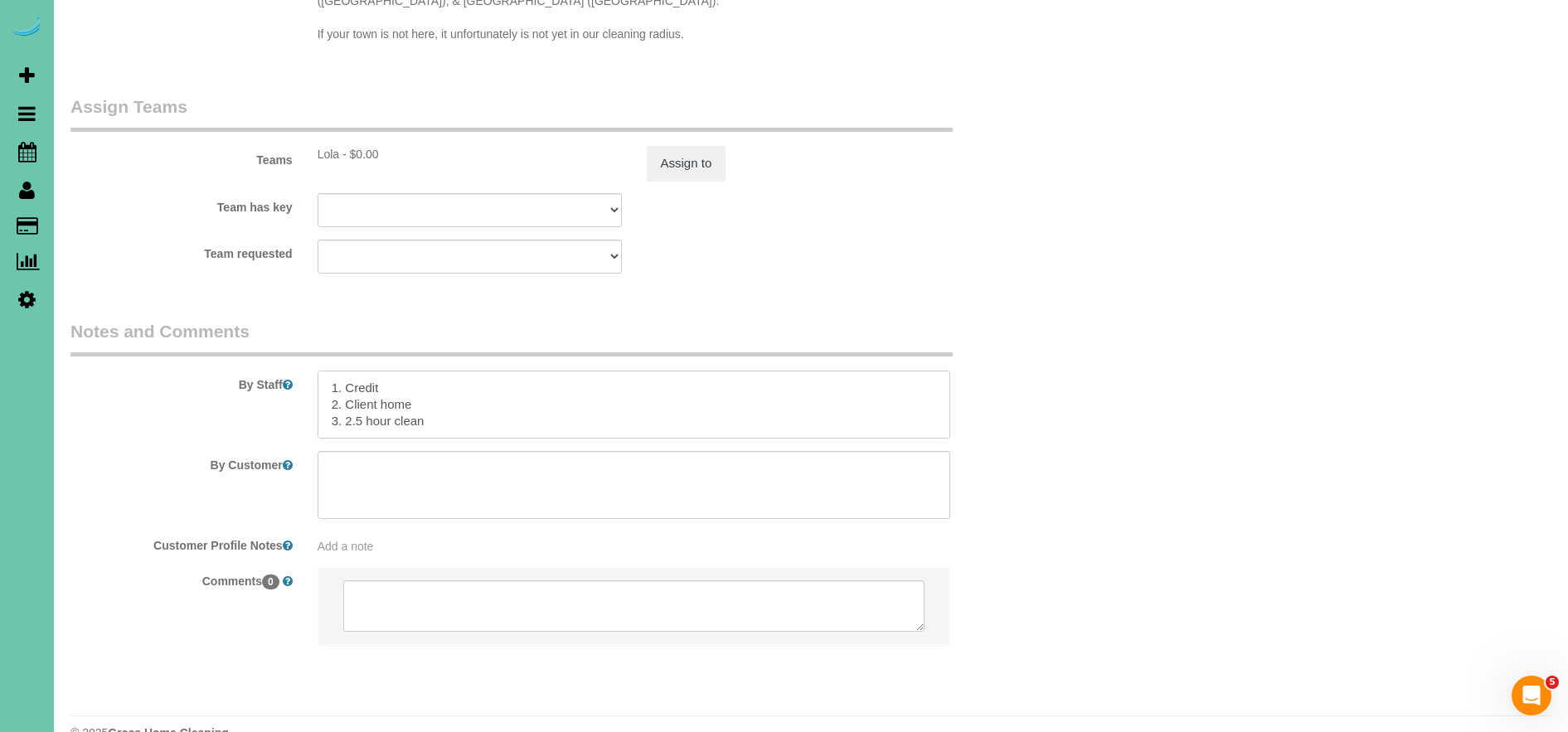
drag, startPoint x: 341, startPoint y: 388, endPoint x: 412, endPoint y: 399, distance: 71.8
click at [343, 388] on textarea at bounding box center [634, 405] width 634 height 68
select select "object:935"
drag, startPoint x: 506, startPoint y: 389, endPoint x: 568, endPoint y: 405, distance: 64.0
click at [511, 390] on textarea at bounding box center [634, 405] width 634 height 68
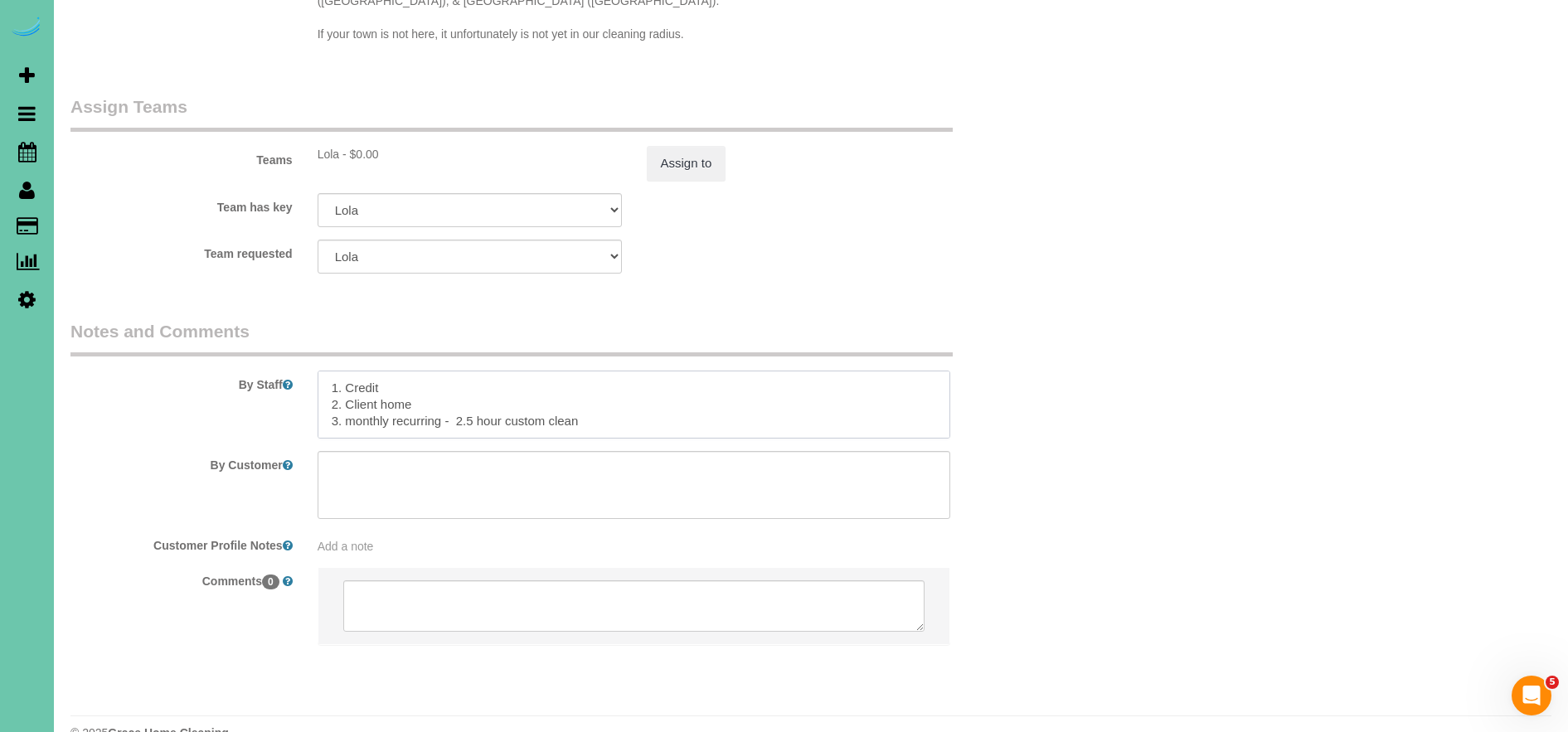
scroll to position [33, 0]
click at [405, 378] on textarea at bounding box center [634, 405] width 634 height 68
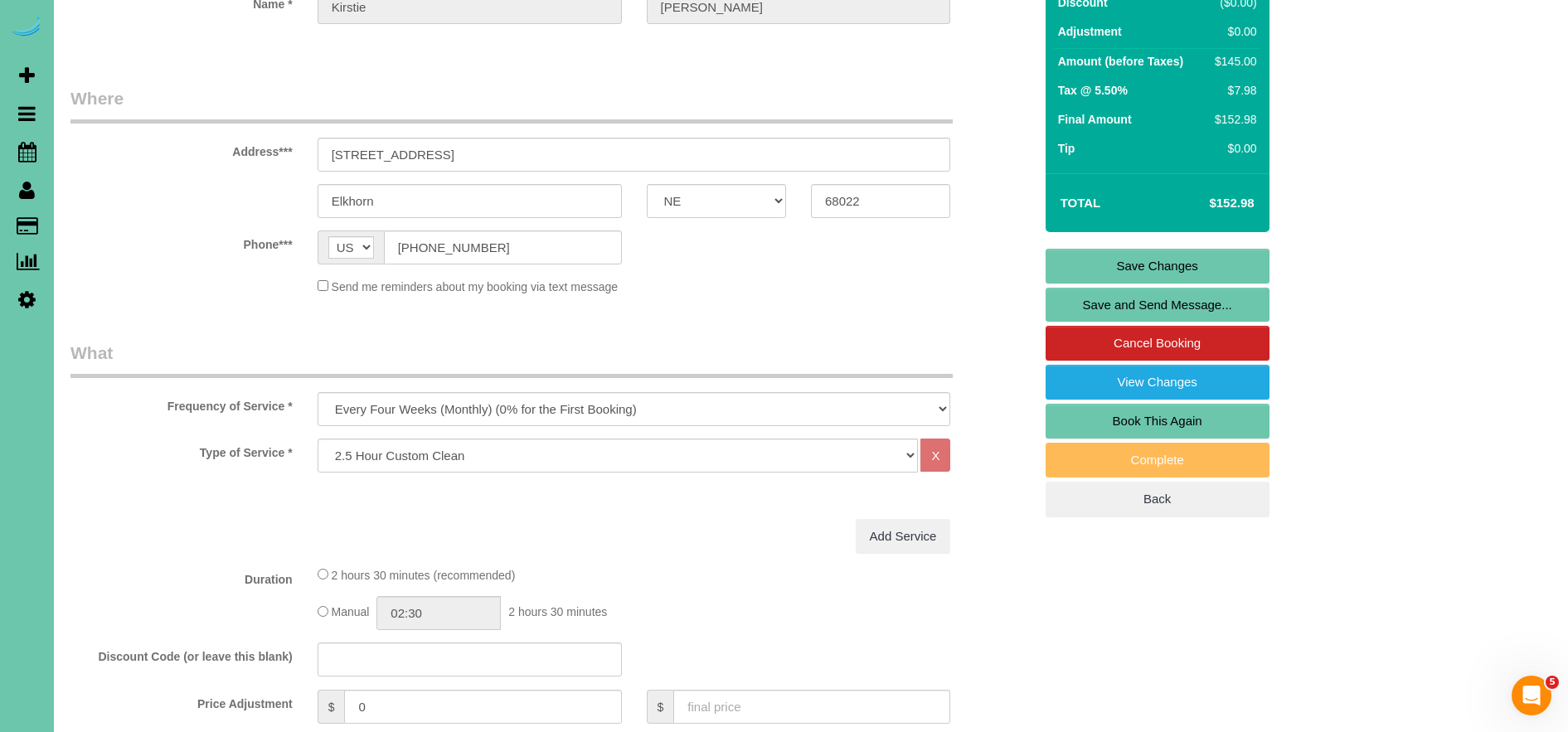
scroll to position [0, 0]
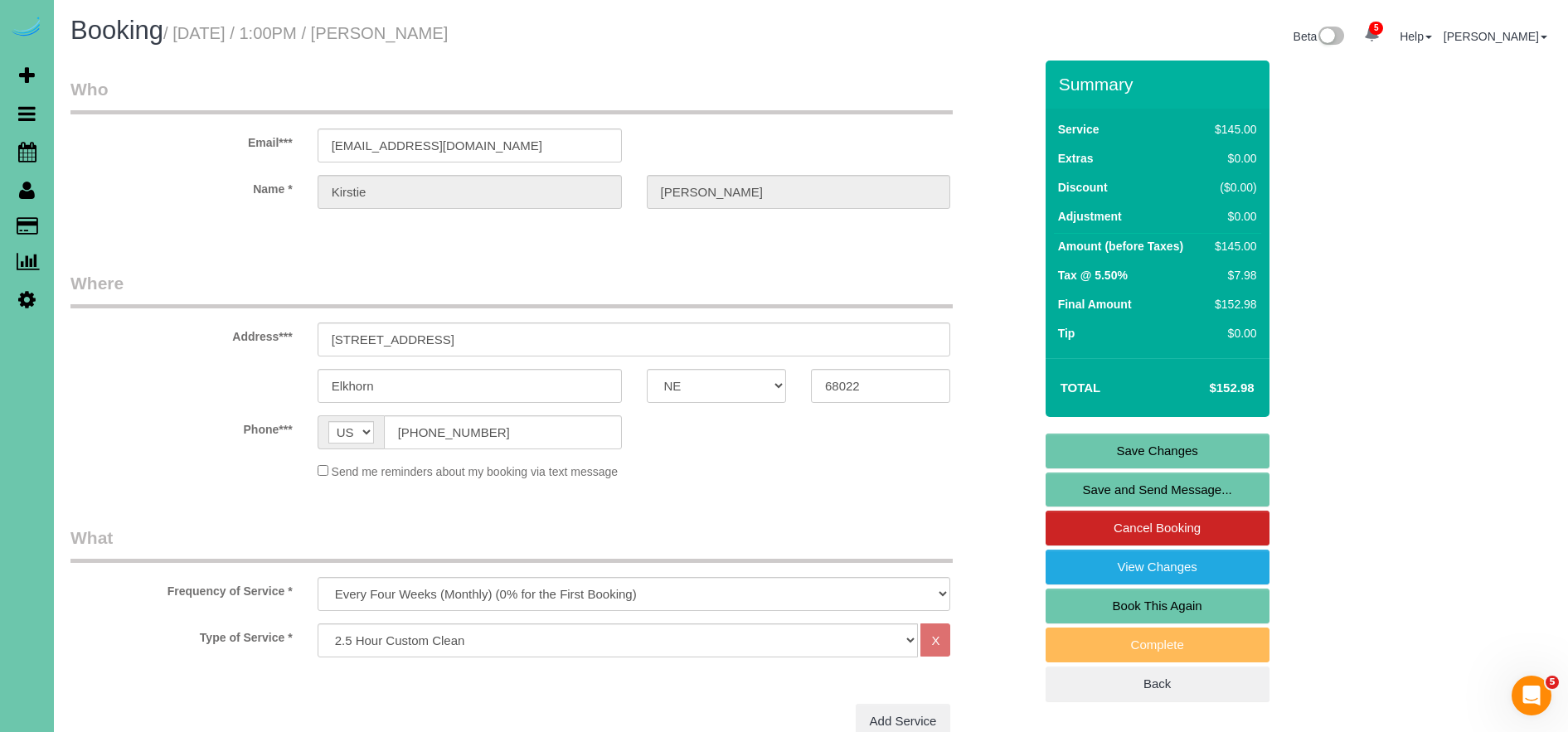
type textarea "1. Credit 2. Client home 3. monthly recurring - 2.5 hour custom clean wishlist;…"
click at [1119, 444] on link "Save Changes" at bounding box center [1157, 451] width 224 height 35
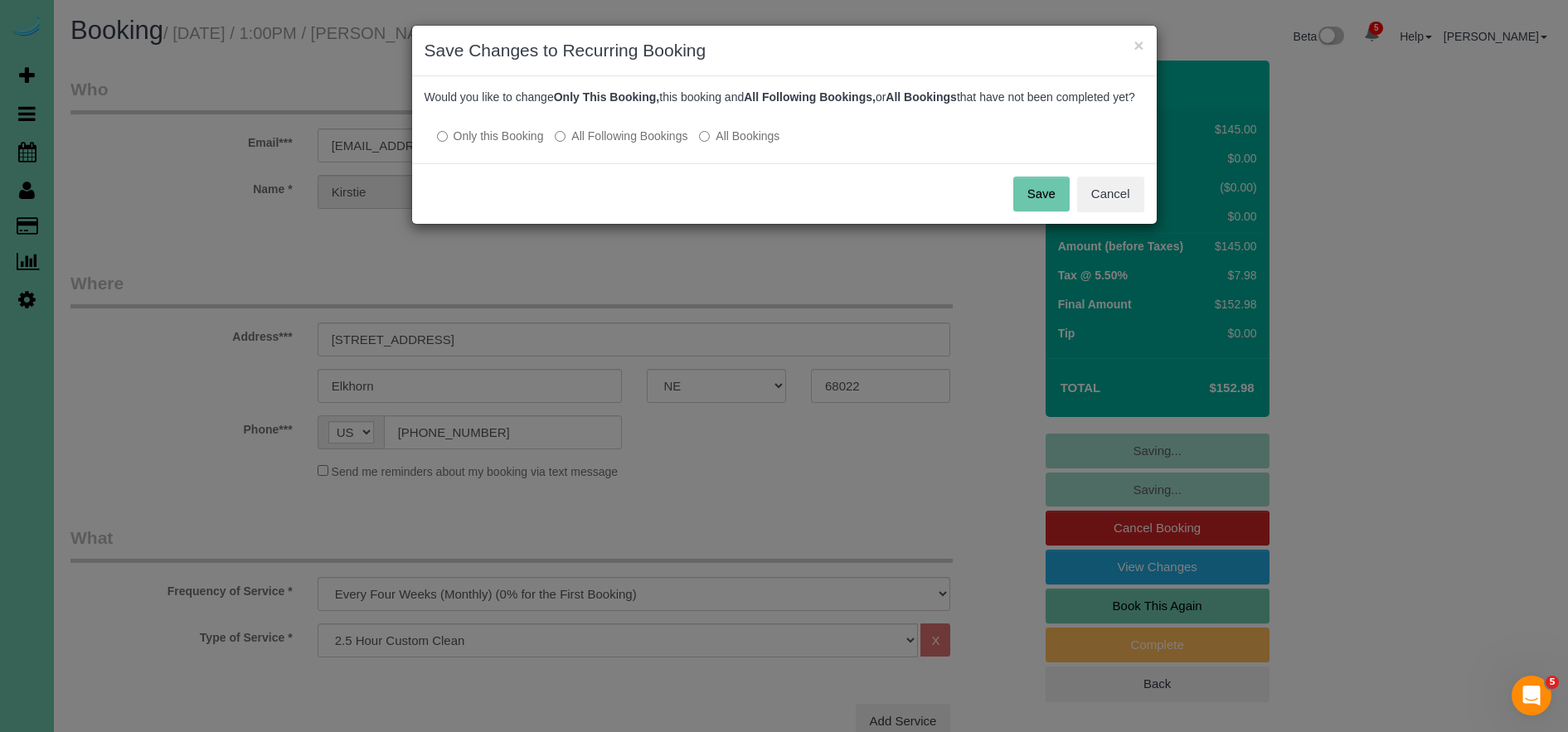
click at [635, 145] on label "All Following Bookings" at bounding box center [621, 136] width 133 height 17
click at [1047, 203] on button "Save" at bounding box center [1042, 193] width 57 height 35
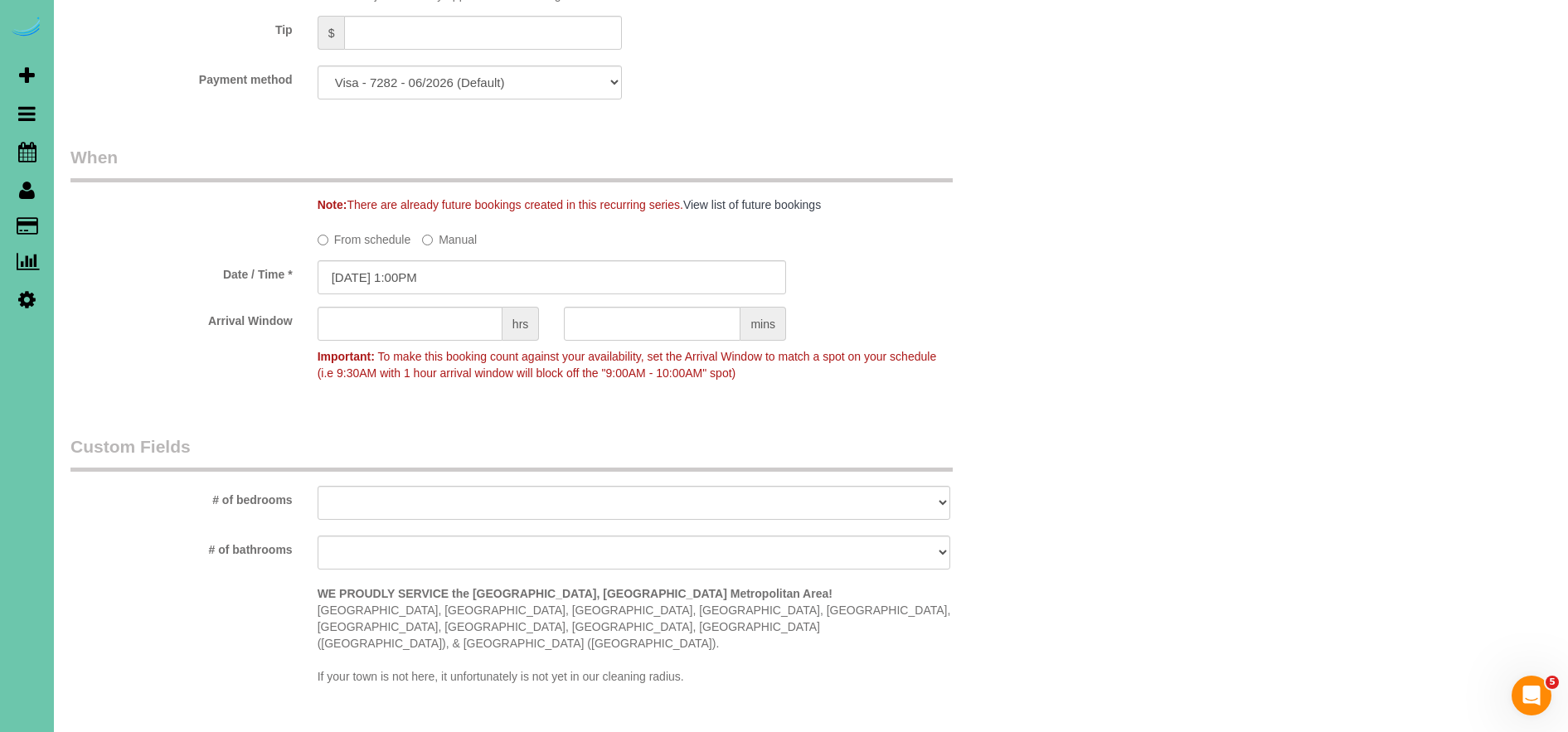
scroll to position [1067, 0]
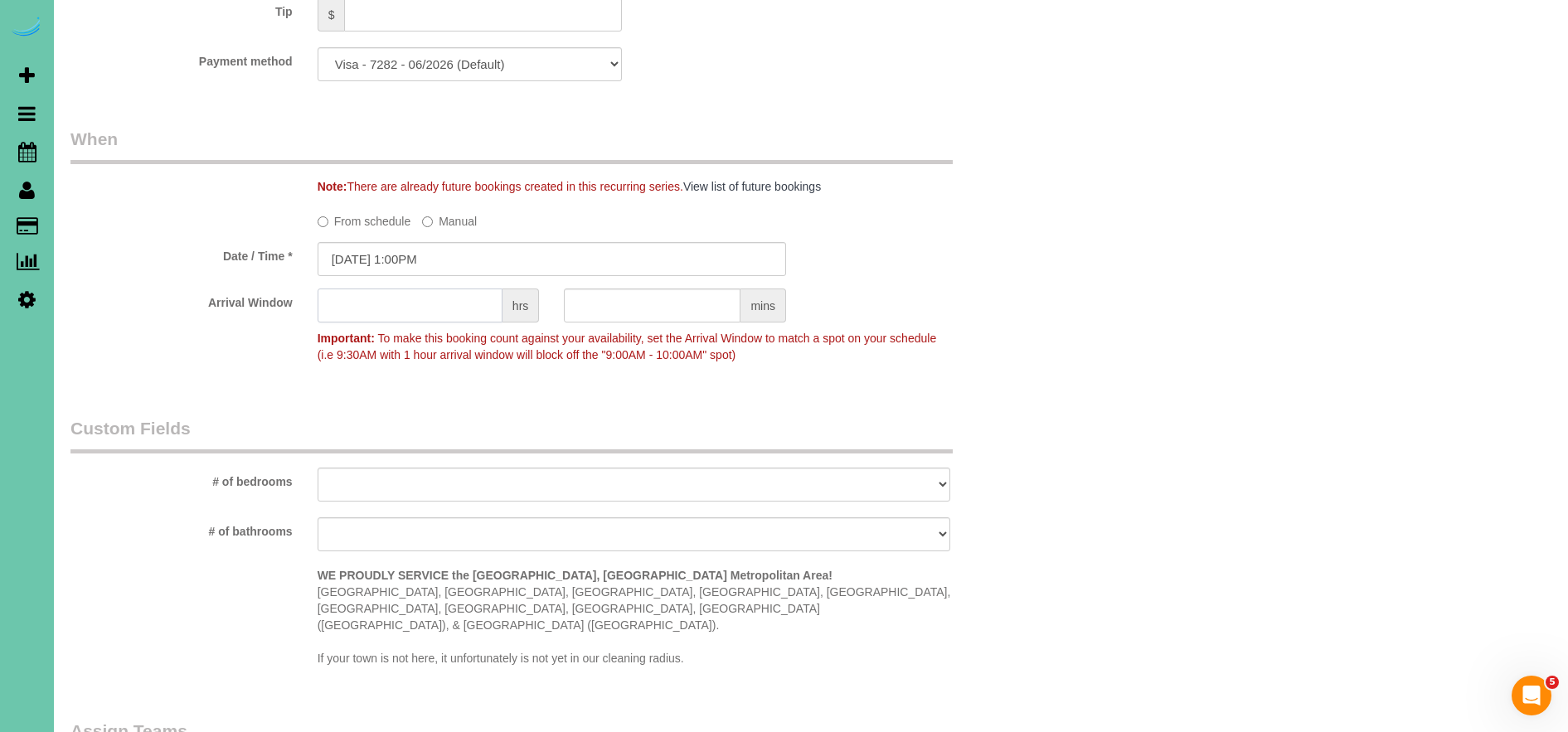
click at [392, 309] on input "text" at bounding box center [410, 305] width 185 height 34
type input "1"
click at [999, 209] on div "From schedule Manual" at bounding box center [551, 218] width 988 height 22
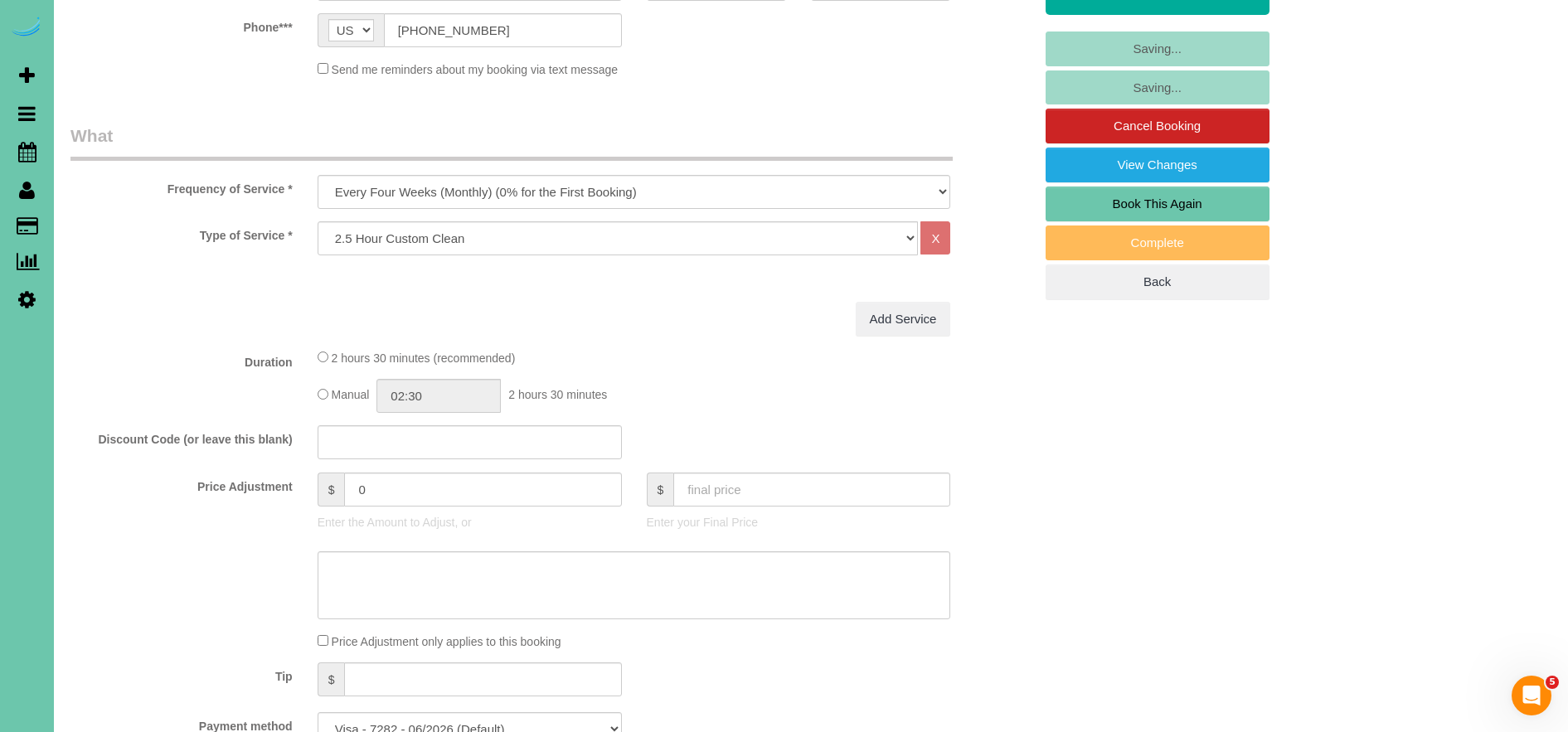
scroll to position [0, 0]
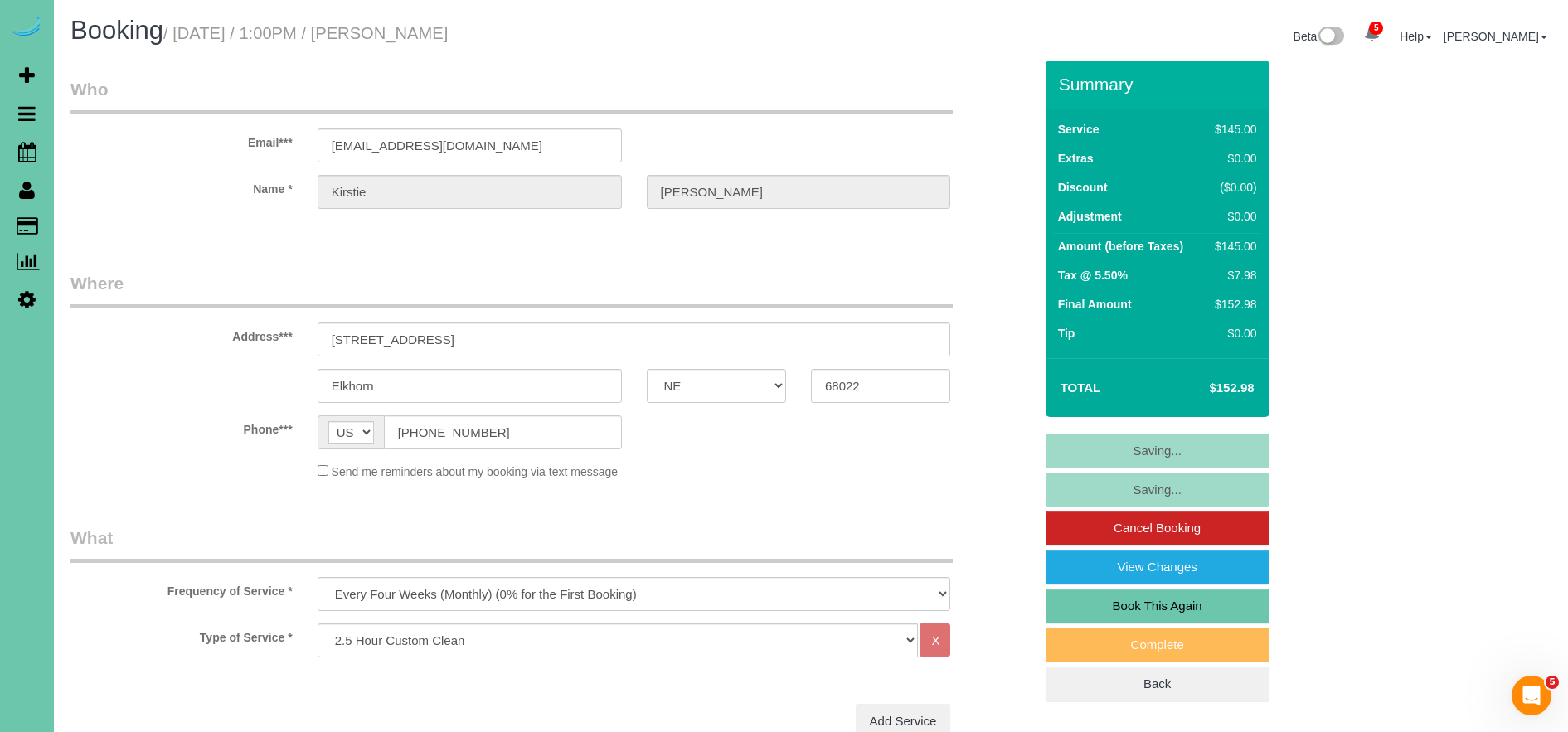
click at [1177, 453] on fieldset "Saving... Saving... Cancel Booking View Changes Book This Again Complete Back" at bounding box center [1157, 568] width 224 height 269
click at [1164, 447] on fieldset "Saving... Saving... Cancel Booking View Changes Book This Again Complete Back" at bounding box center [1157, 568] width 224 height 269
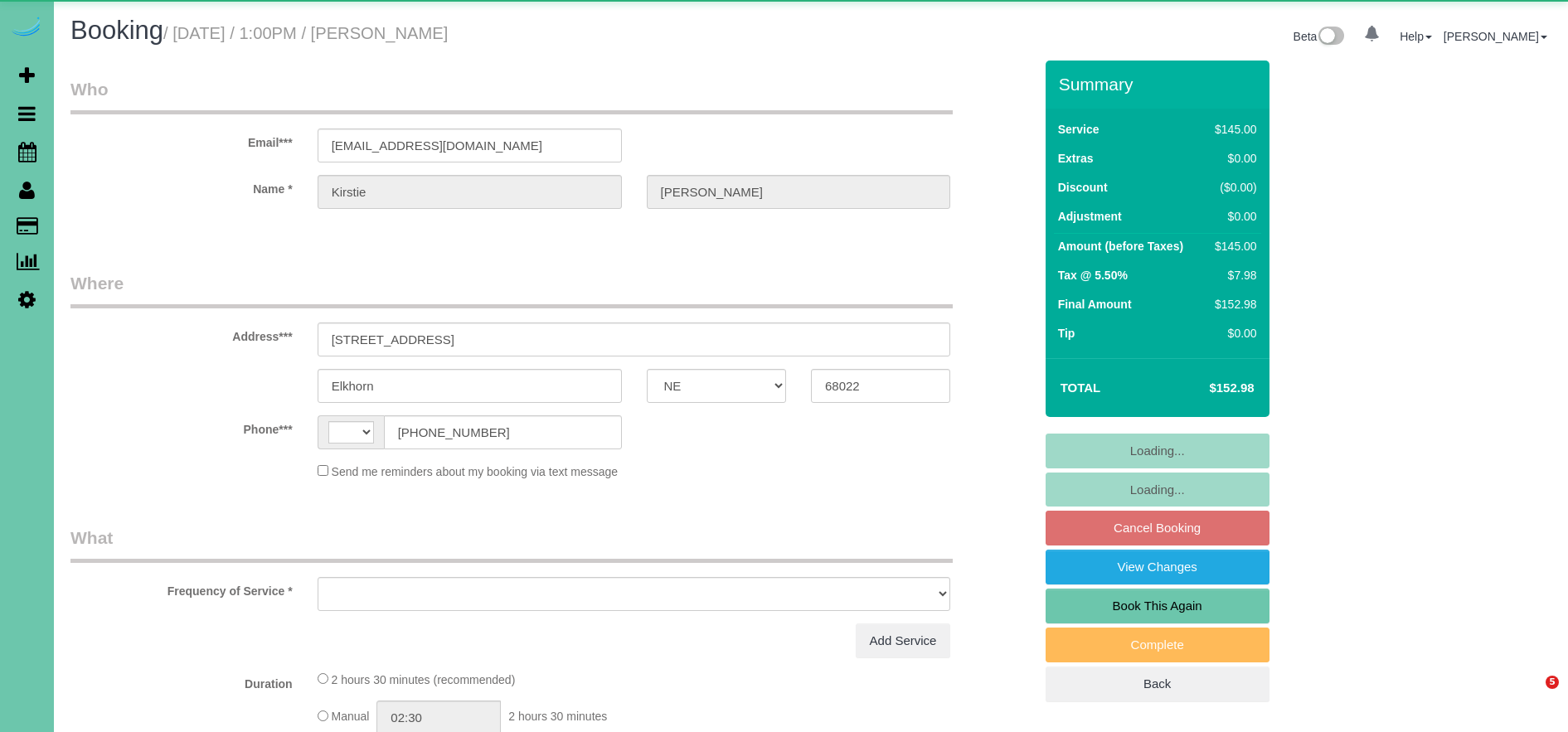
select select "NE"
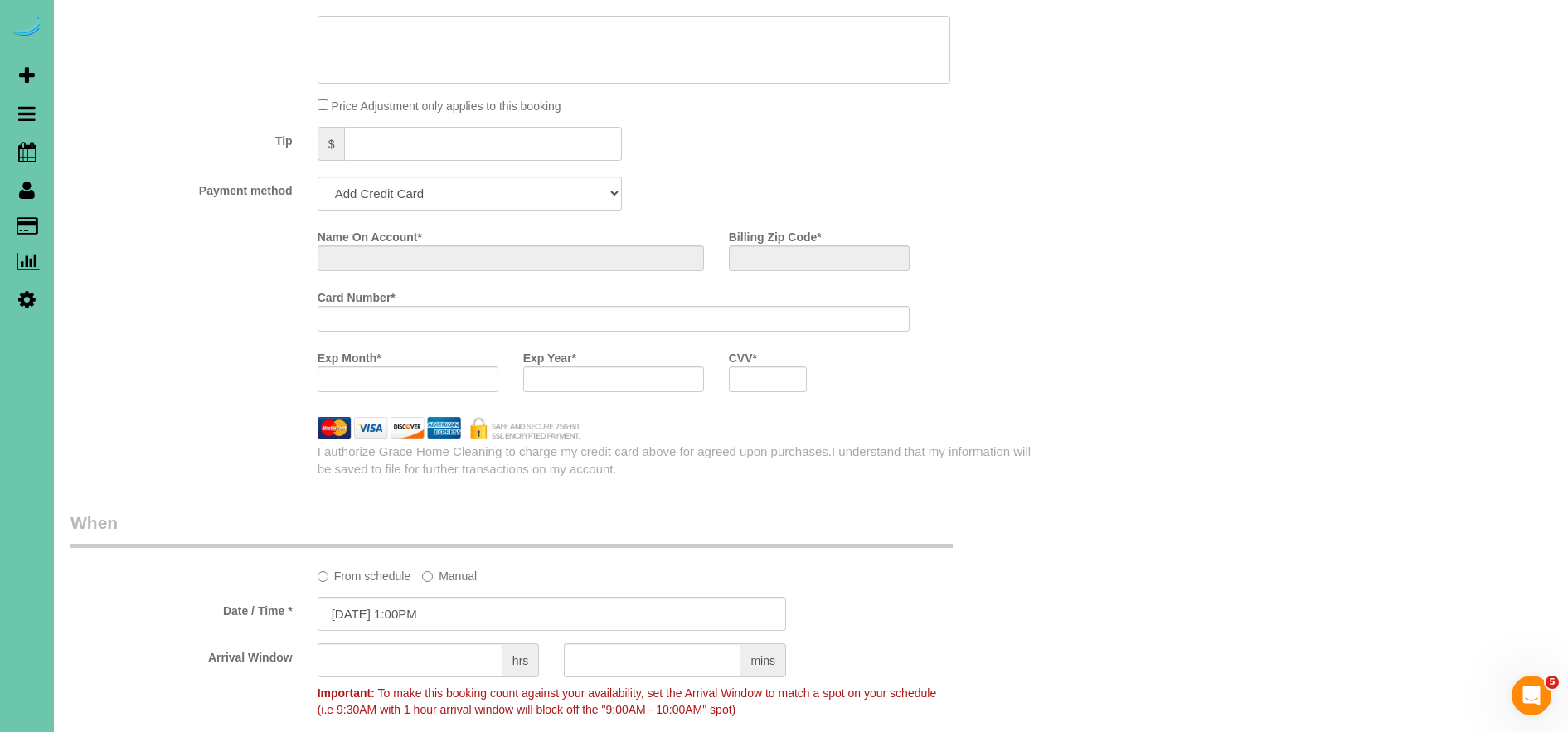
scroll to position [809, 0]
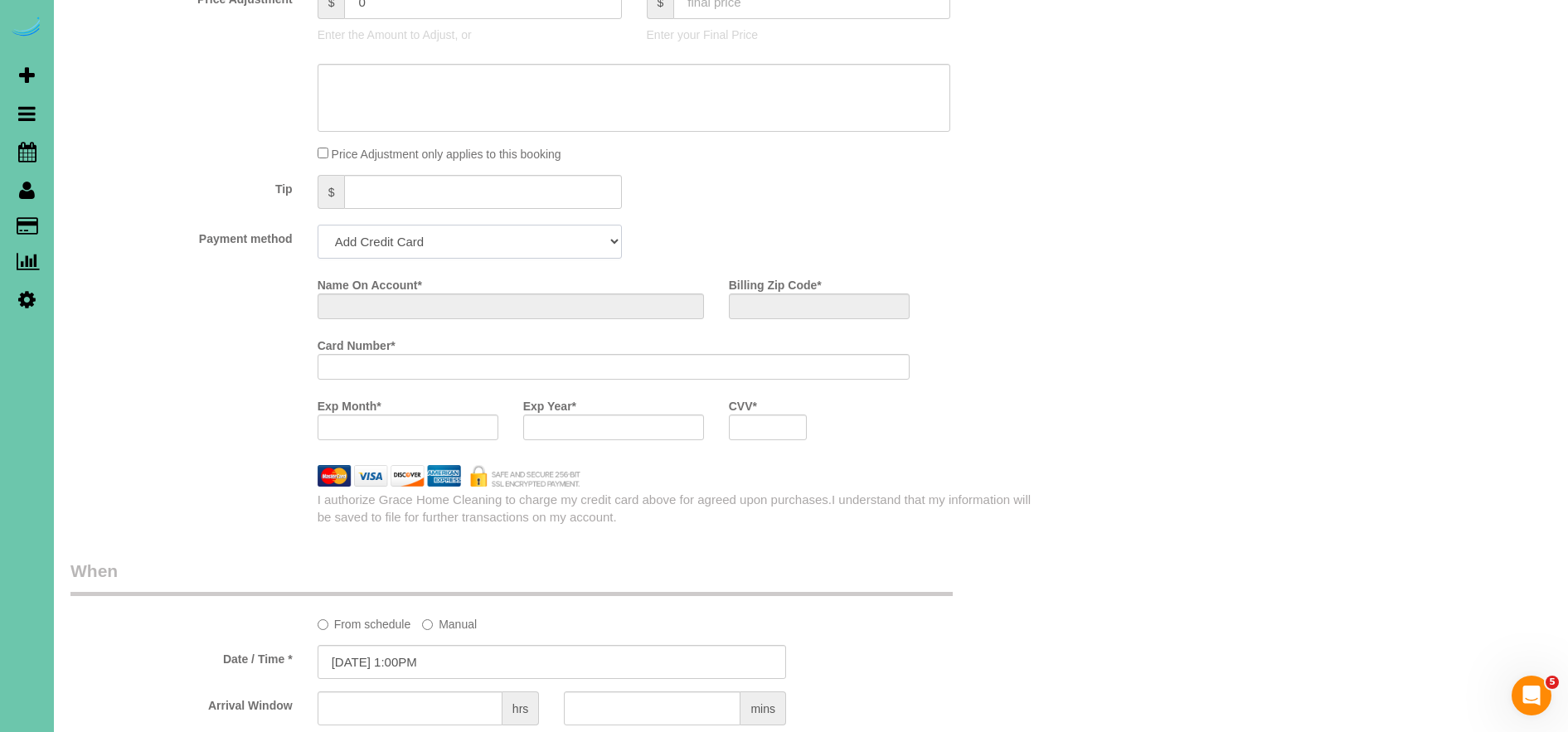
click at [462, 240] on select "Add Credit Card Cash Check Paypal" at bounding box center [469, 241] width 304 height 34
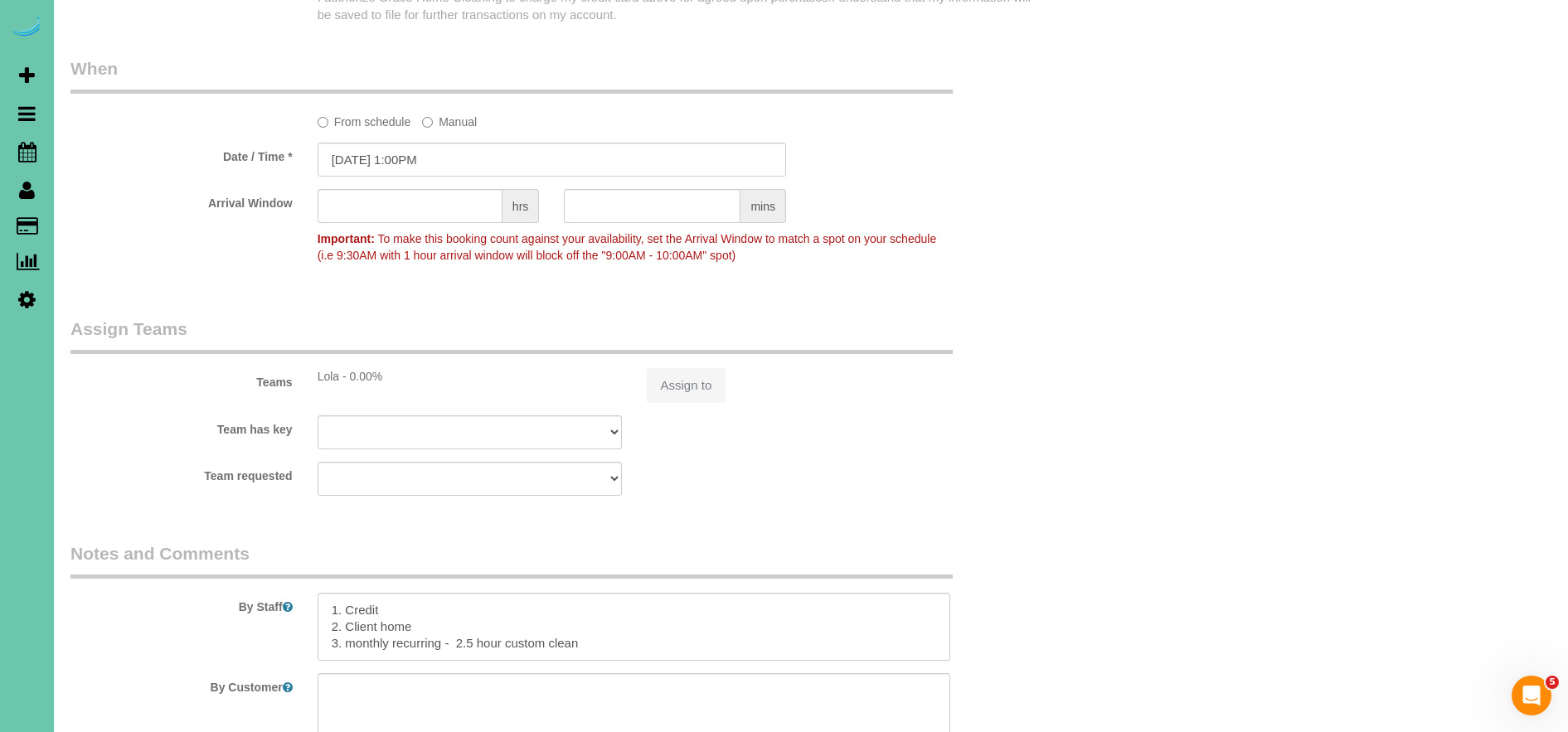
select select "string:[GEOGRAPHIC_DATA]"
select select "object:676"
select select "string:fspay-47d93919-4c8c-46ad-bcf8-6249f00fa8cd"
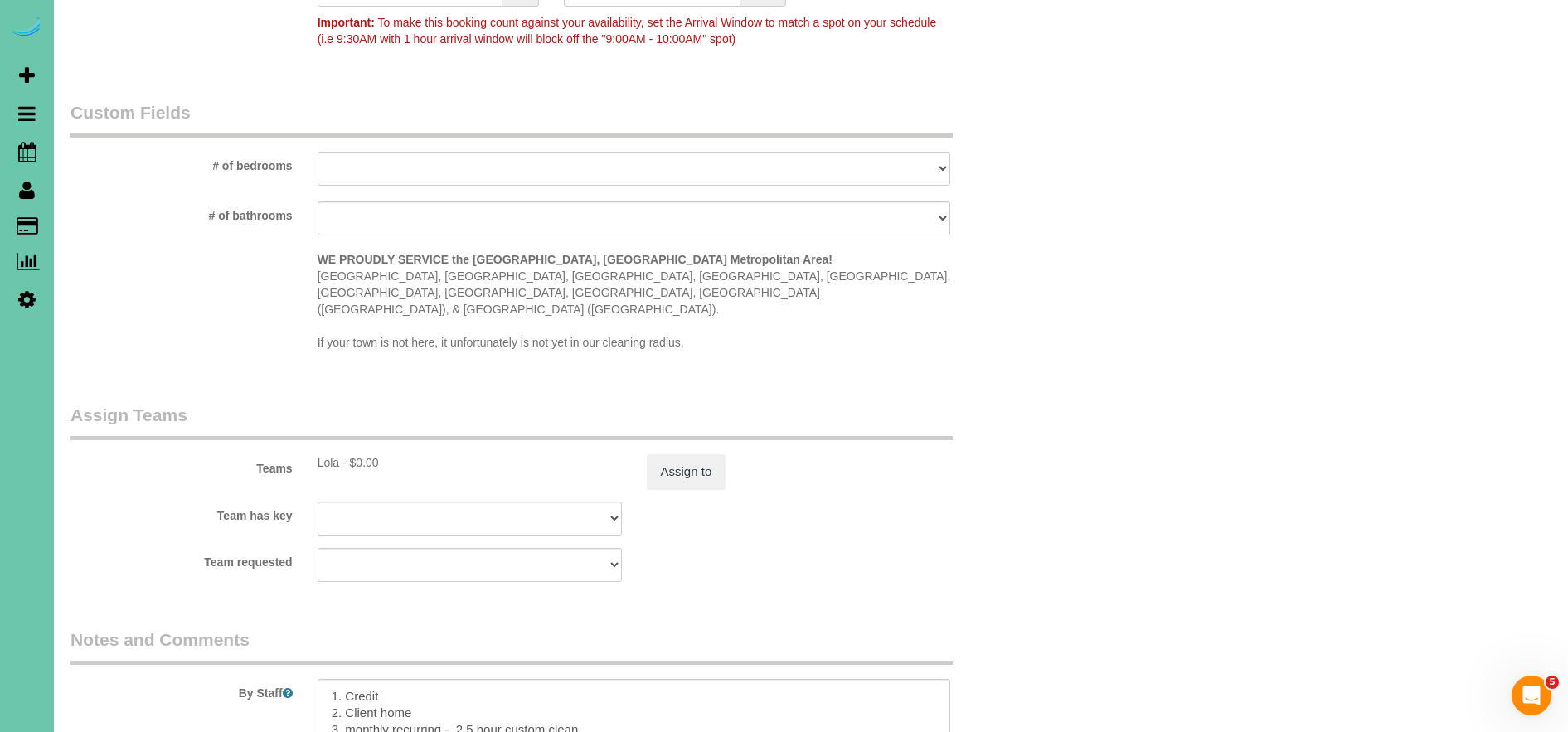
scroll to position [1247, 0]
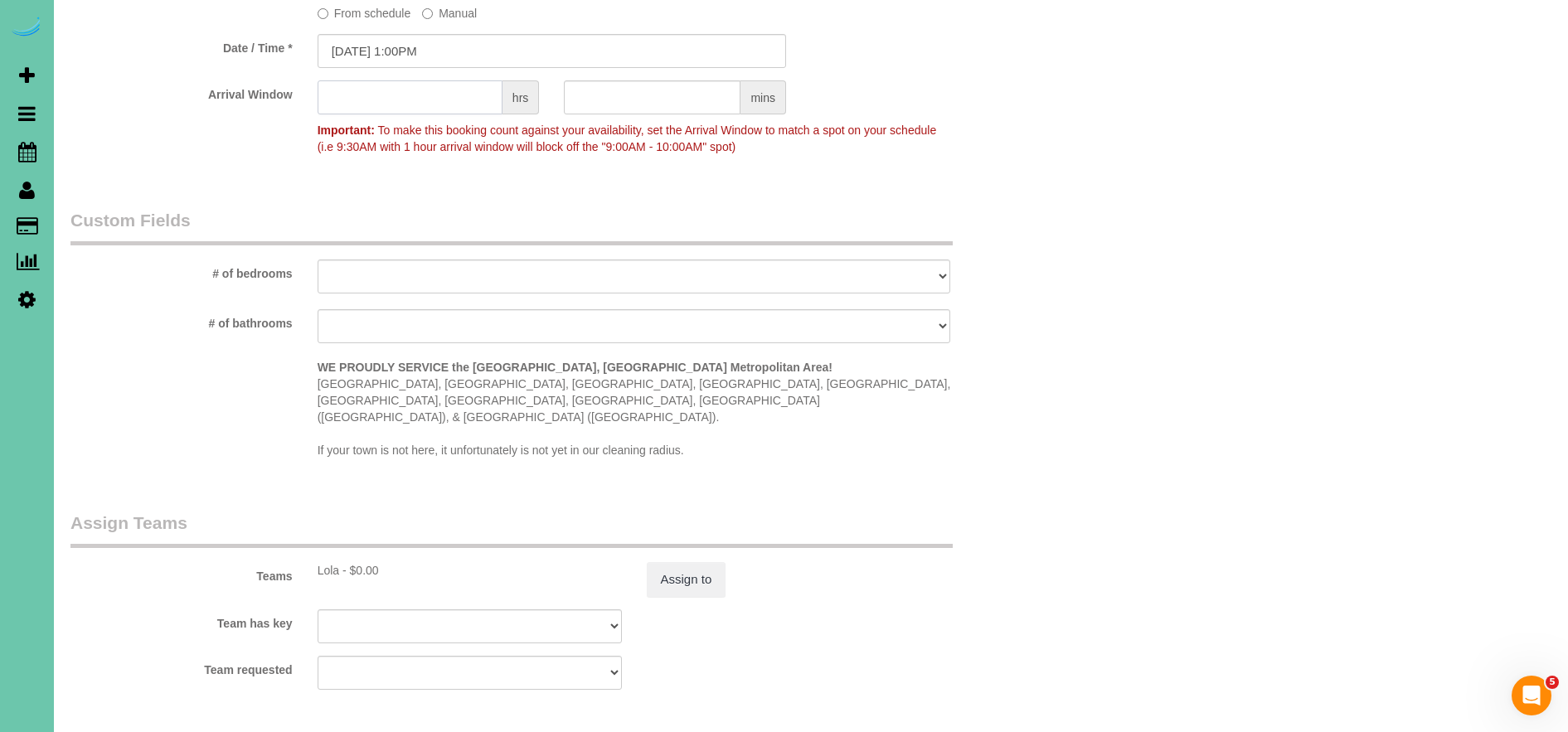
click at [439, 104] on input "text" at bounding box center [410, 98] width 185 height 34
type input "1"
select select "object:1106"
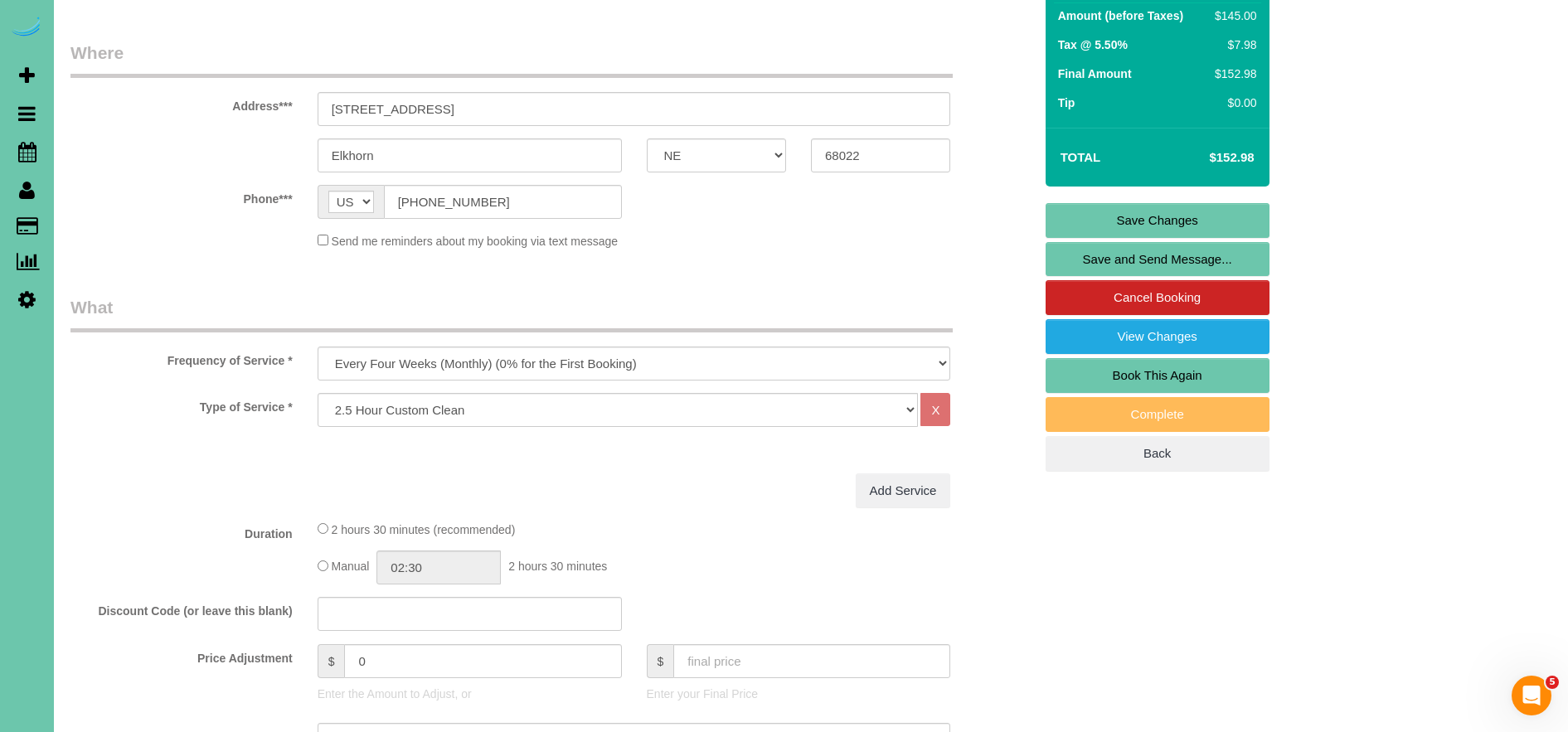
scroll to position [0, 0]
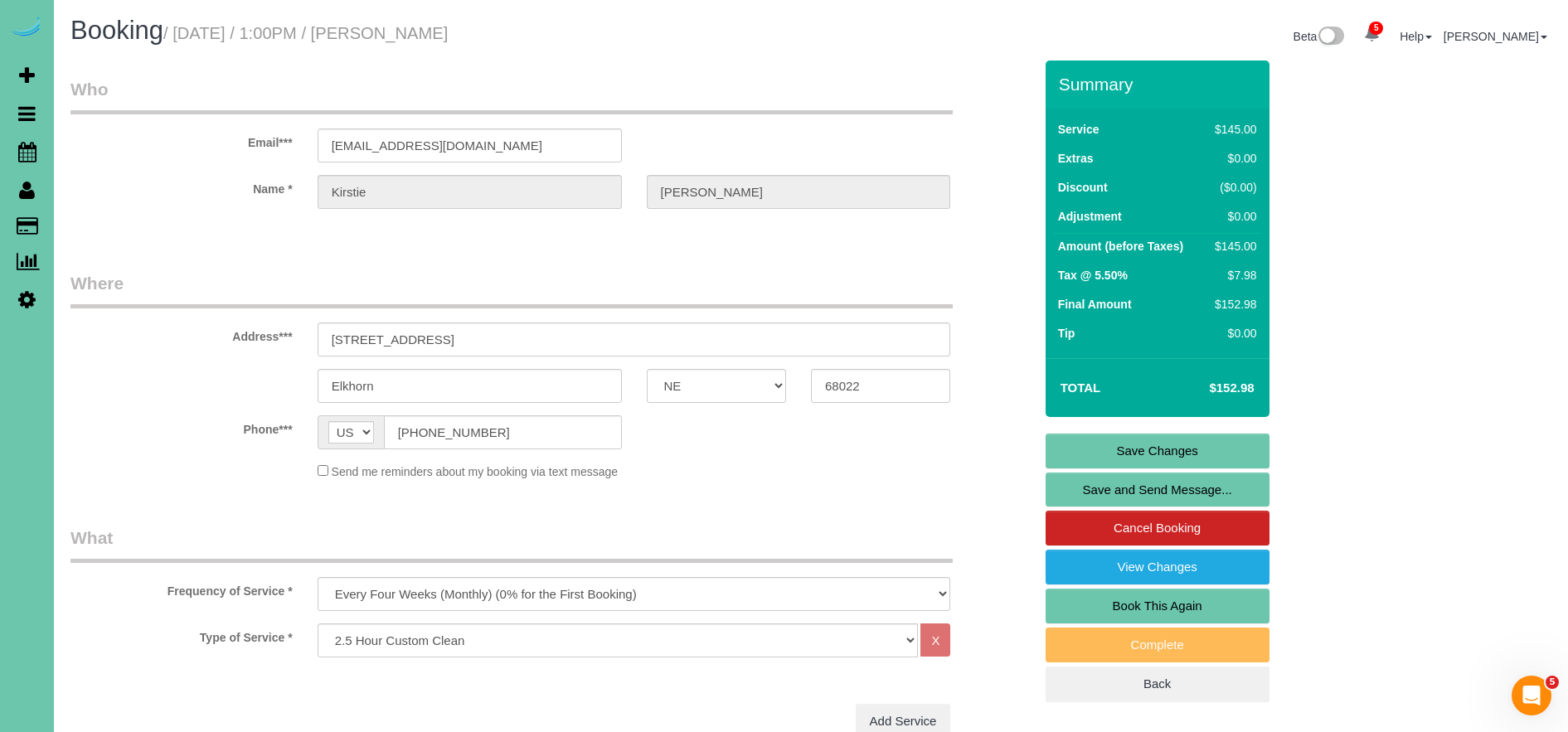
click at [1206, 449] on link "Save Changes" at bounding box center [1157, 451] width 224 height 35
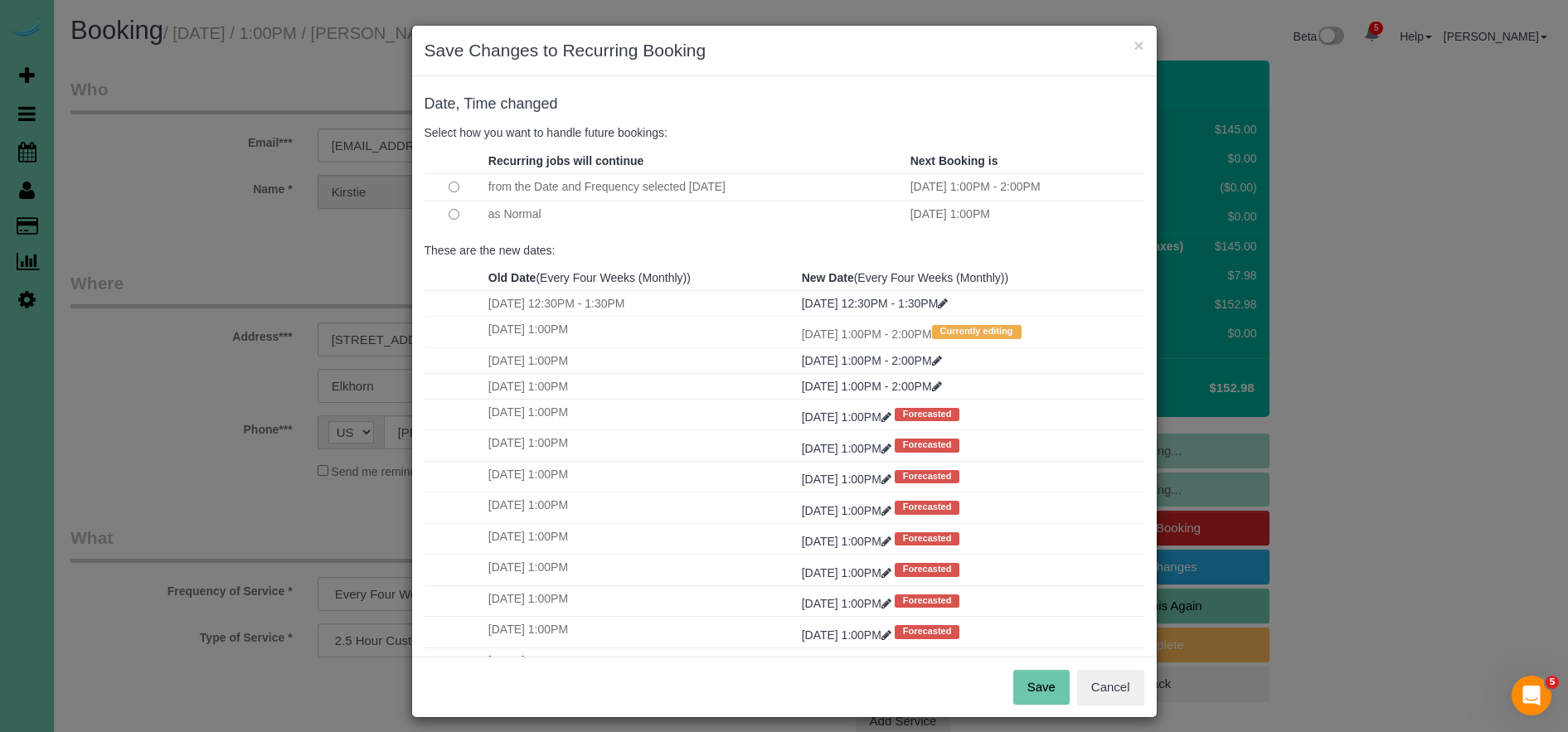
click at [1044, 686] on button "Save" at bounding box center [1042, 687] width 57 height 35
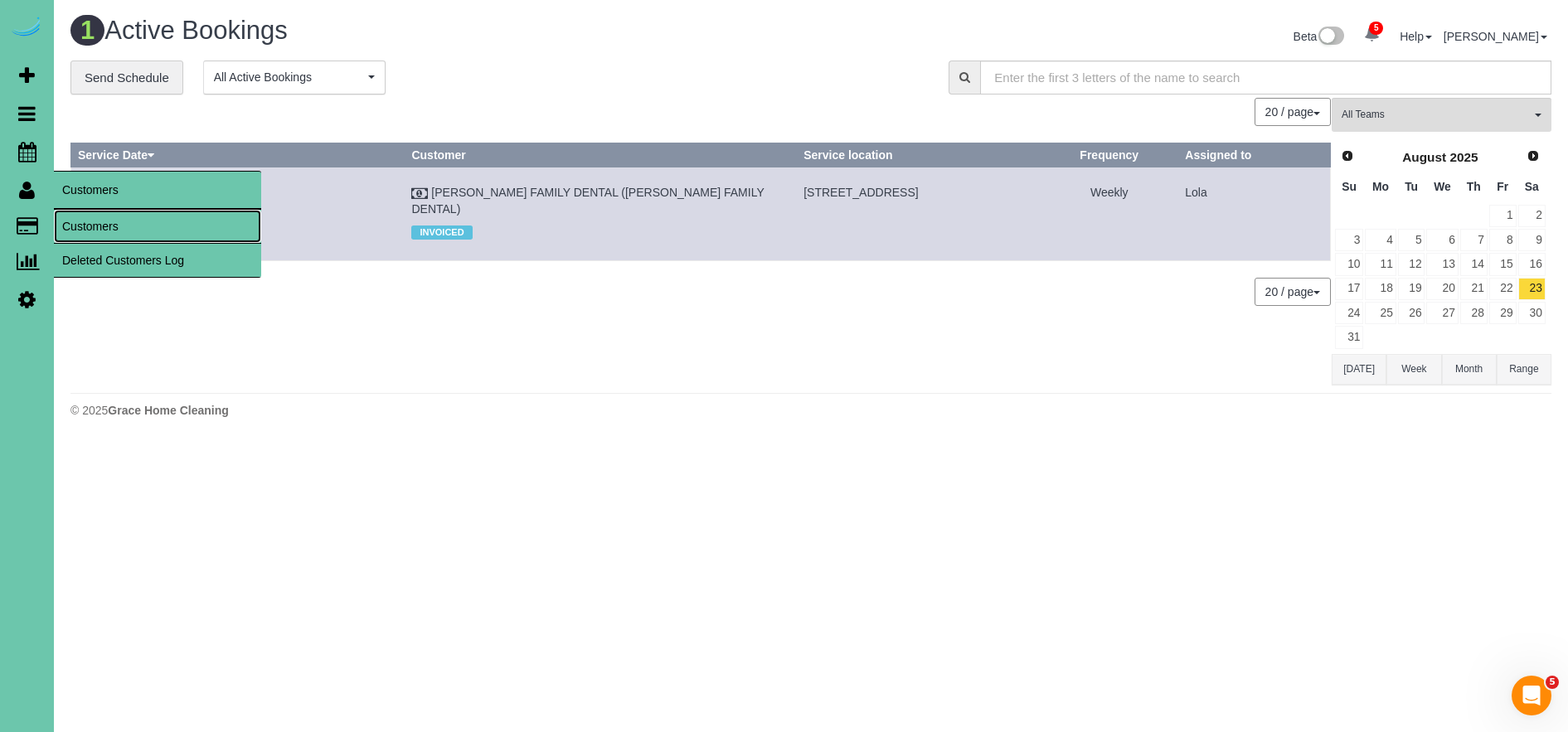
click at [122, 234] on link "Customers" at bounding box center [158, 225] width 208 height 33
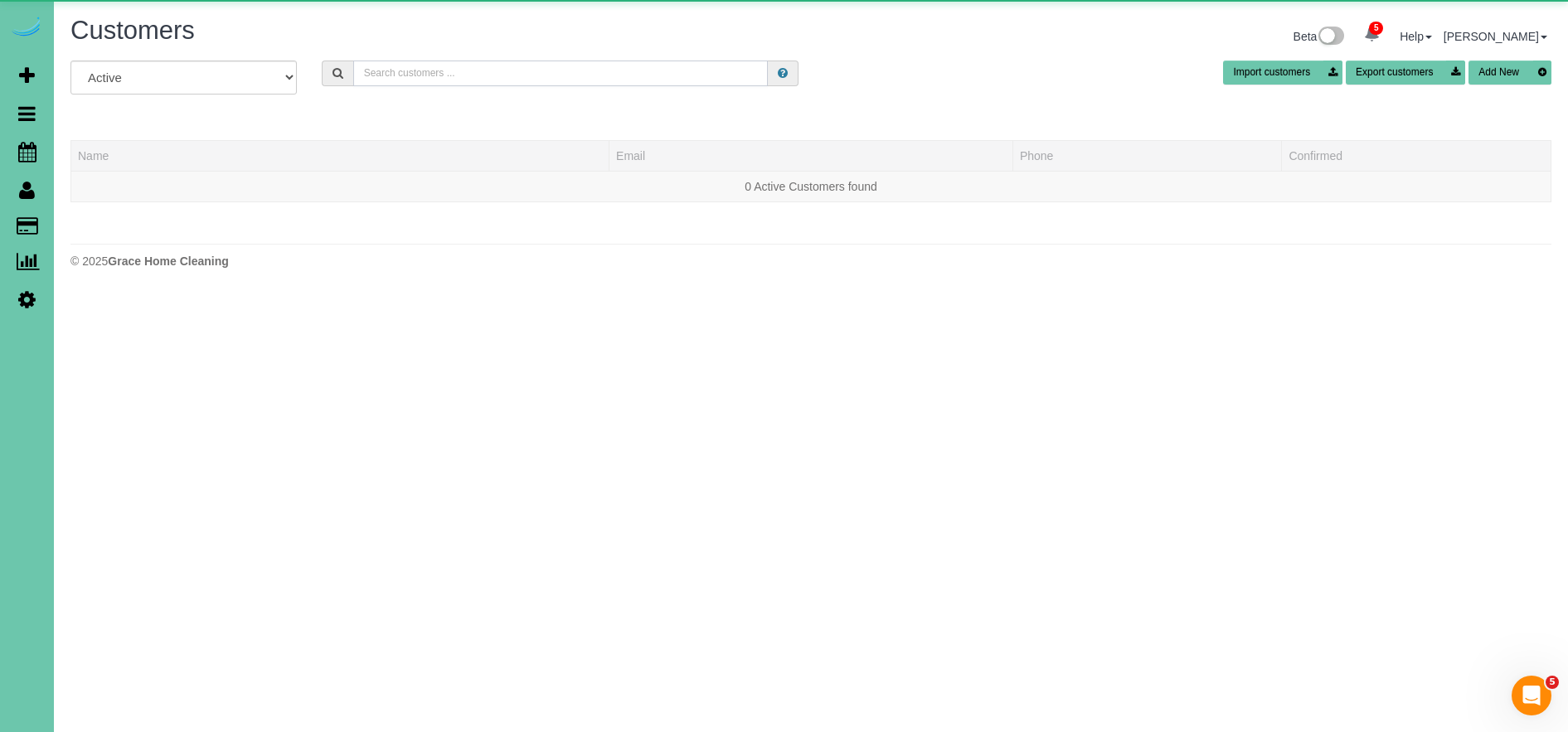
click at [475, 80] on input "text" at bounding box center [560, 73] width 414 height 26
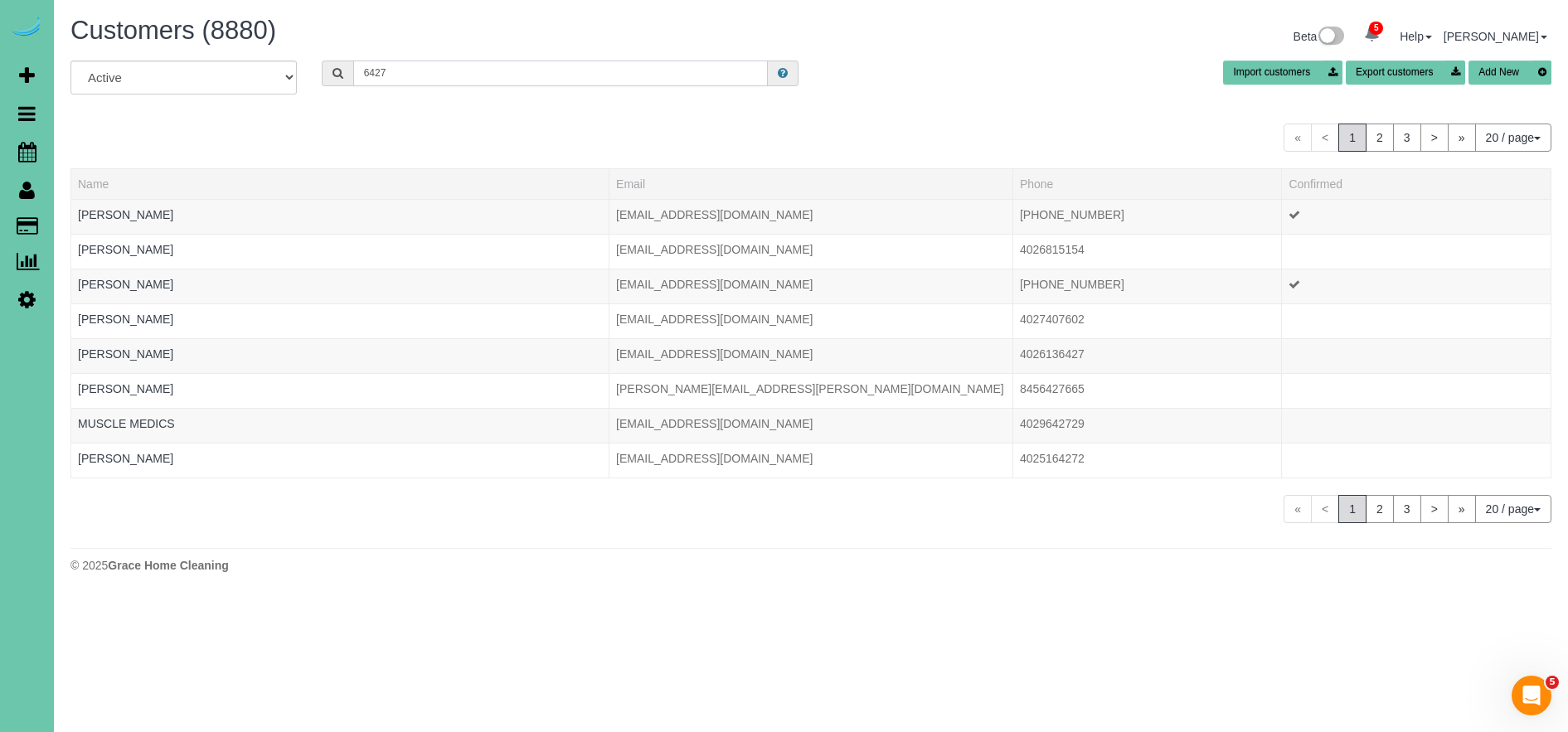
drag, startPoint x: 407, startPoint y: 77, endPoint x: 275, endPoint y: 64, distance: 132.6
click at [275, 64] on div "All Active Archived 6427 Import customers Export customers Add New" at bounding box center [810, 83] width 1506 height 46
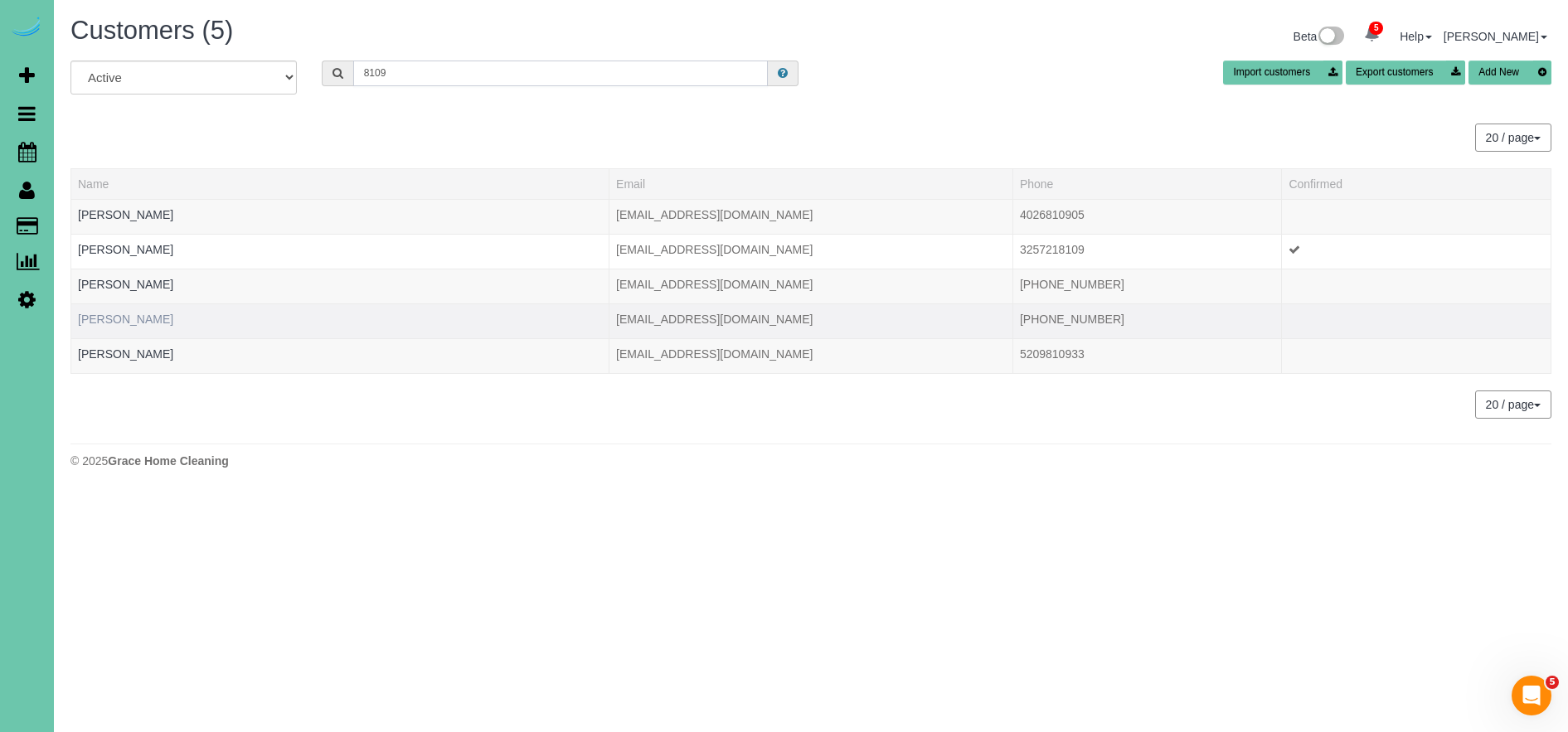
type input "8109"
click at [123, 322] on link "[PERSON_NAME]" at bounding box center [125, 319] width 95 height 13
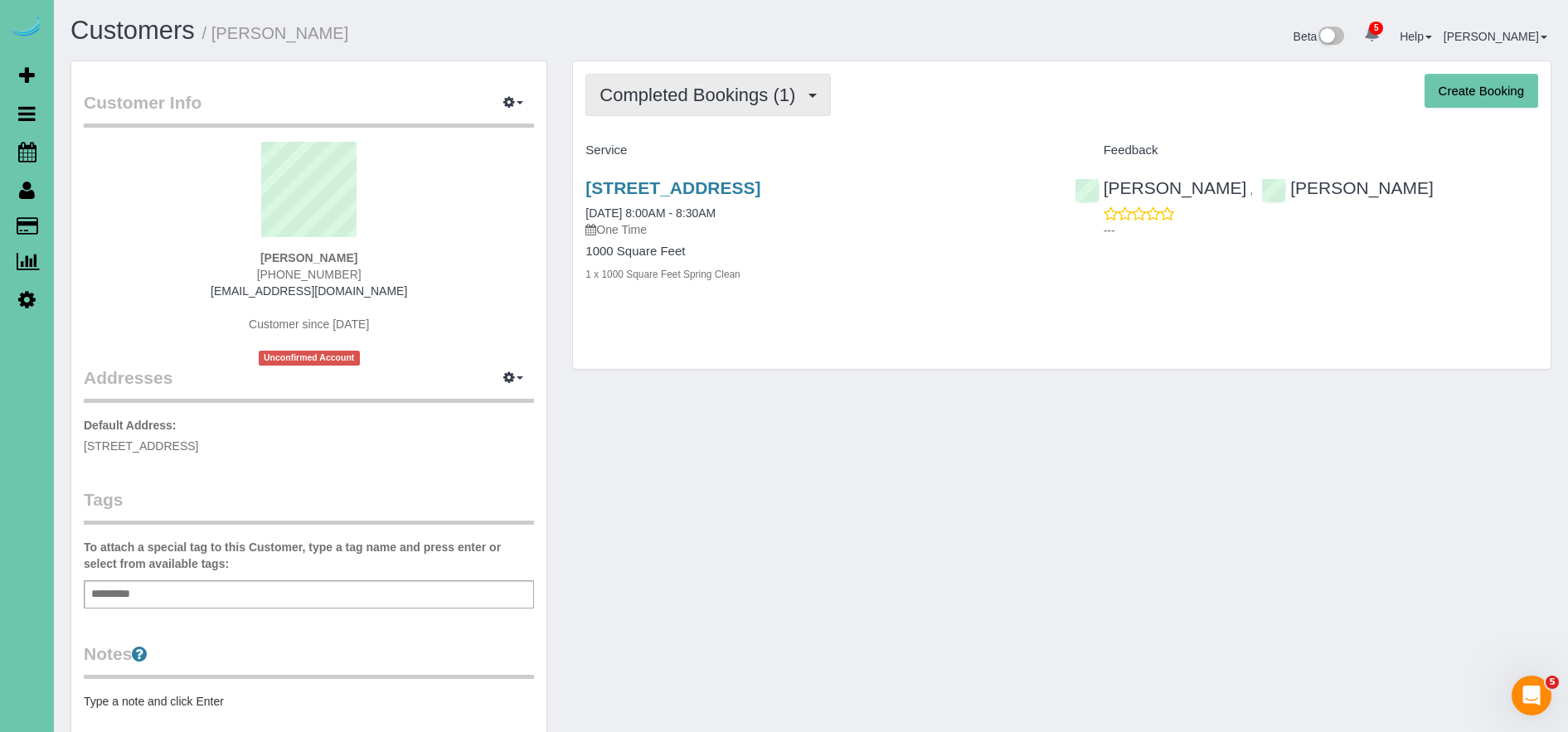
click at [767, 106] on button "Completed Bookings (1)" at bounding box center [708, 95] width 246 height 43
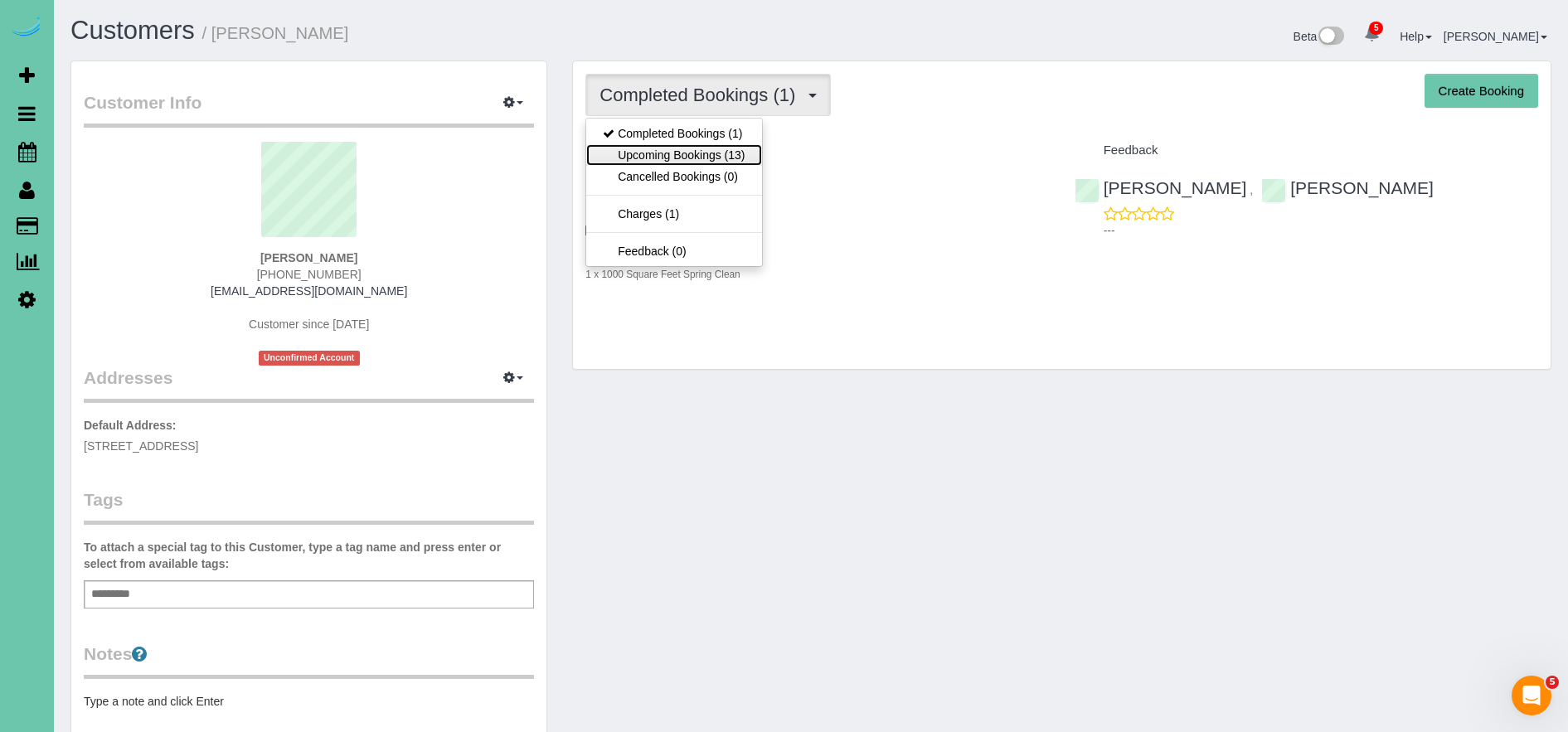
click at [746, 155] on link "Upcoming Bookings (13)" at bounding box center [674, 155] width 175 height 21
